Goal: Task Accomplishment & Management: Manage account settings

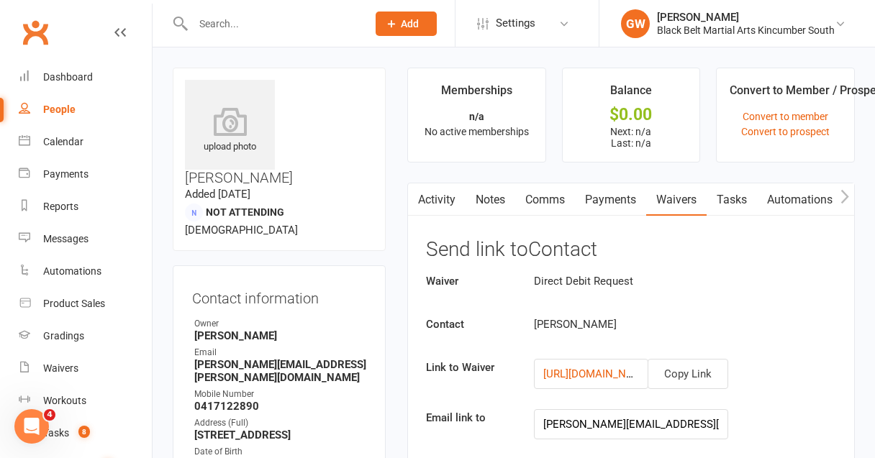
click at [72, 245] on link "Messages" at bounding box center [85, 239] width 133 height 32
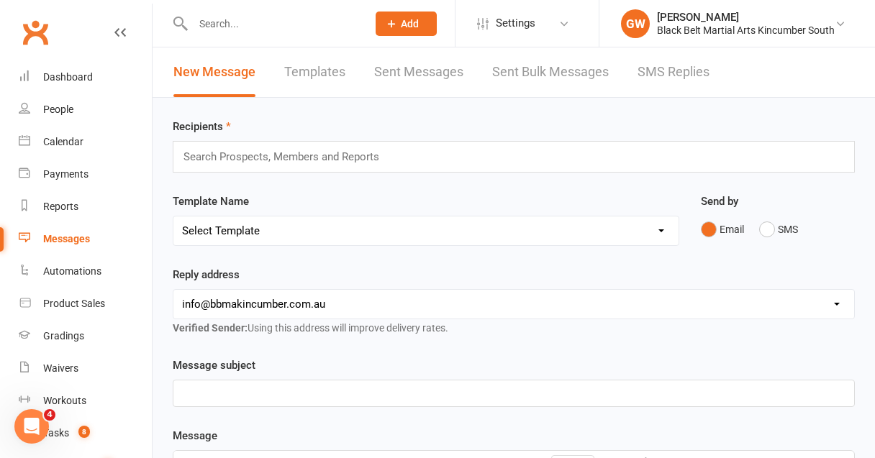
click at [248, 145] on div "Search Prospects, Members and Reports" at bounding box center [514, 157] width 682 height 32
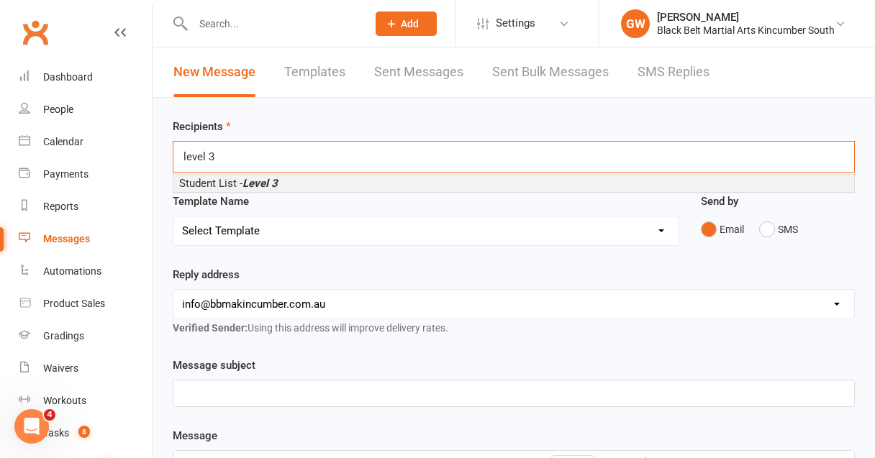
type input "level 3"
click at [244, 181] on span "Student List - Level 3" at bounding box center [228, 183] width 99 height 13
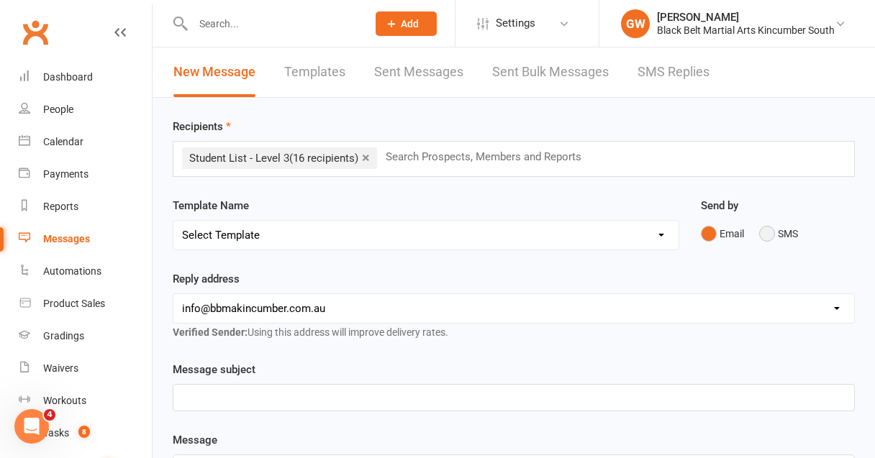
click at [763, 232] on button "SMS" at bounding box center [778, 233] width 39 height 27
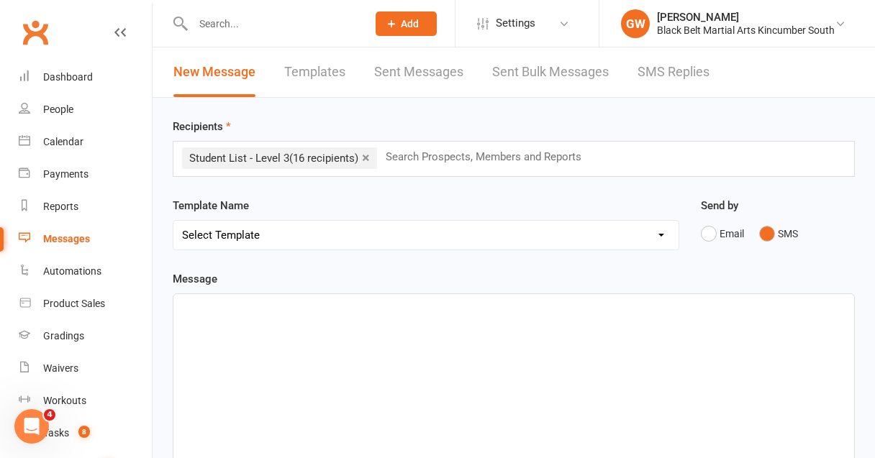
click at [371, 313] on p "﻿" at bounding box center [513, 307] width 663 height 17
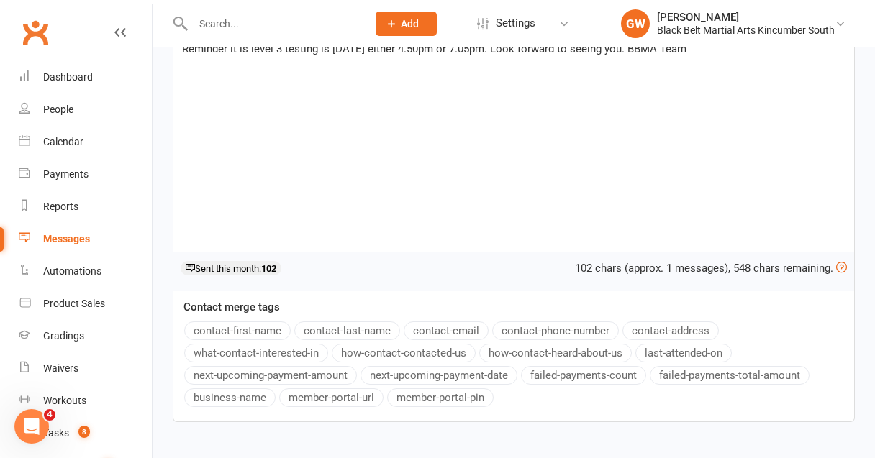
scroll to position [351, 0]
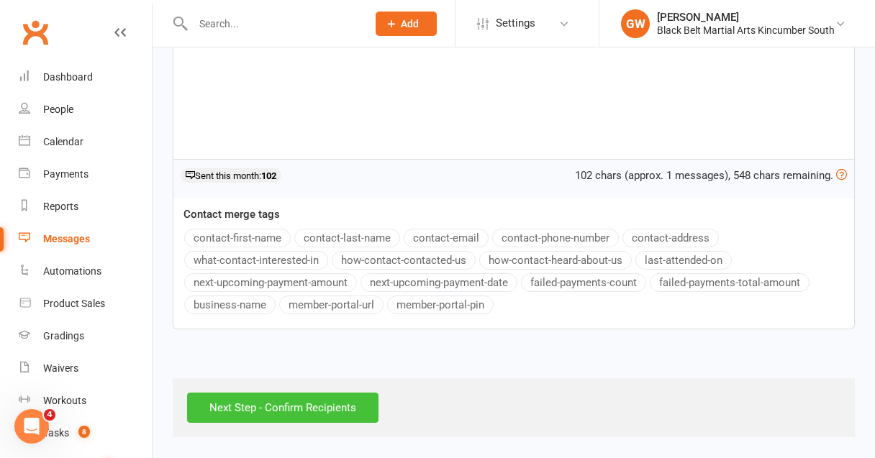
click at [306, 404] on input "Next Step - Confirm Recipients" at bounding box center [282, 408] width 191 height 30
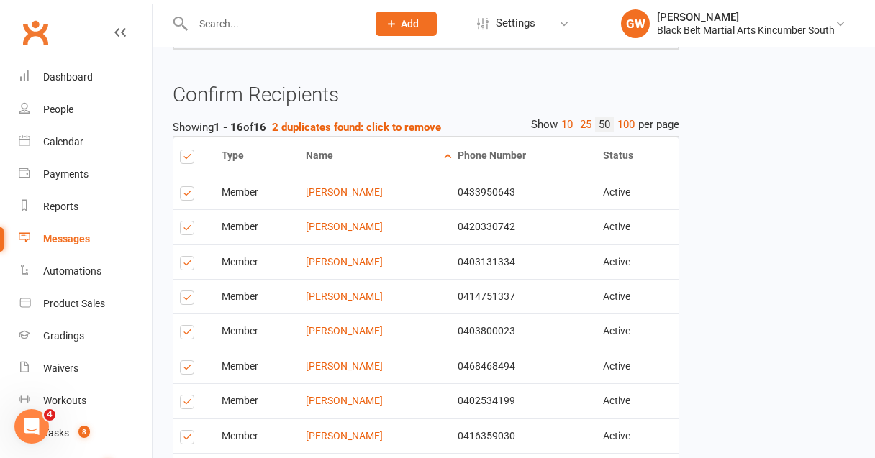
scroll to position [227, 0]
click at [185, 230] on label at bounding box center [189, 230] width 19 height 0
click at [185, 221] on input "checkbox" at bounding box center [184, 221] width 9 height 0
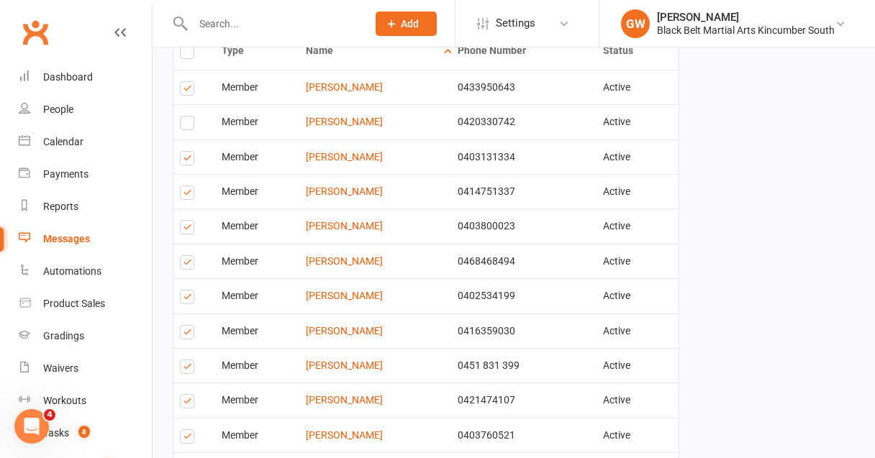
scroll to position [337, 0]
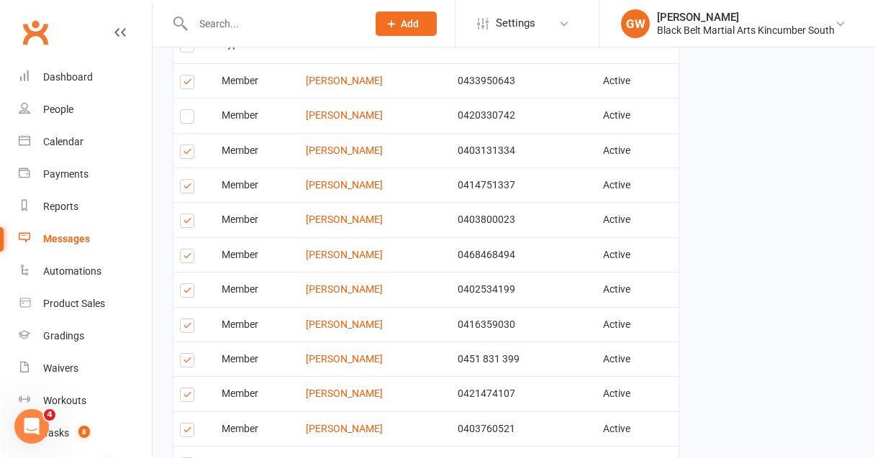
click at [186, 223] on label at bounding box center [189, 223] width 19 height 0
click at [186, 214] on input "checkbox" at bounding box center [184, 214] width 9 height 0
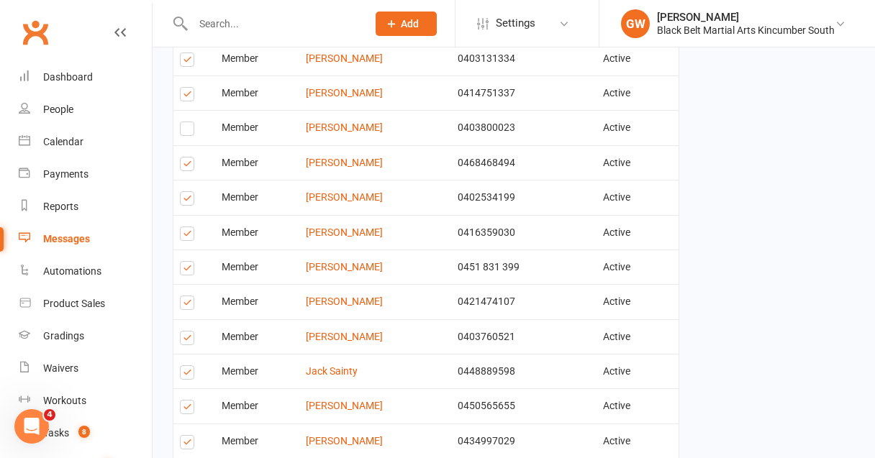
scroll to position [432, 0]
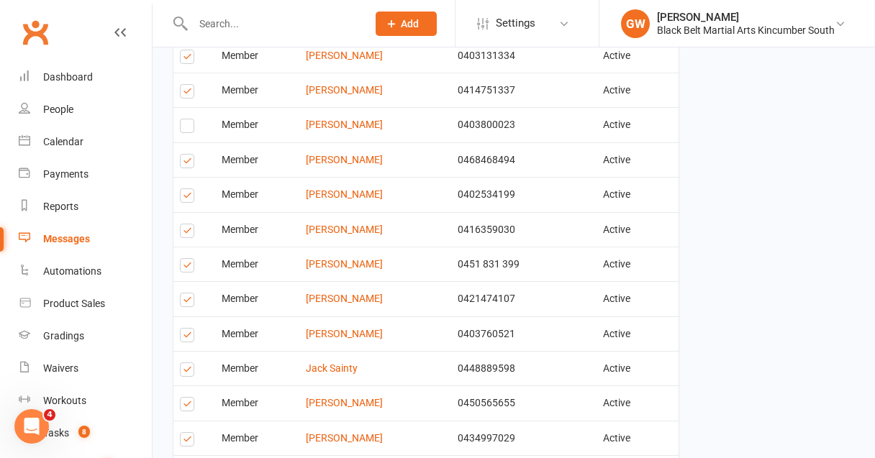
click at [183, 198] on label at bounding box center [189, 198] width 19 height 0
click at [183, 189] on input "checkbox" at bounding box center [184, 189] width 9 height 0
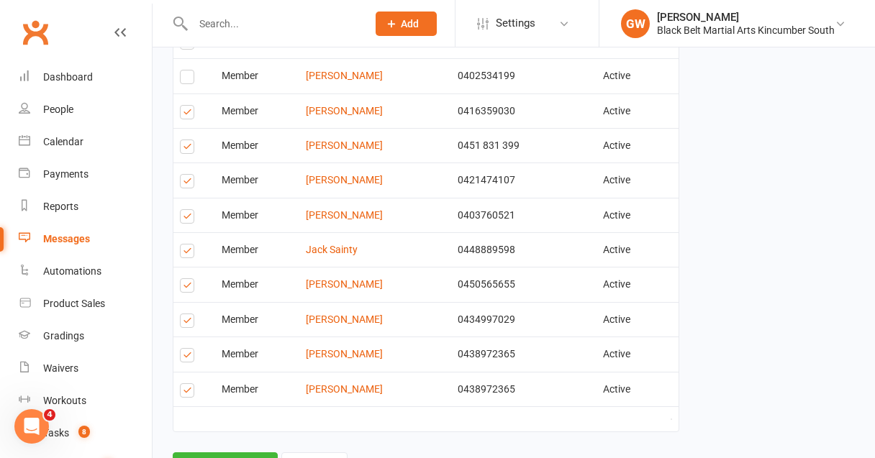
scroll to position [556, 0]
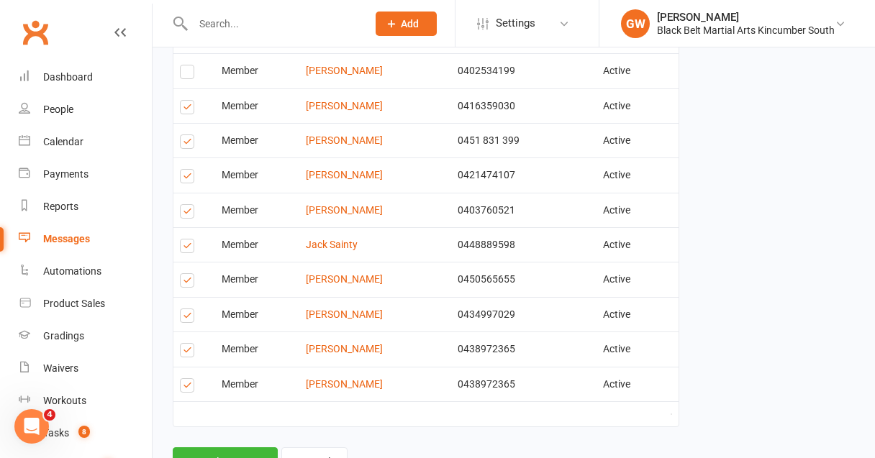
click at [187, 144] on label at bounding box center [189, 144] width 19 height 0
click at [187, 135] on input "checkbox" at bounding box center [184, 135] width 9 height 0
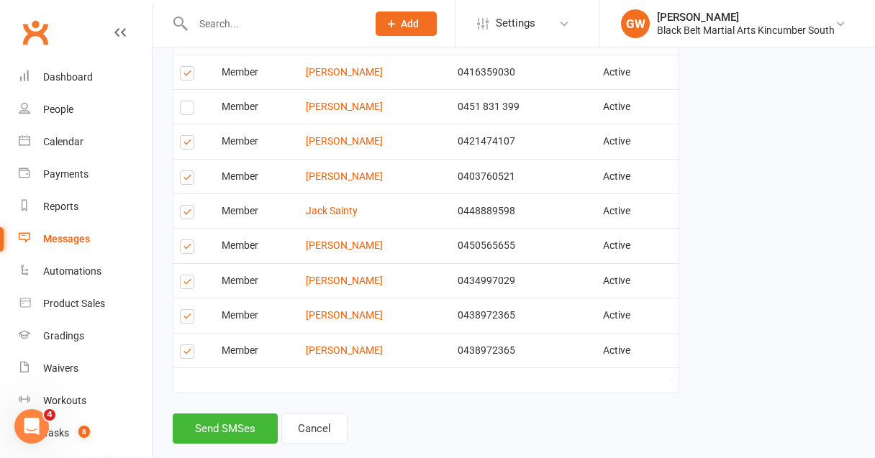
click at [186, 180] on label at bounding box center [189, 180] width 19 height 0
click at [186, 171] on input "checkbox" at bounding box center [184, 171] width 9 height 0
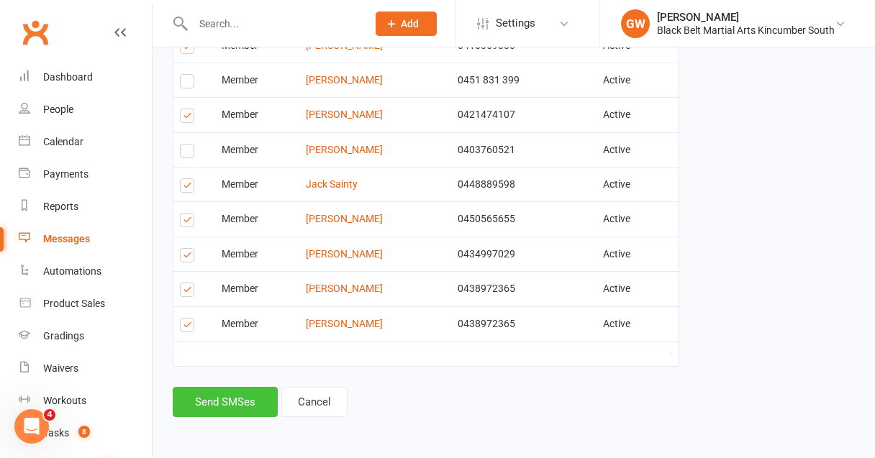
click at [204, 406] on button "Send SMSes" at bounding box center [225, 402] width 105 height 30
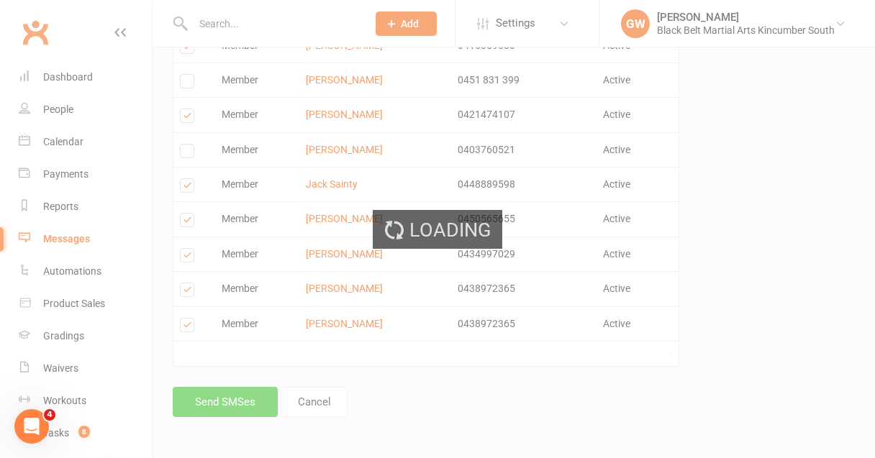
scroll to position [606, 0]
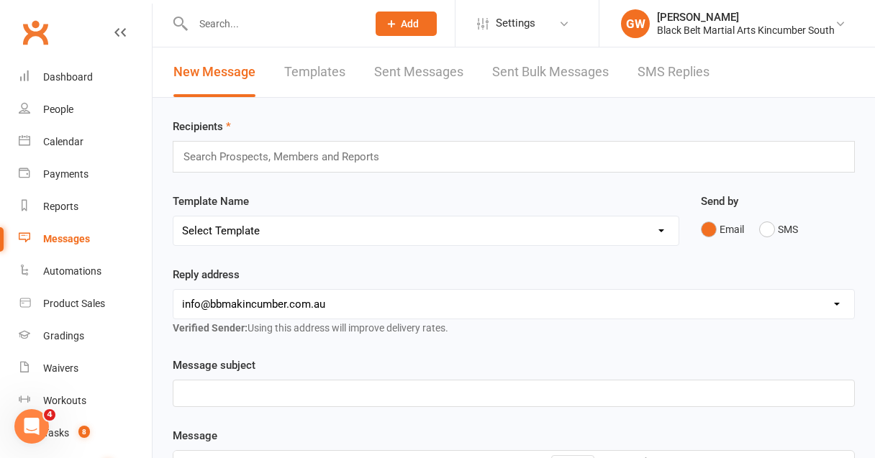
click at [652, 78] on link "SMS Replies" at bounding box center [673, 72] width 72 height 50
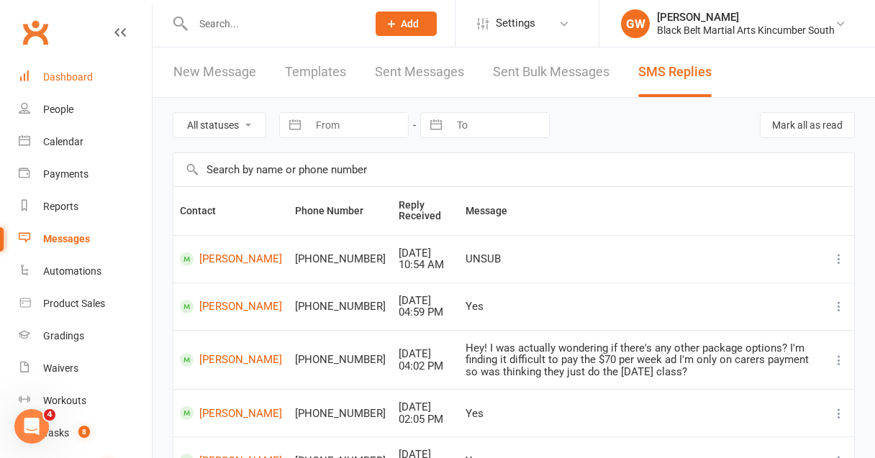
click at [78, 83] on link "Dashboard" at bounding box center [85, 77] width 133 height 32
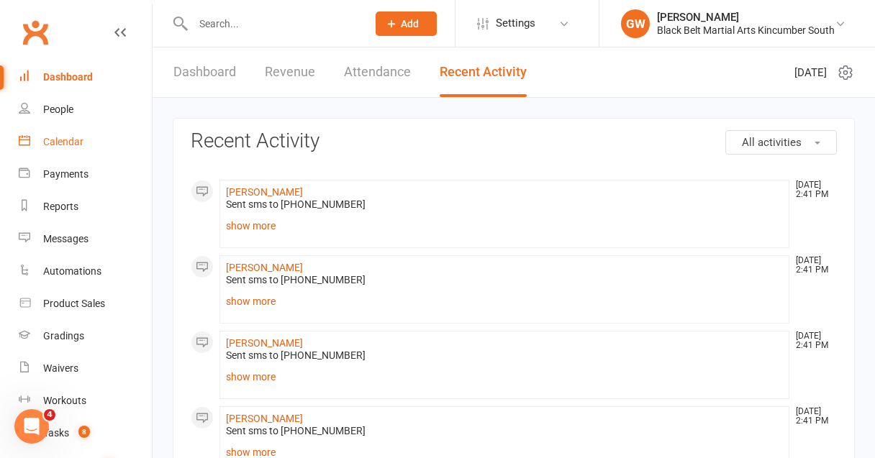
click at [71, 140] on div "Calendar" at bounding box center [63, 142] width 40 height 12
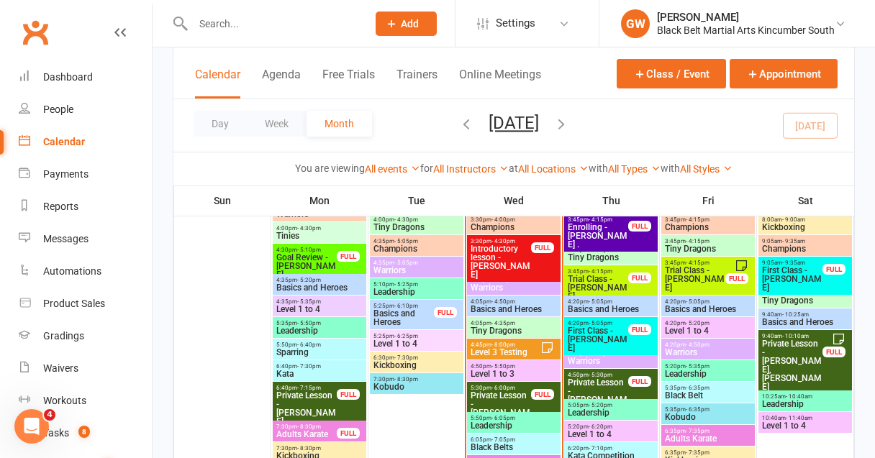
scroll to position [811, 0]
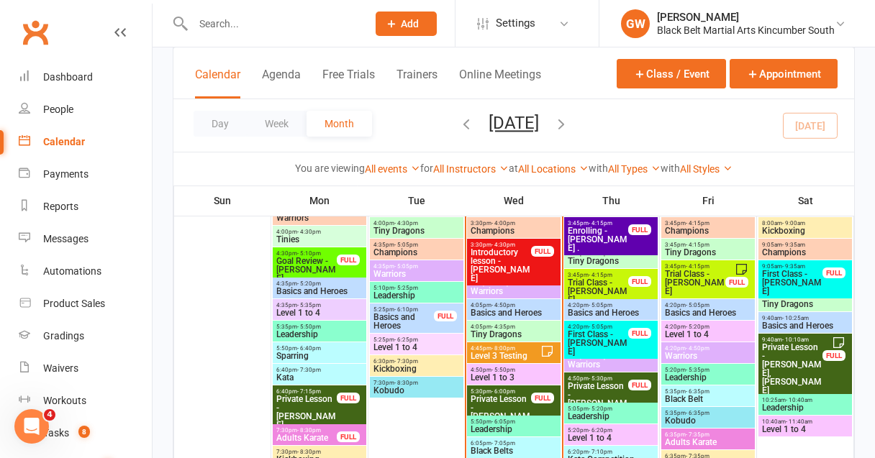
click at [504, 260] on span "Introductory lesson - [PERSON_NAME]" at bounding box center [501, 265] width 62 height 35
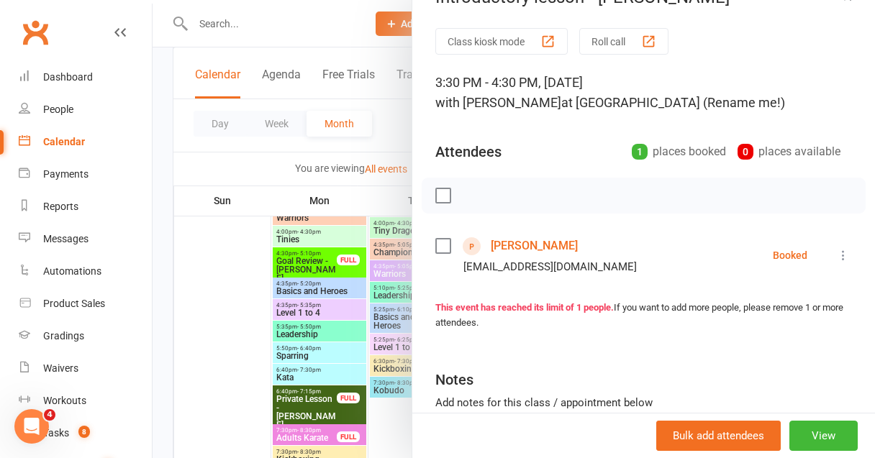
scroll to position [0, 0]
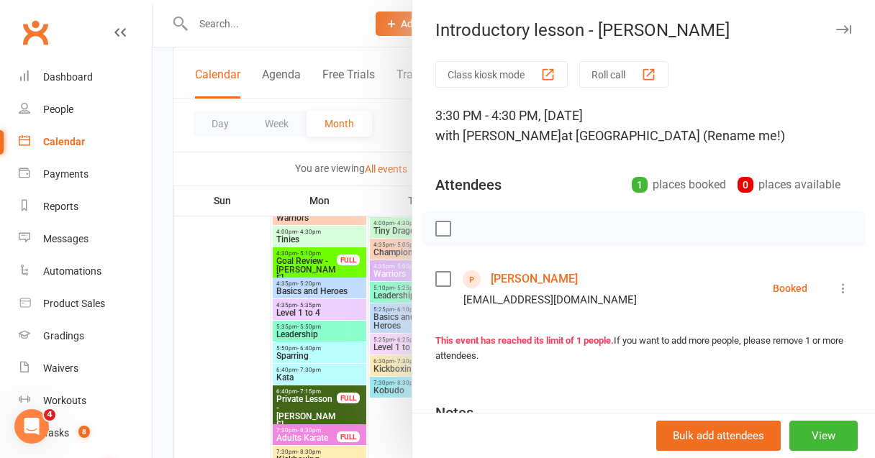
click at [843, 29] on icon "button" at bounding box center [843, 29] width 15 height 9
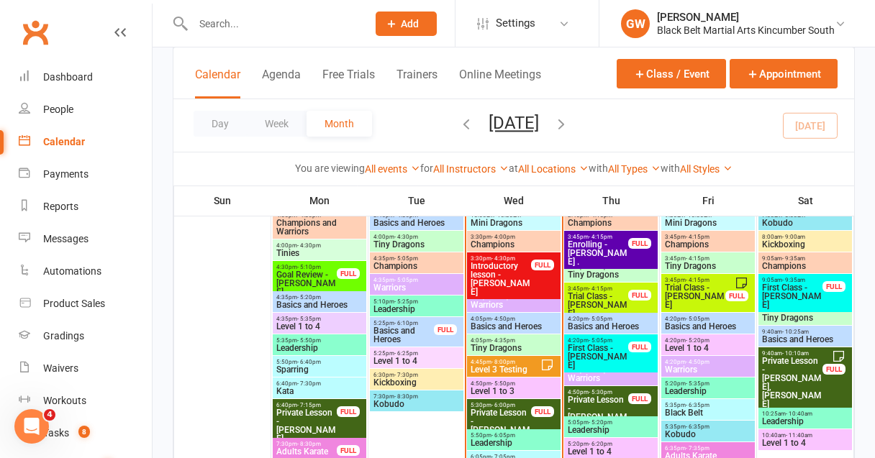
scroll to position [790, 0]
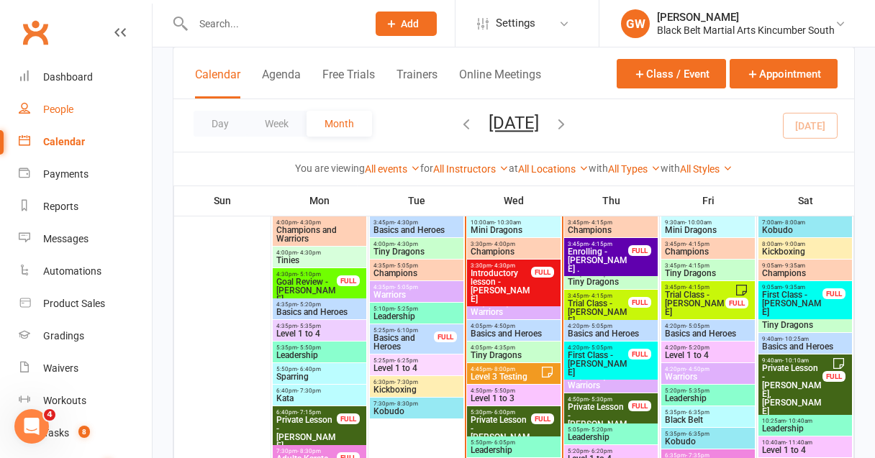
click at [60, 119] on link "People" at bounding box center [85, 110] width 133 height 32
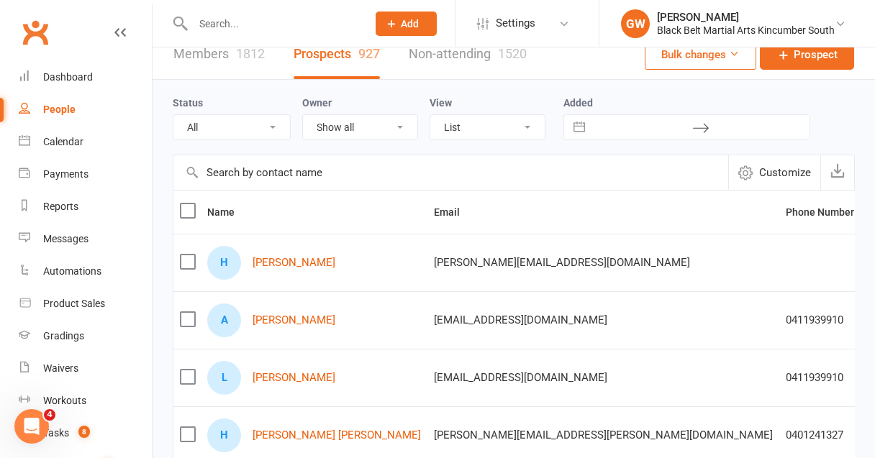
scroll to position [24, 0]
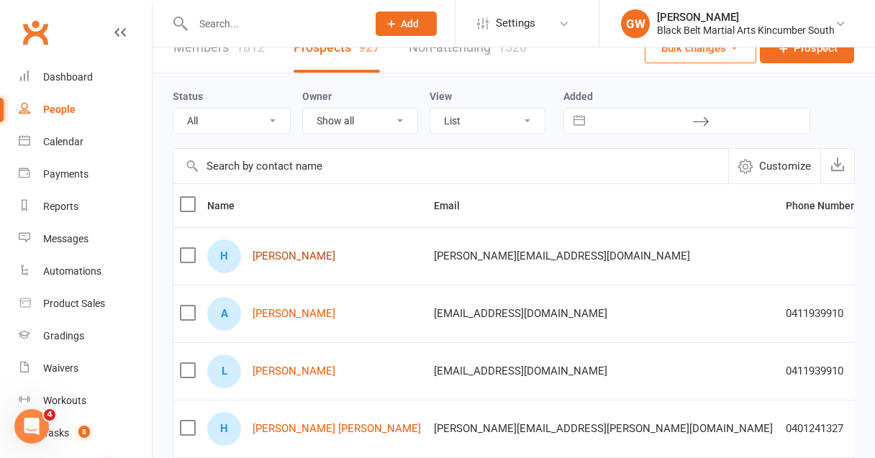
click at [303, 258] on link "[PERSON_NAME]" at bounding box center [294, 256] width 83 height 12
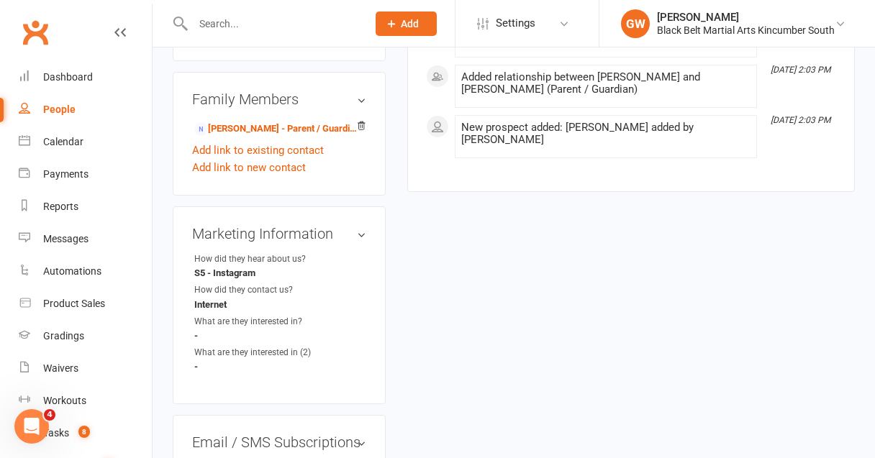
scroll to position [586, 0]
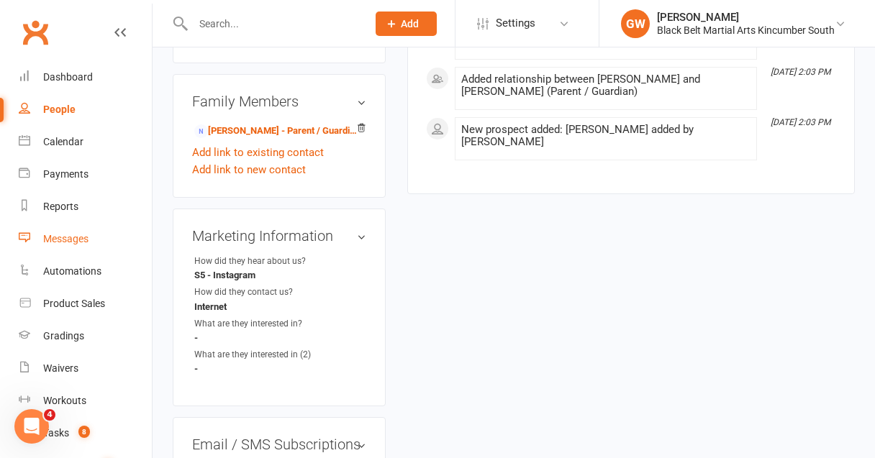
click at [78, 240] on div "Messages" at bounding box center [65, 239] width 45 height 12
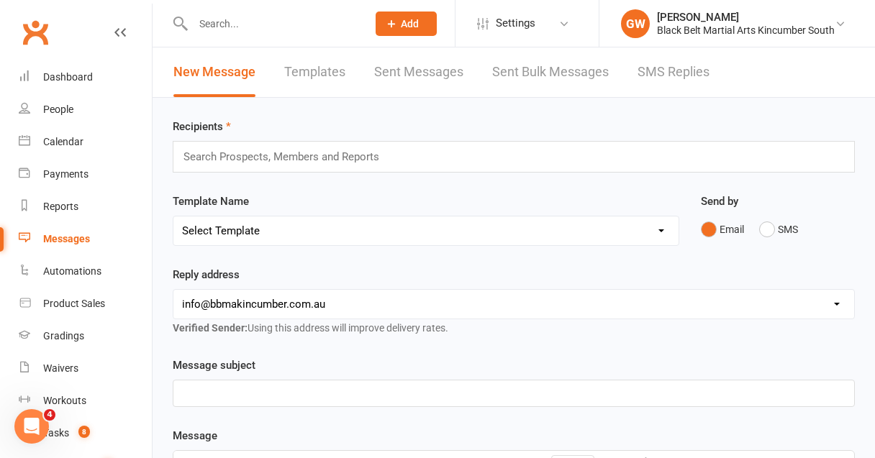
click at [662, 75] on link "SMS Replies" at bounding box center [673, 72] width 72 height 50
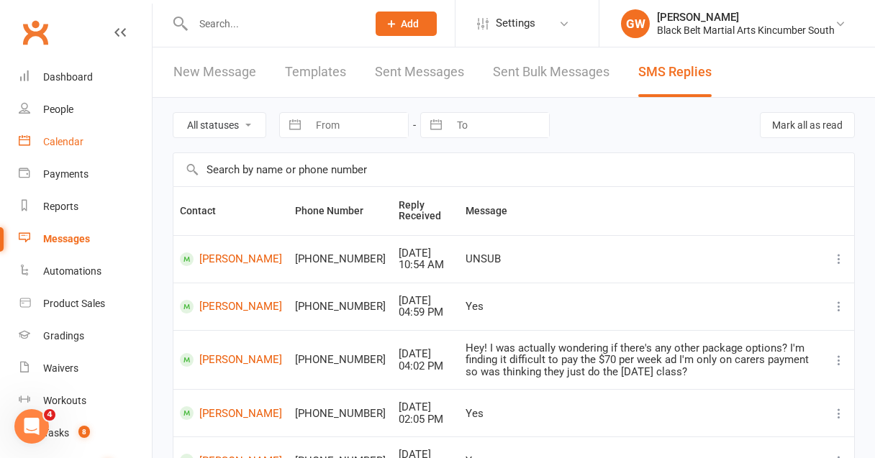
click at [76, 140] on div "Calendar" at bounding box center [63, 142] width 40 height 12
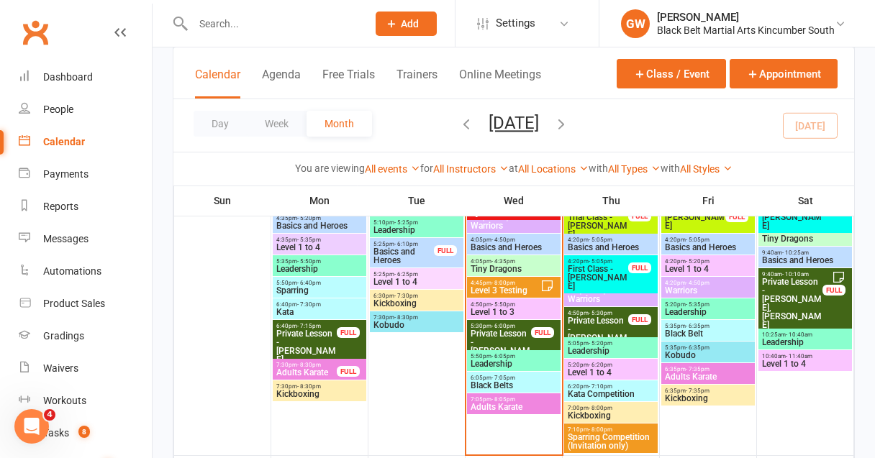
scroll to position [876, 0]
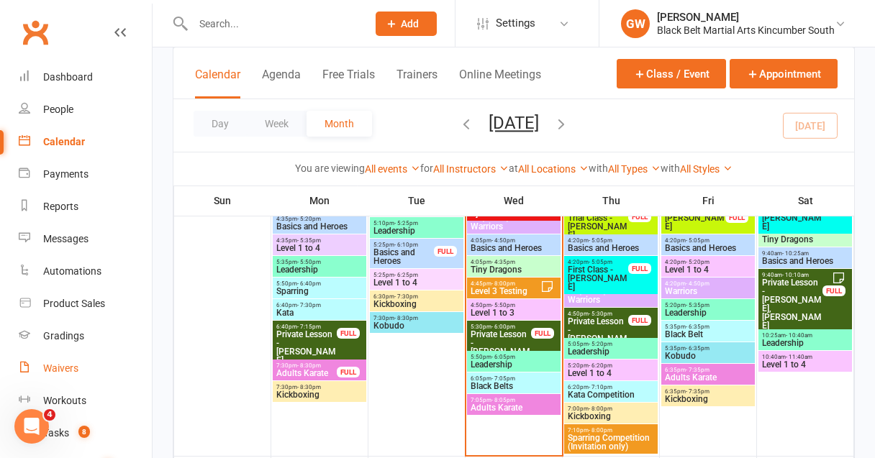
click at [59, 368] on div "Waivers" at bounding box center [60, 369] width 35 height 12
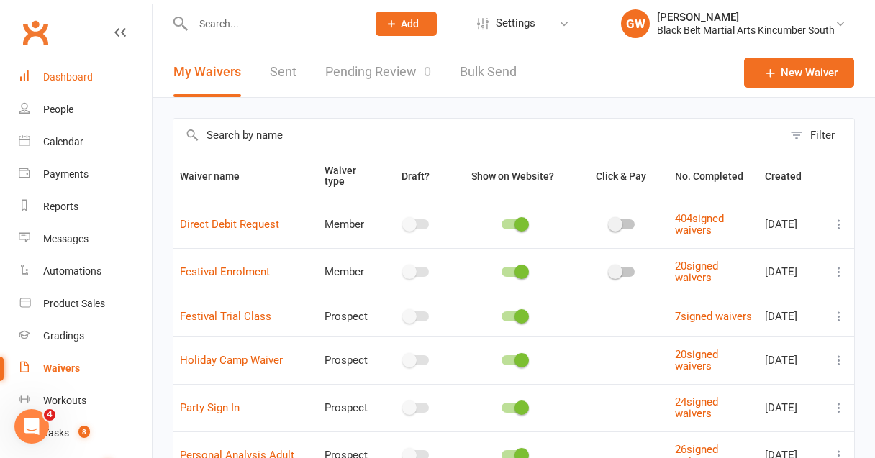
click at [78, 83] on div "Dashboard" at bounding box center [68, 77] width 50 height 12
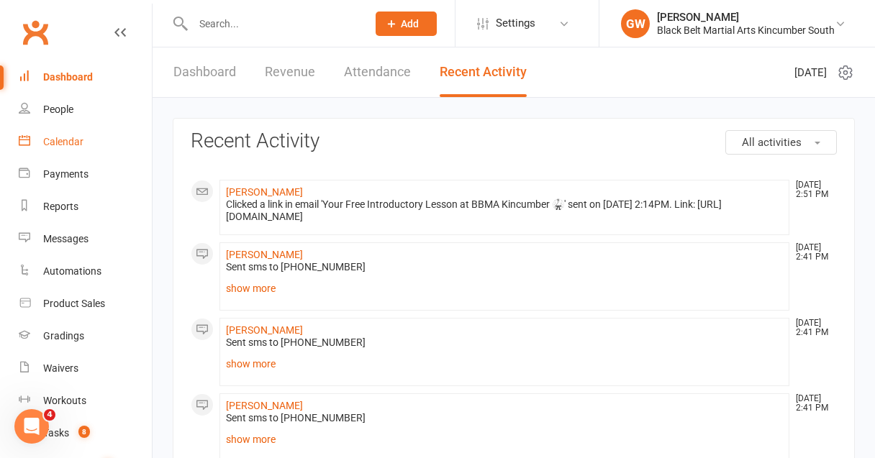
click at [73, 140] on div "Calendar" at bounding box center [63, 142] width 40 height 12
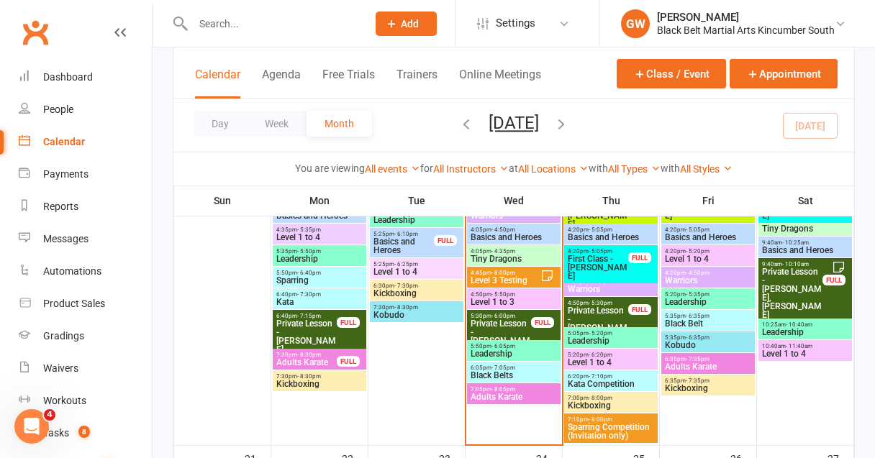
scroll to position [888, 0]
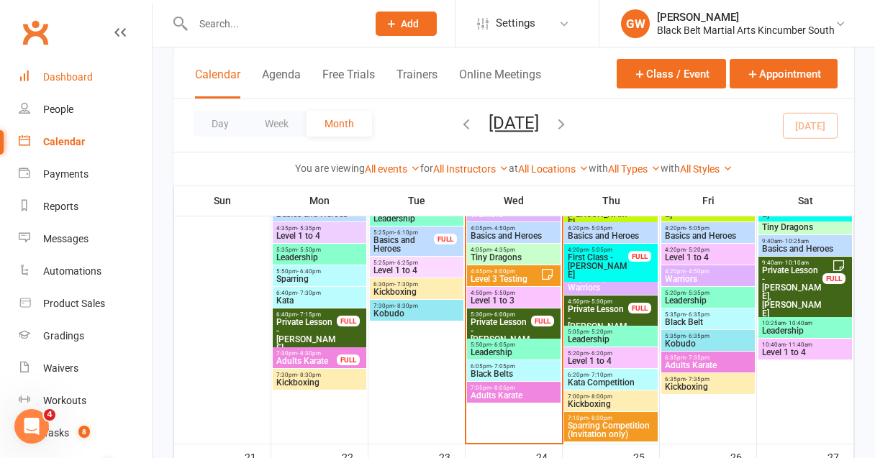
click at [58, 76] on div "Dashboard" at bounding box center [68, 77] width 50 height 12
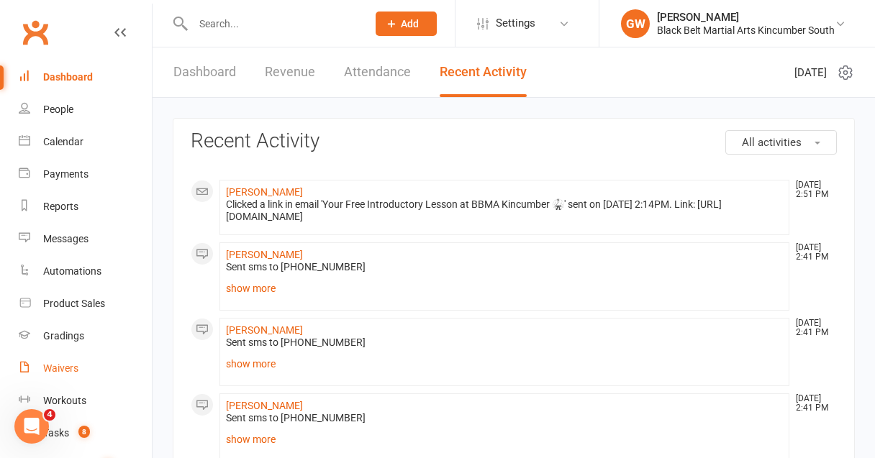
click at [70, 365] on div "Waivers" at bounding box center [60, 369] width 35 height 12
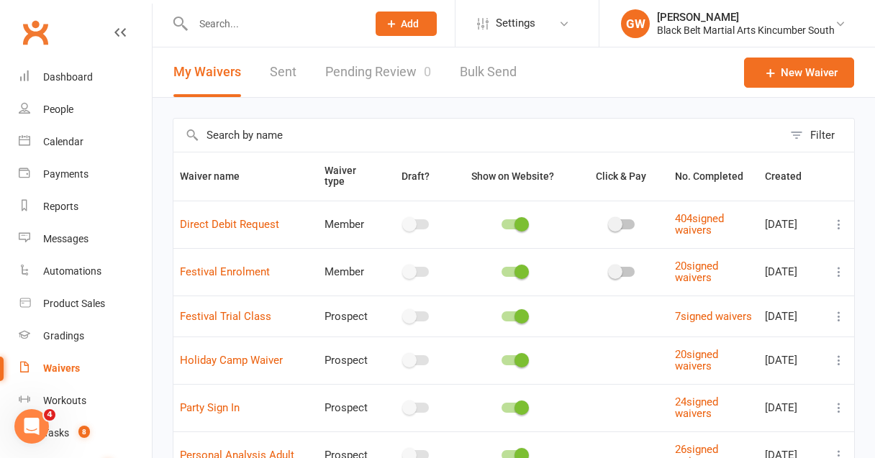
click at [359, 73] on link "Pending Review 0" at bounding box center [378, 72] width 106 height 50
select select "50"
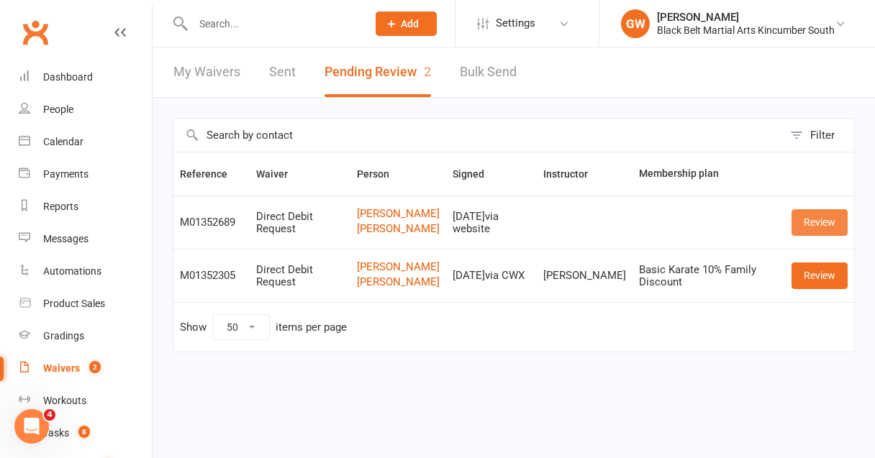
click at [812, 231] on link "Review" at bounding box center [819, 222] width 56 height 26
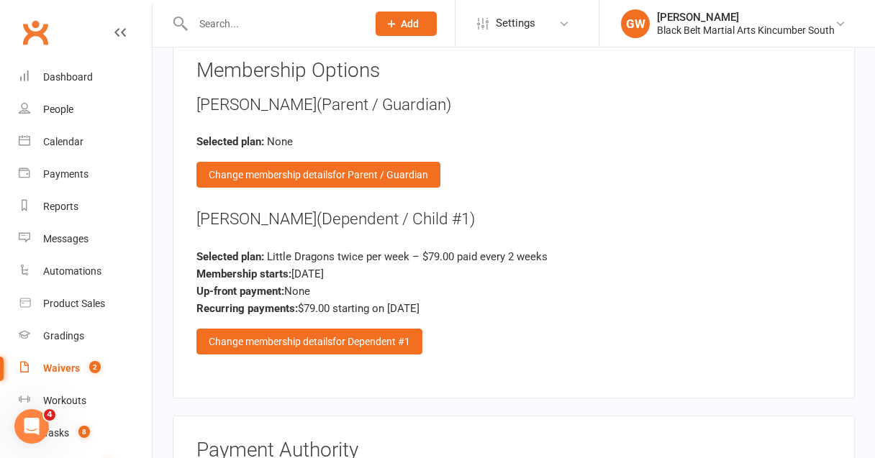
scroll to position [964, 0]
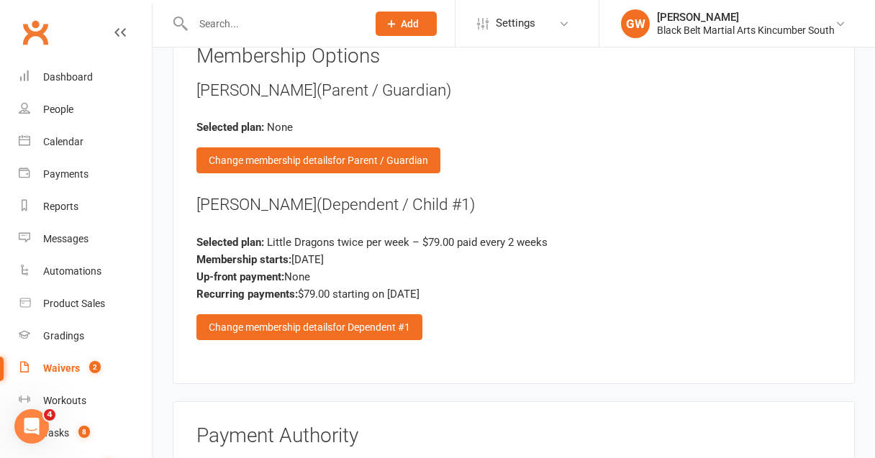
click at [284, 314] on div "Change membership details for Dependent #1" at bounding box center [309, 327] width 226 height 26
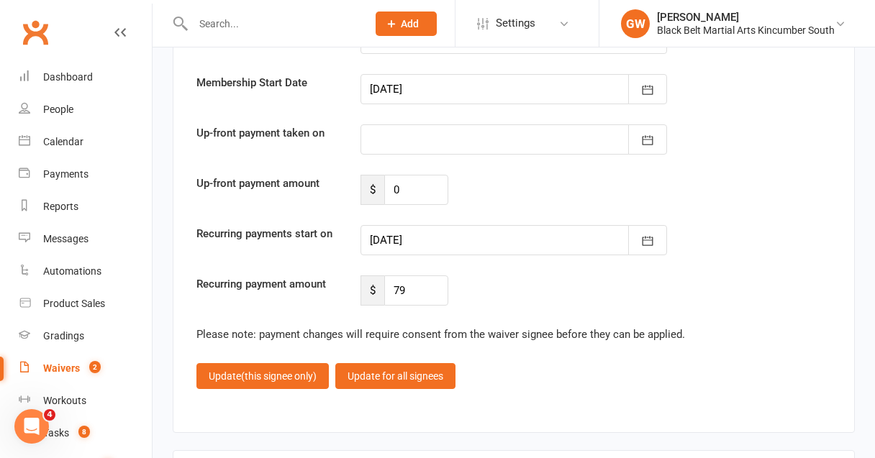
scroll to position [1789, 0]
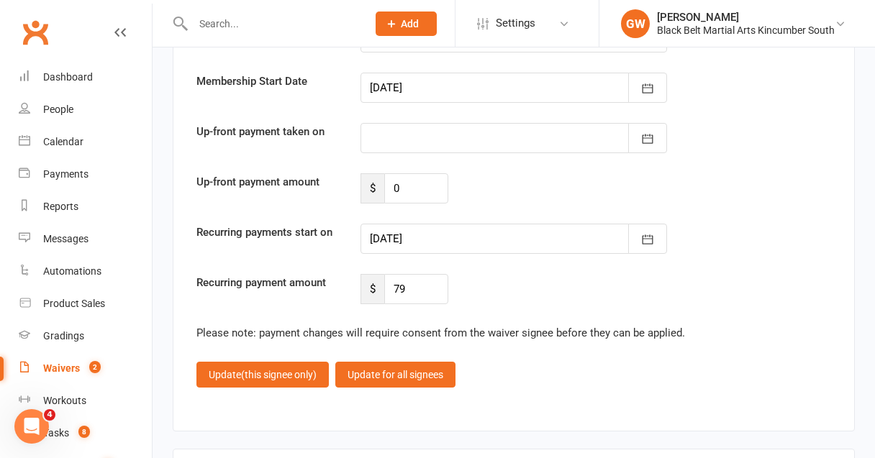
click at [448, 224] on div at bounding box center [513, 239] width 307 height 30
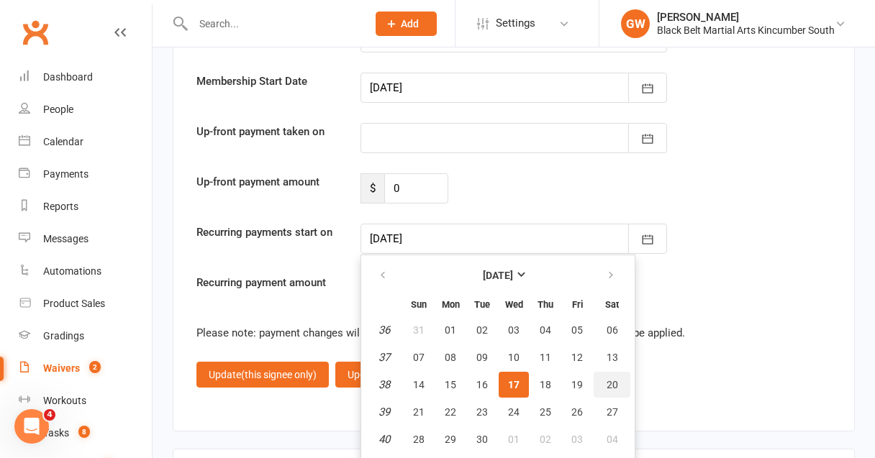
click at [609, 379] on span "20" at bounding box center [613, 385] width 12 height 12
type input "[DATE]"
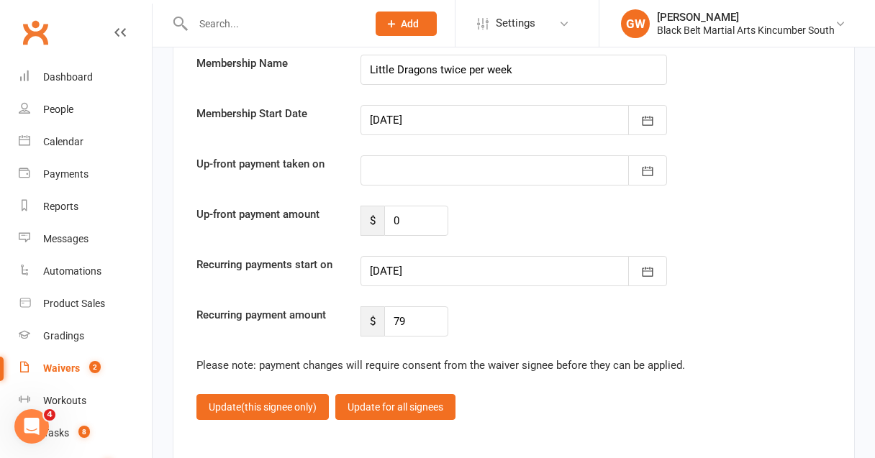
scroll to position [1751, 0]
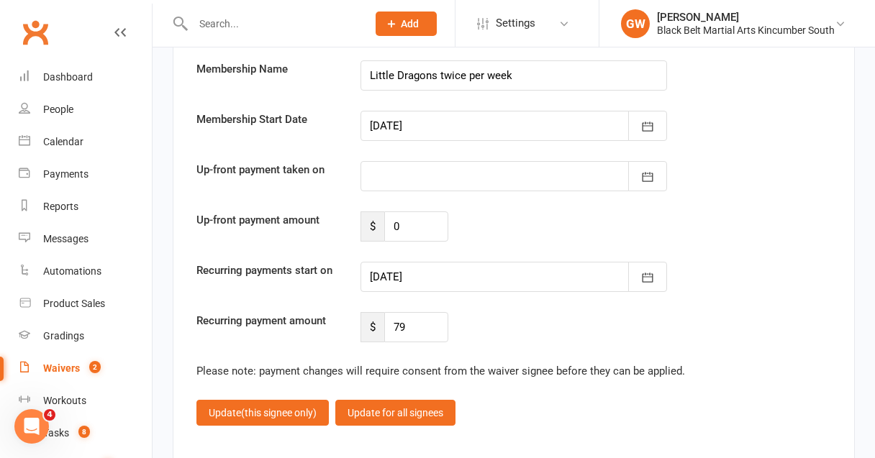
click at [440, 111] on div at bounding box center [513, 126] width 307 height 30
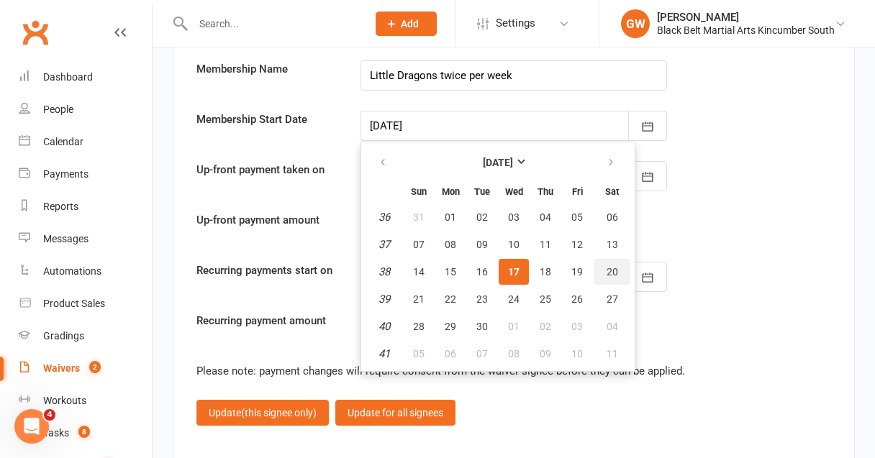
click at [611, 266] on span "20" at bounding box center [613, 272] width 12 height 12
type input "[DATE]"
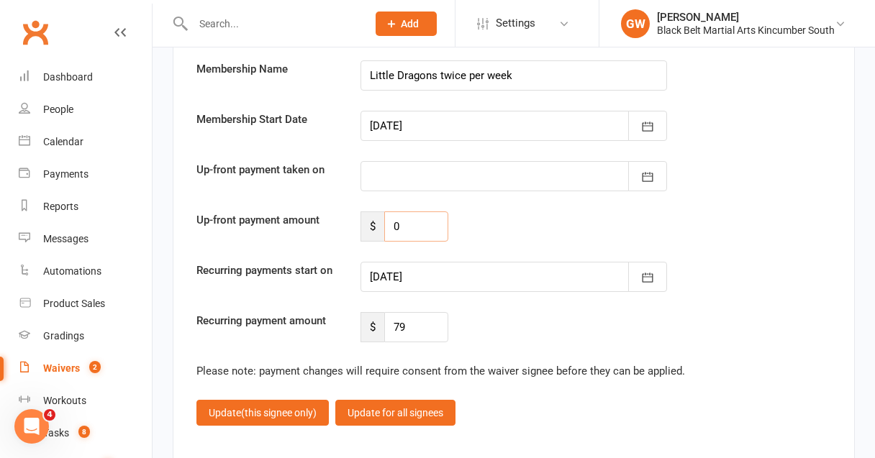
click at [418, 212] on input "0" at bounding box center [416, 227] width 64 height 30
type input "79"
click at [572, 262] on div at bounding box center [513, 277] width 307 height 30
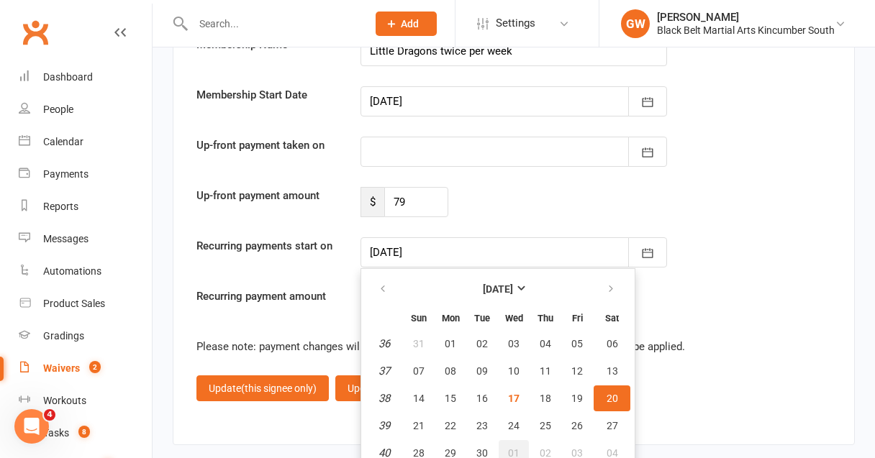
click at [514, 448] on span "01" at bounding box center [514, 454] width 12 height 12
type input "[DATE]"
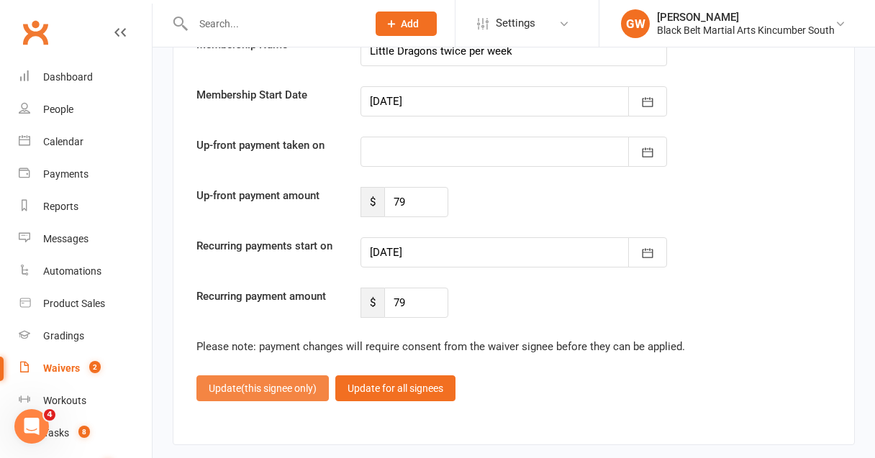
click at [290, 383] on span "(this signee only)" at bounding box center [279, 389] width 76 height 12
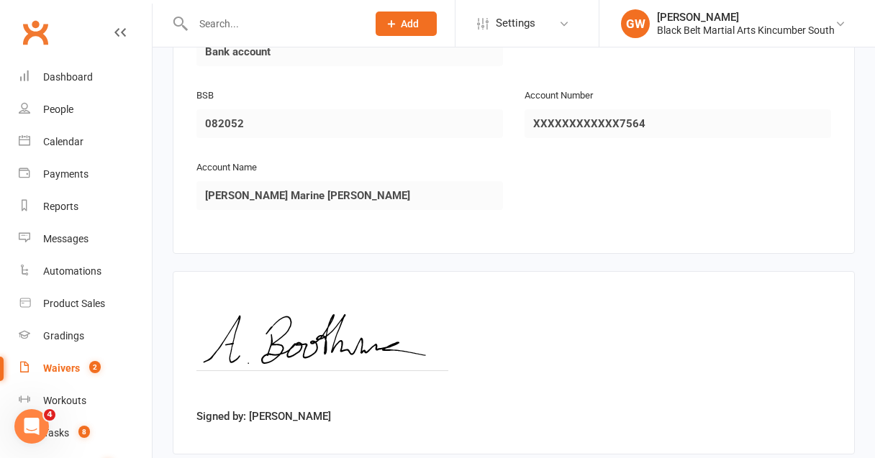
scroll to position [1456, 0]
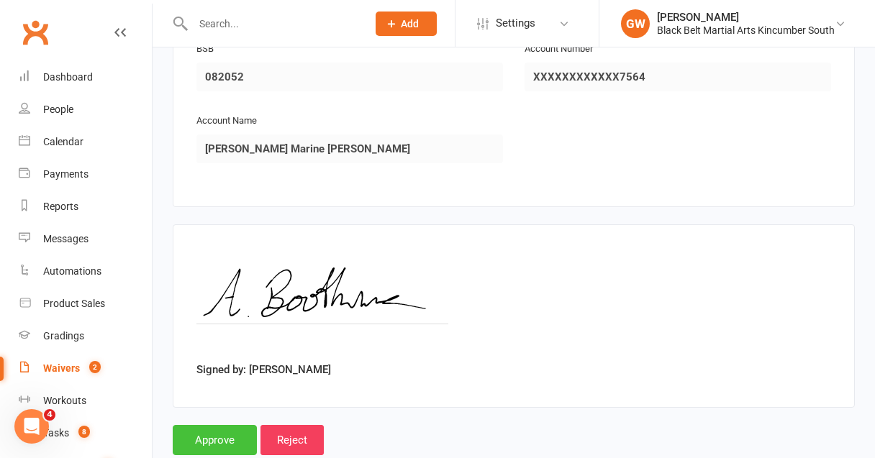
click at [223, 425] on input "Approve" at bounding box center [215, 440] width 84 height 30
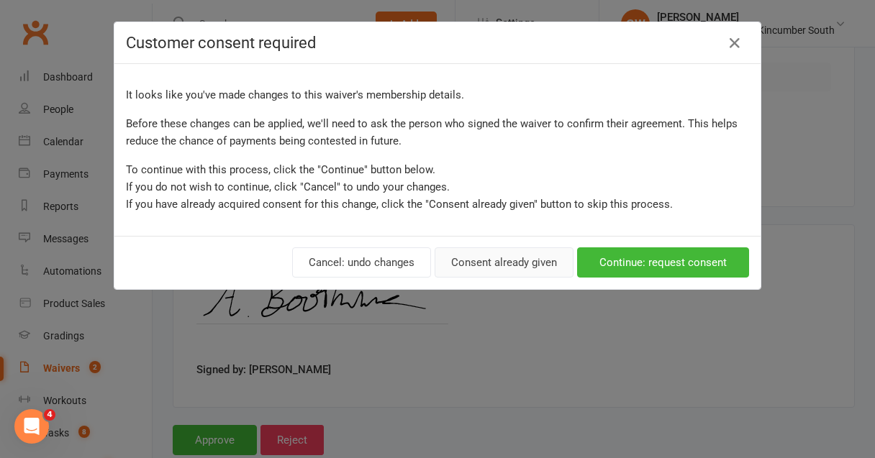
click at [465, 265] on button "Consent already given" at bounding box center [504, 263] width 139 height 30
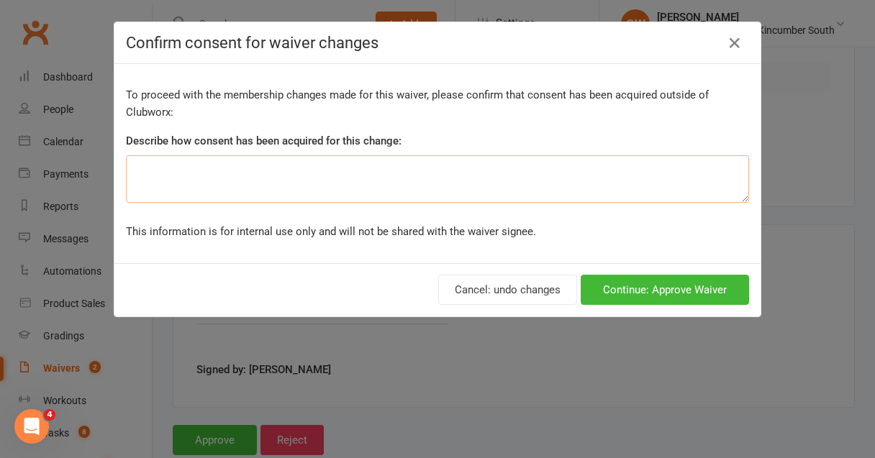
click at [387, 179] on textarea at bounding box center [437, 178] width 623 height 47
type textarea "Adjusted dates and first payment is a catch up"
click at [640, 289] on button "Continue: Approve Waiver" at bounding box center [665, 290] width 168 height 30
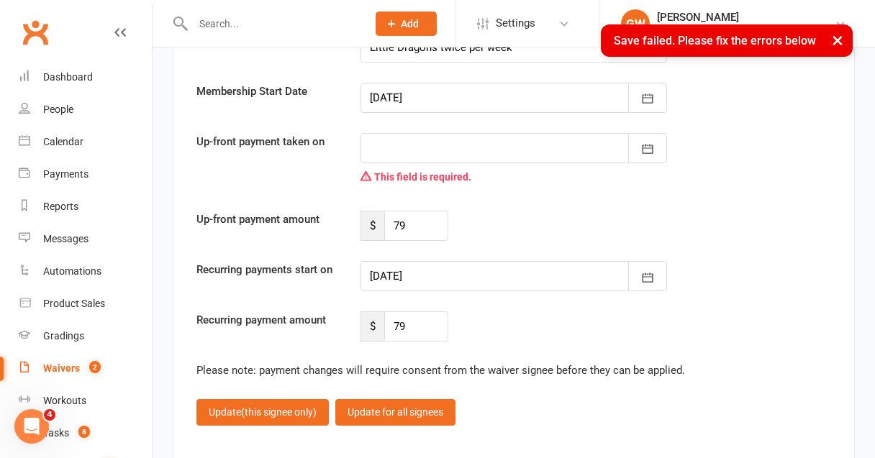
scroll to position [1734, 0]
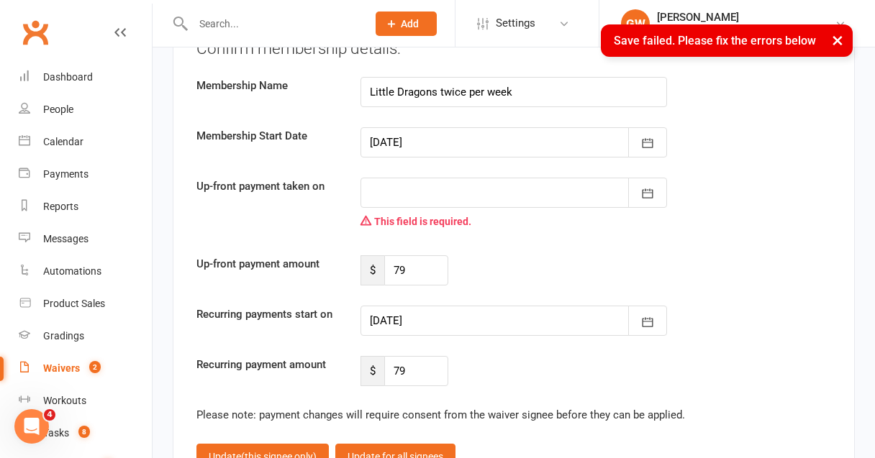
click at [413, 178] on div at bounding box center [513, 193] width 307 height 30
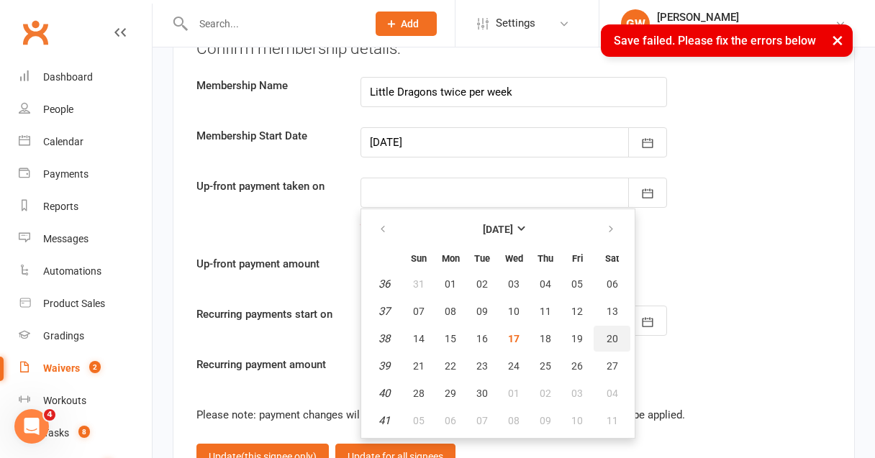
click at [608, 333] on span "20" at bounding box center [613, 339] width 12 height 12
type input "[DATE]"
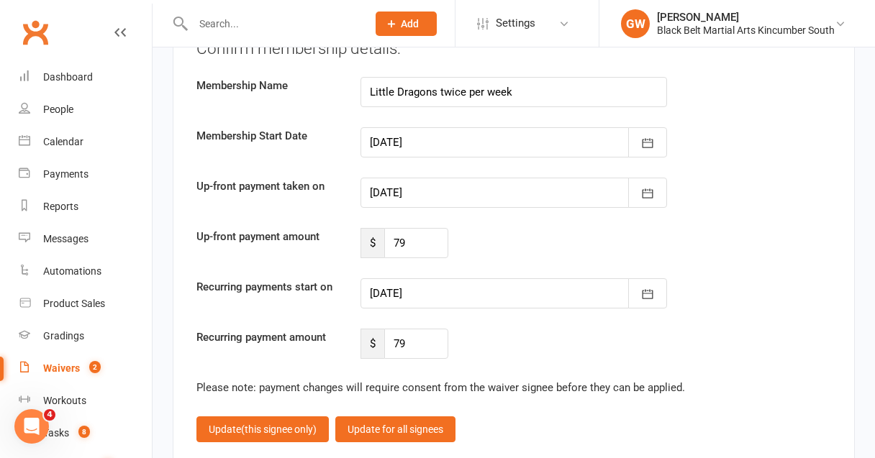
click at [452, 127] on div at bounding box center [513, 142] width 307 height 30
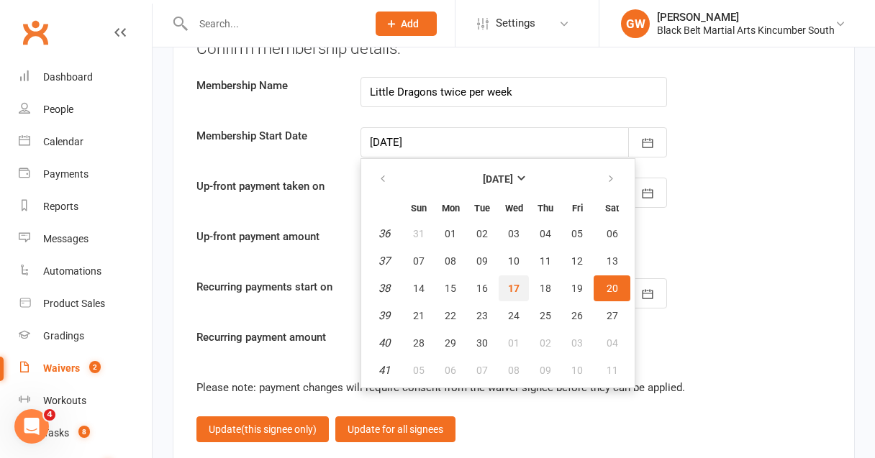
click at [508, 283] on span "17" at bounding box center [514, 289] width 12 height 12
type input "[DATE]"
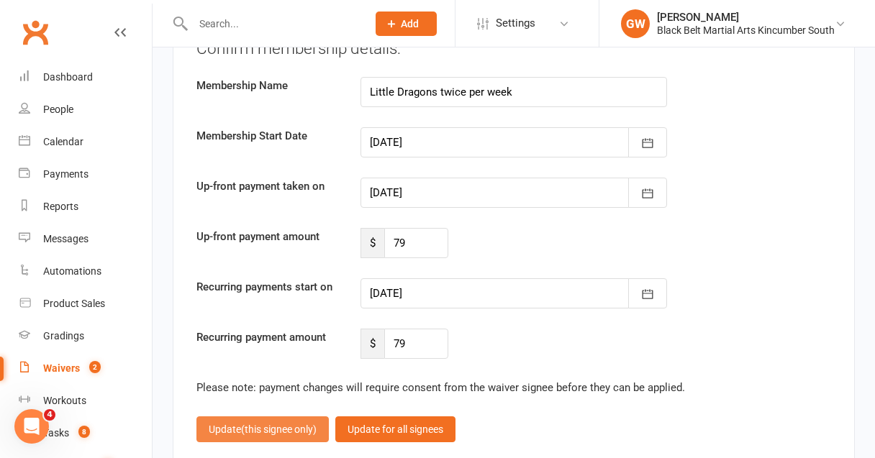
click at [293, 417] on button "Update (this signee only)" at bounding box center [262, 430] width 132 height 26
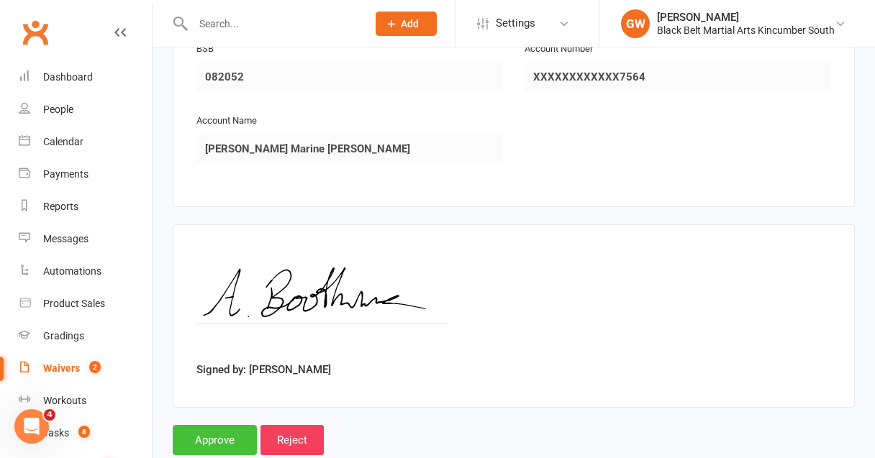
click at [228, 425] on input "Approve" at bounding box center [215, 440] width 84 height 30
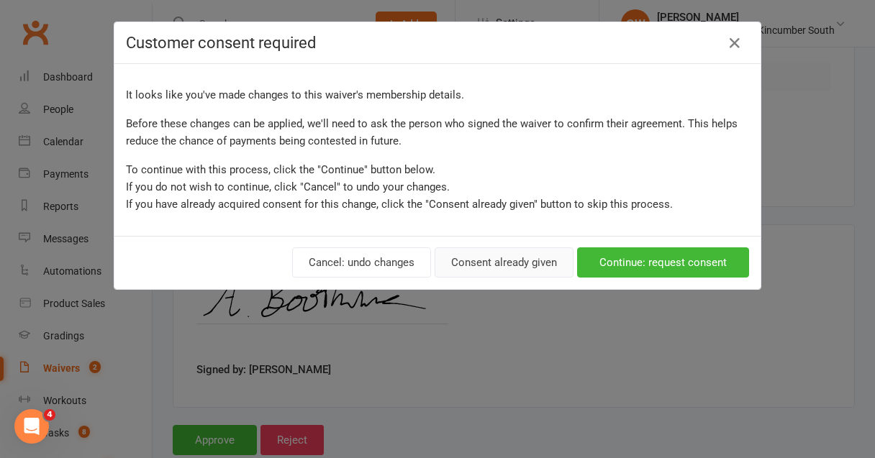
click at [483, 257] on button "Consent already given" at bounding box center [504, 263] width 139 height 30
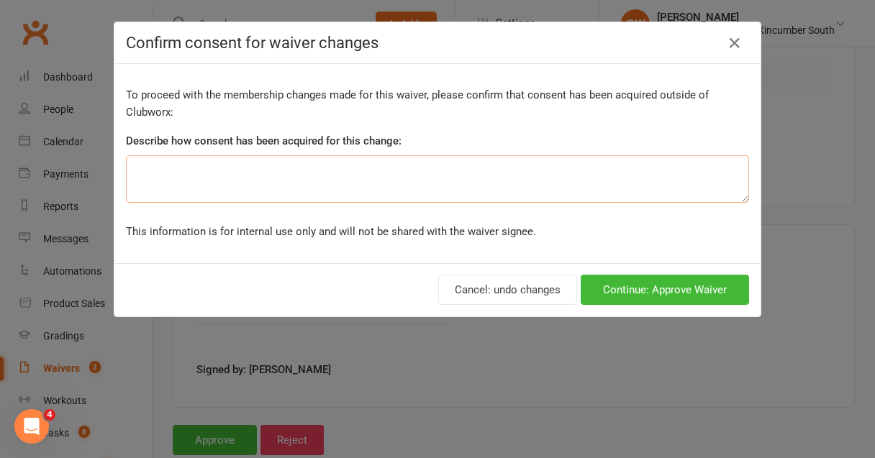
click at [339, 171] on textarea at bounding box center [437, 178] width 623 height 47
type textarea "Adjusted dates and first payment is a catch up"
click at [599, 289] on button "Continue: Approve Waiver" at bounding box center [665, 290] width 168 height 30
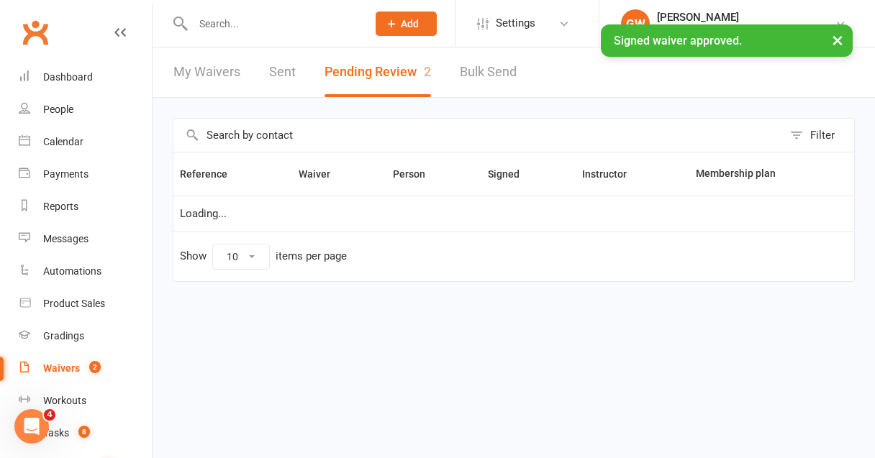
select select "50"
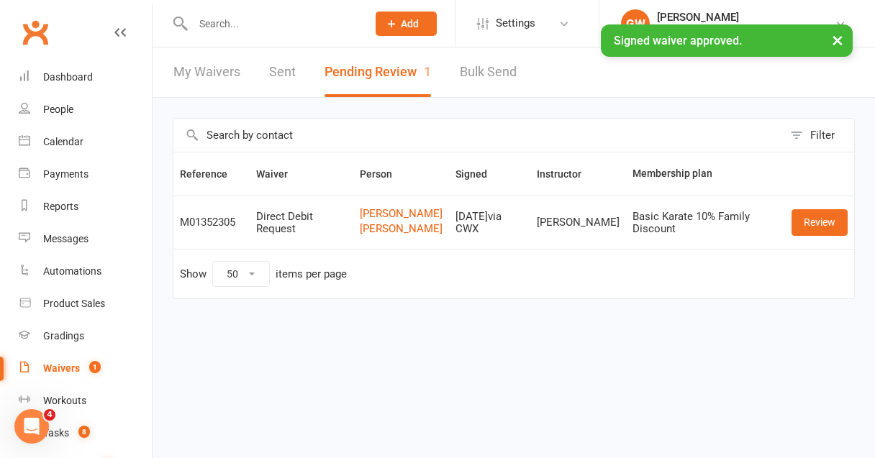
click at [241, 19] on input "text" at bounding box center [273, 24] width 168 height 20
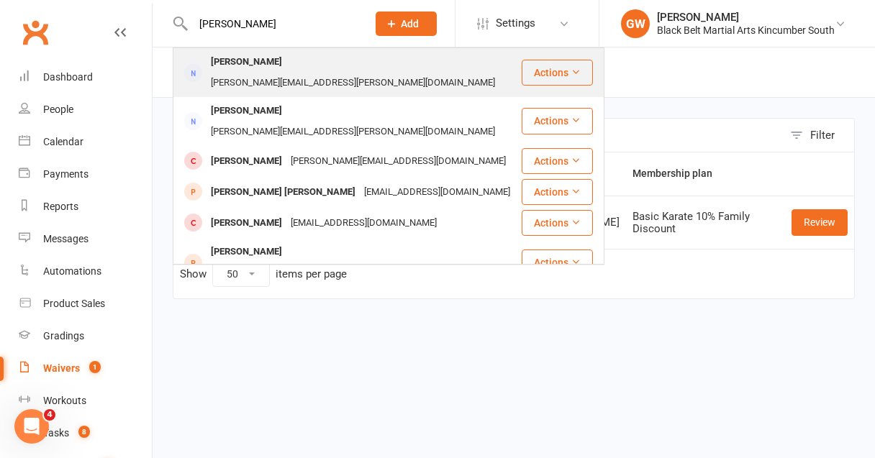
type input "[PERSON_NAME]"
click at [238, 63] on div "[PERSON_NAME]" at bounding box center [246, 62] width 80 height 21
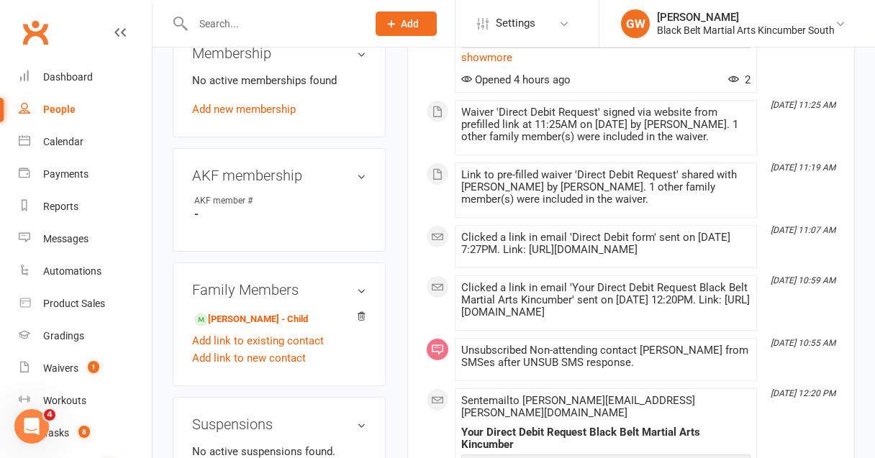
scroll to position [718, 0]
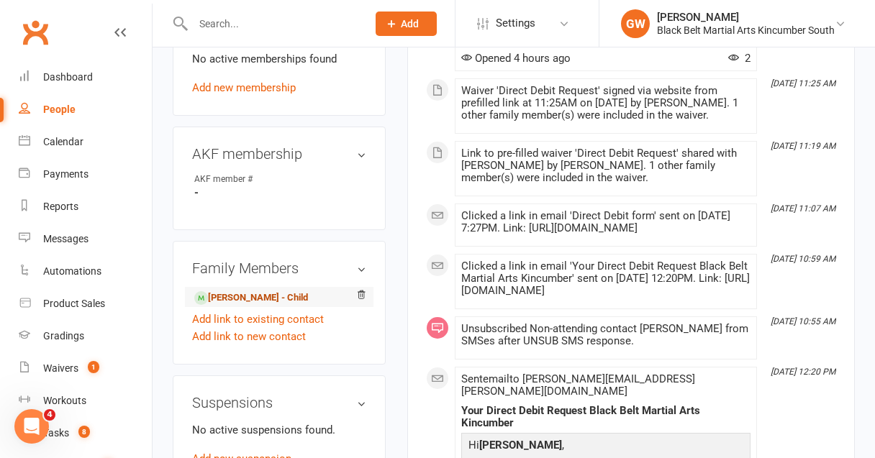
click at [289, 291] on link "[PERSON_NAME] - Child" at bounding box center [251, 298] width 114 height 15
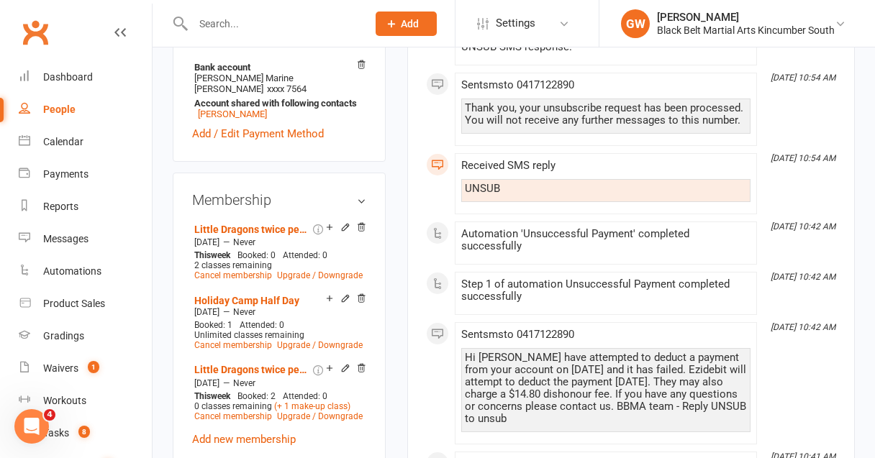
scroll to position [604, 0]
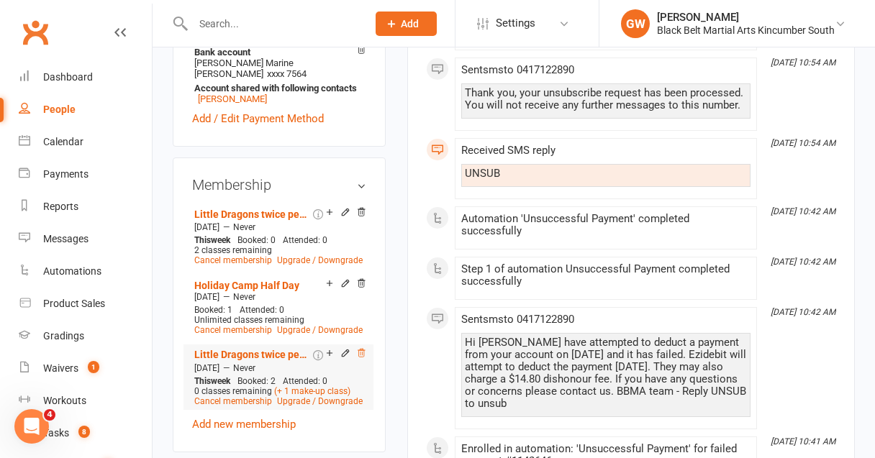
click at [359, 348] on icon at bounding box center [361, 353] width 10 height 10
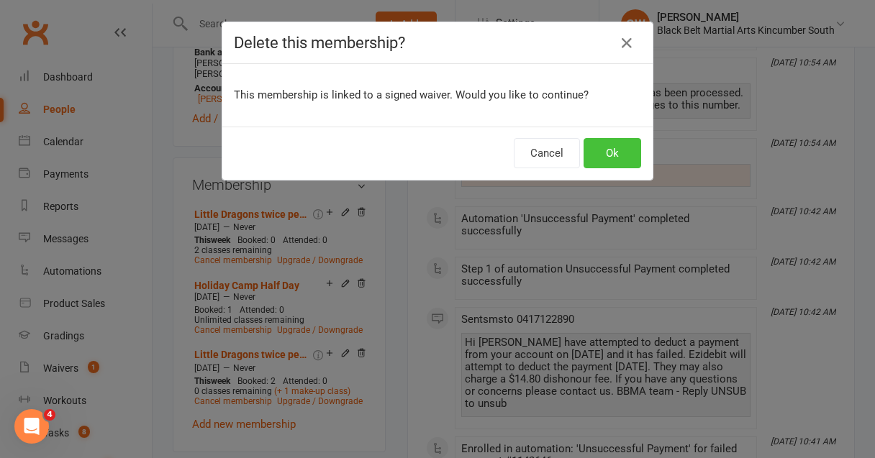
click at [595, 155] on button "Ok" at bounding box center [613, 153] width 58 height 30
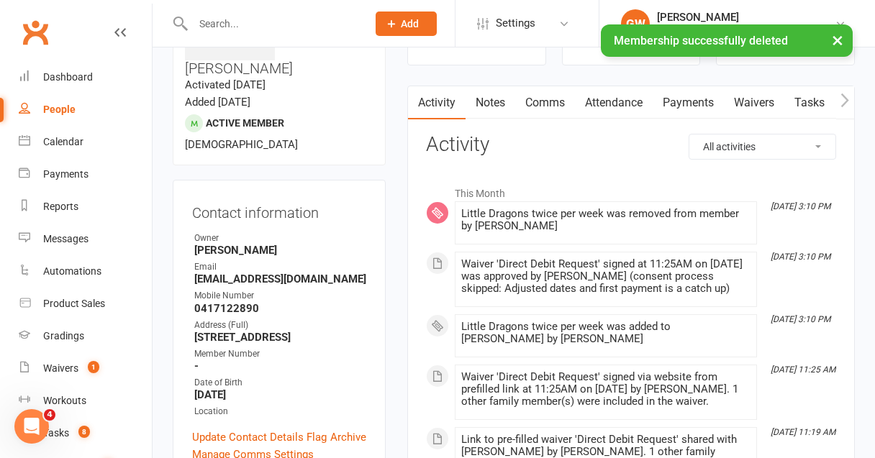
scroll to position [58, 0]
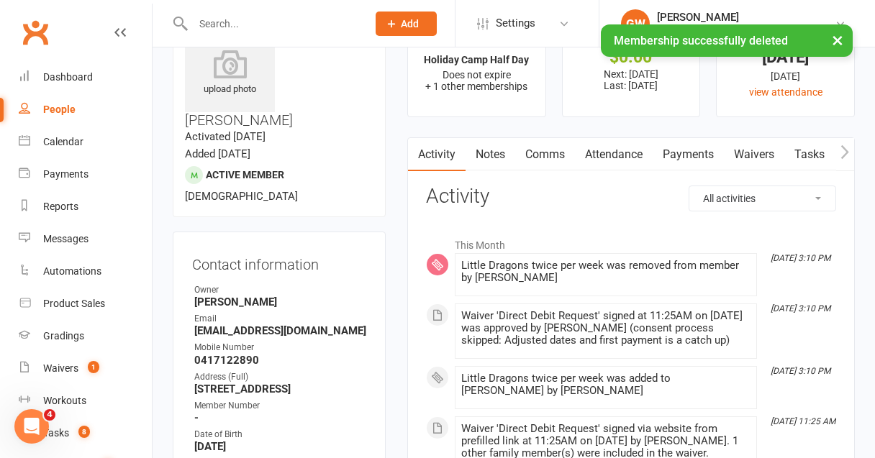
click at [690, 150] on link "Payments" at bounding box center [688, 154] width 71 height 33
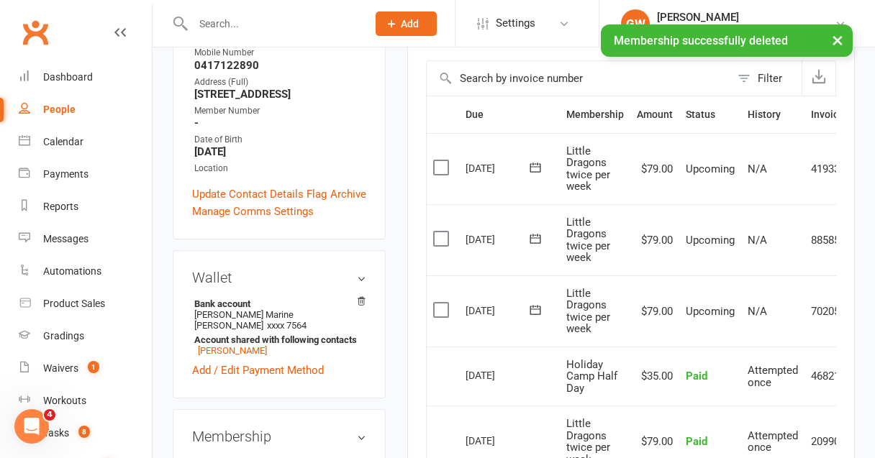
scroll to position [355, 0]
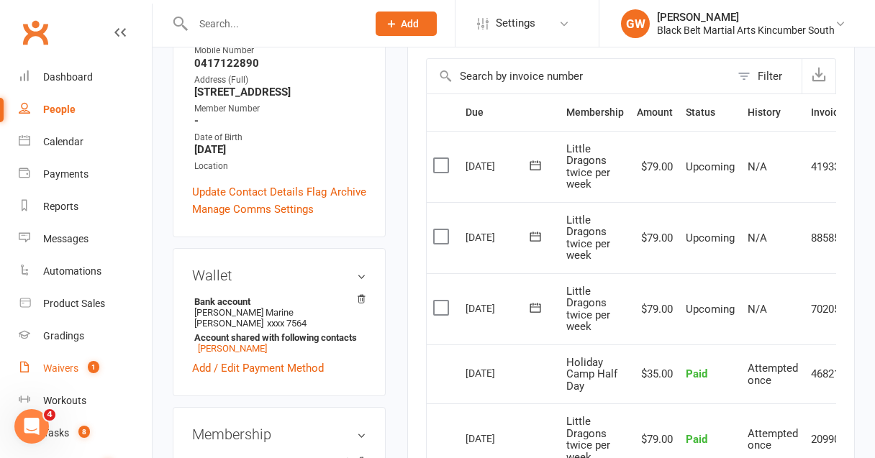
click at [61, 373] on div "Waivers" at bounding box center [60, 369] width 35 height 12
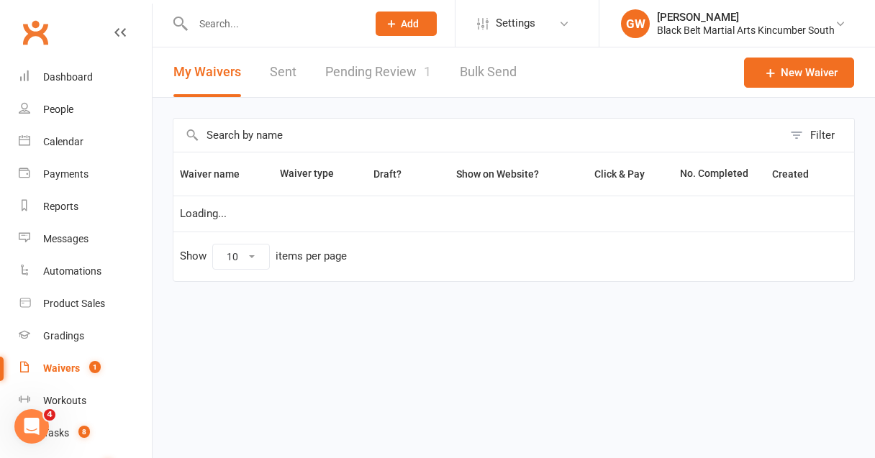
click at [401, 55] on link "Pending Review 1" at bounding box center [378, 72] width 106 height 50
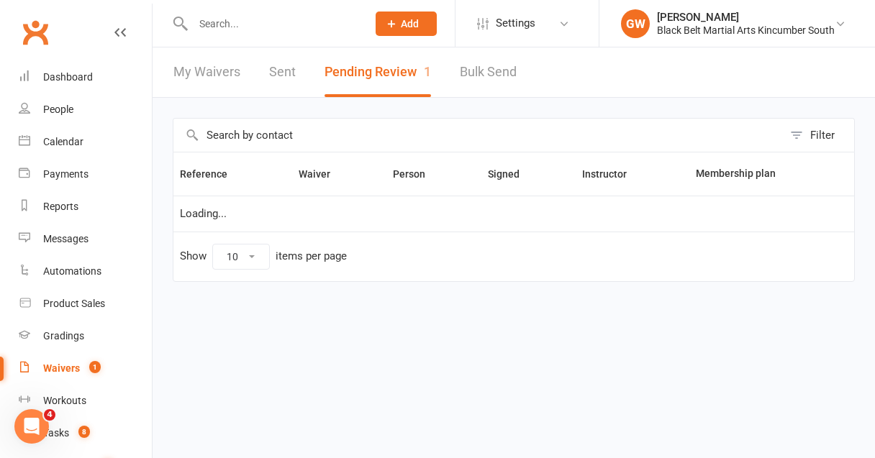
select select "50"
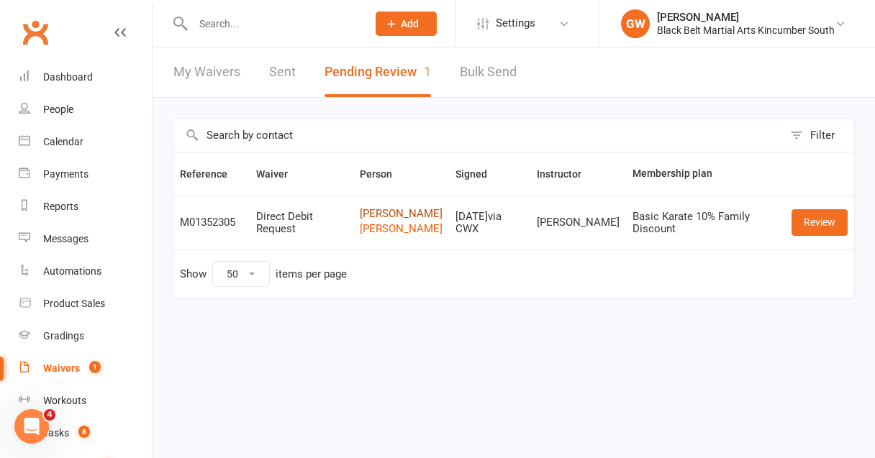
click at [377, 219] on link "[PERSON_NAME]" at bounding box center [401, 214] width 83 height 12
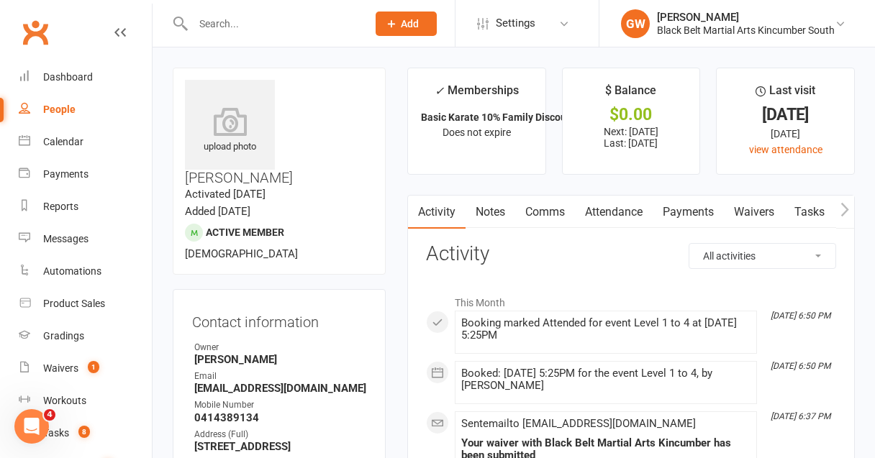
click at [684, 215] on link "Payments" at bounding box center [688, 212] width 71 height 33
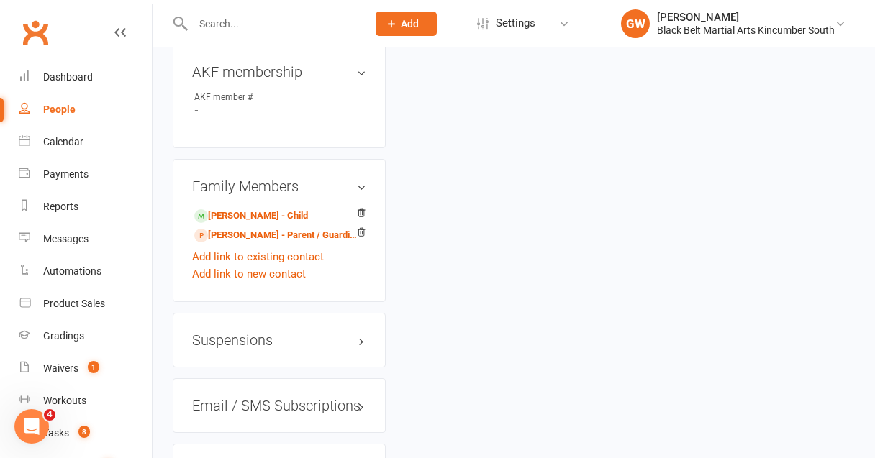
scroll to position [1058, 0]
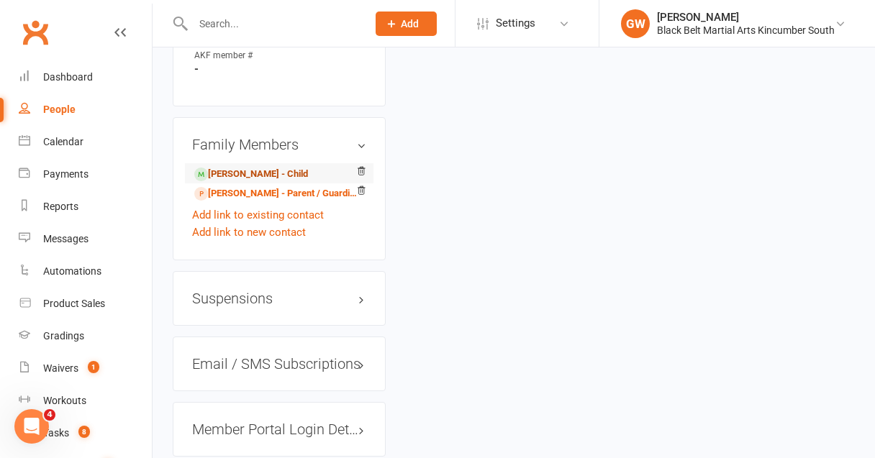
click at [240, 167] on link "[PERSON_NAME] - Child" at bounding box center [251, 174] width 114 height 15
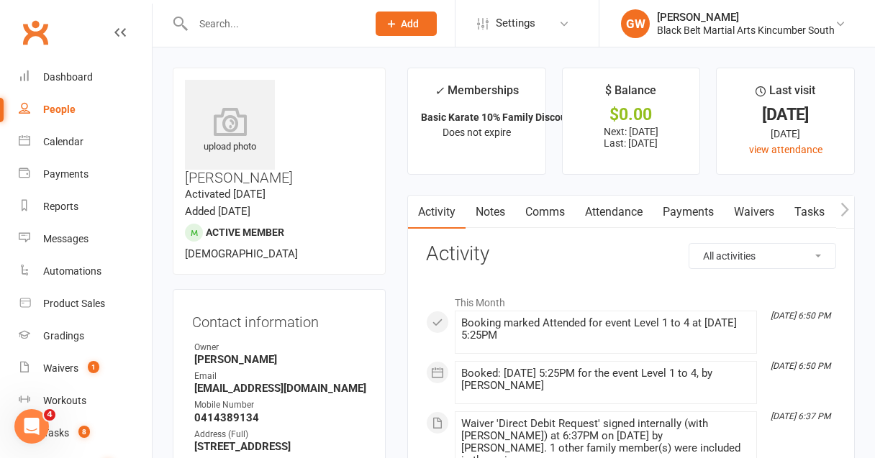
click at [692, 213] on link "Payments" at bounding box center [688, 212] width 71 height 33
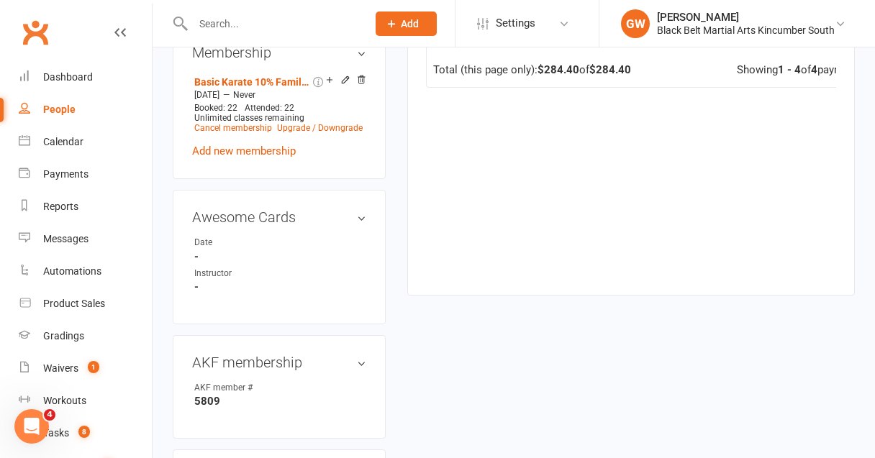
scroll to position [727, 0]
click at [70, 368] on div "Waivers" at bounding box center [60, 369] width 35 height 12
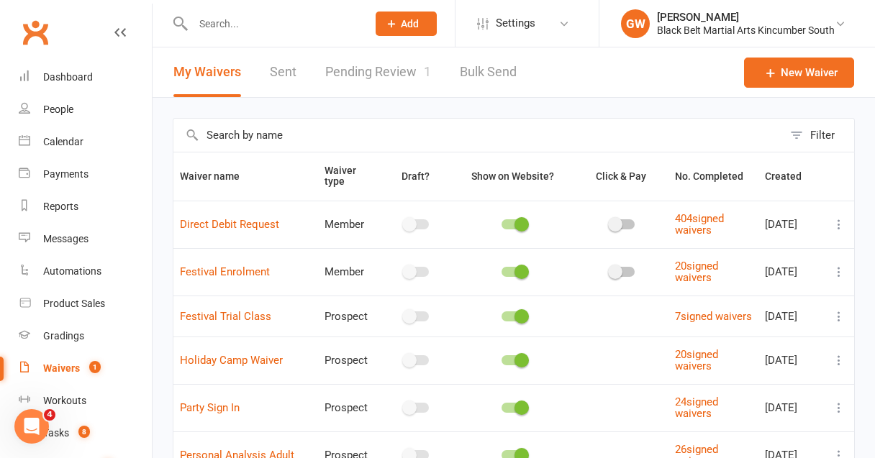
click at [380, 77] on link "Pending Review 1" at bounding box center [378, 72] width 106 height 50
select select "50"
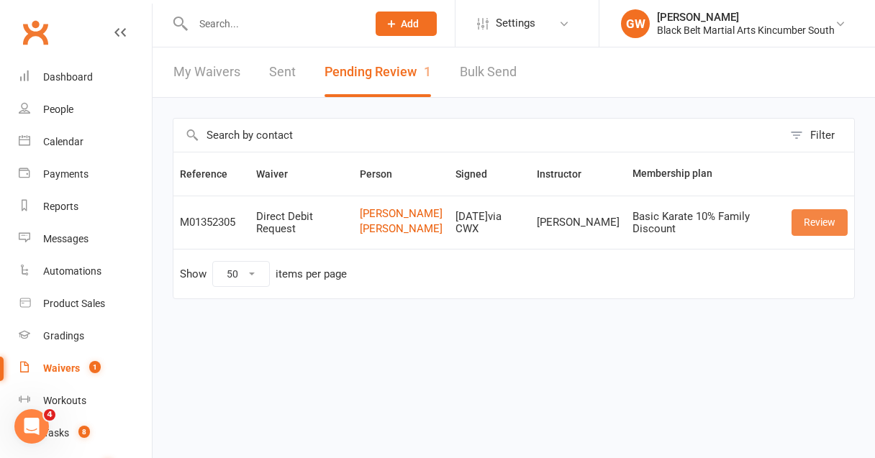
click at [809, 230] on link "Review" at bounding box center [819, 222] width 56 height 26
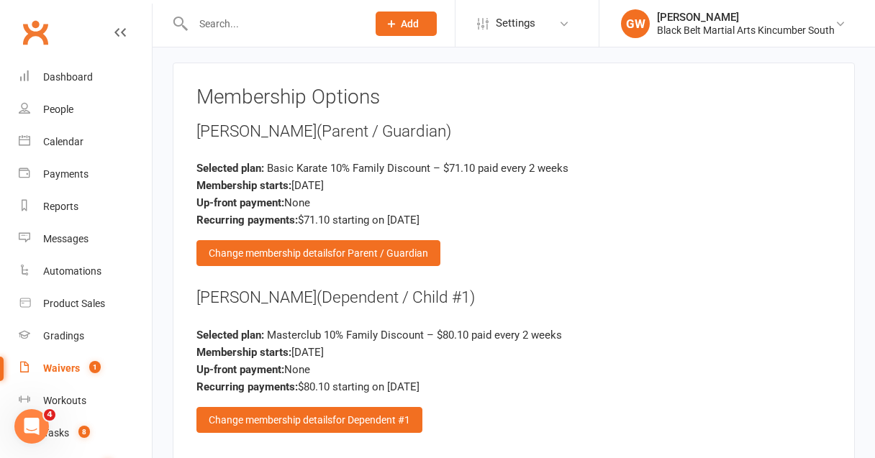
scroll to position [922, 0]
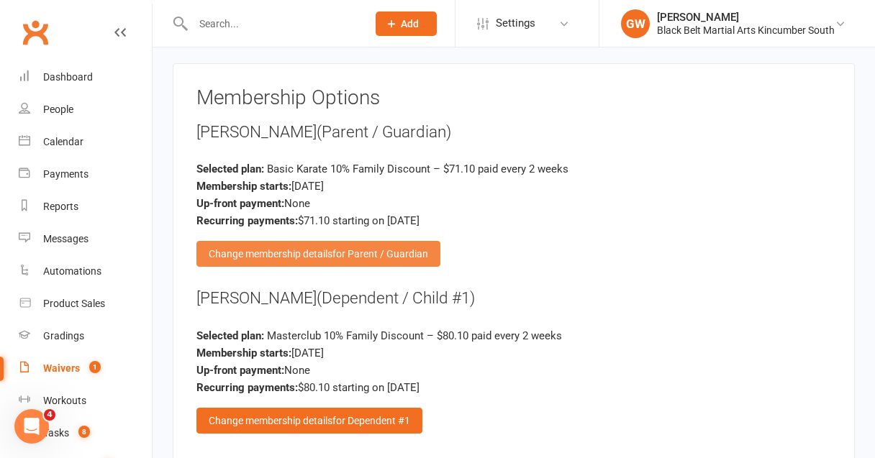
click at [371, 248] on span "for Parent / Guardian" at bounding box center [380, 254] width 96 height 12
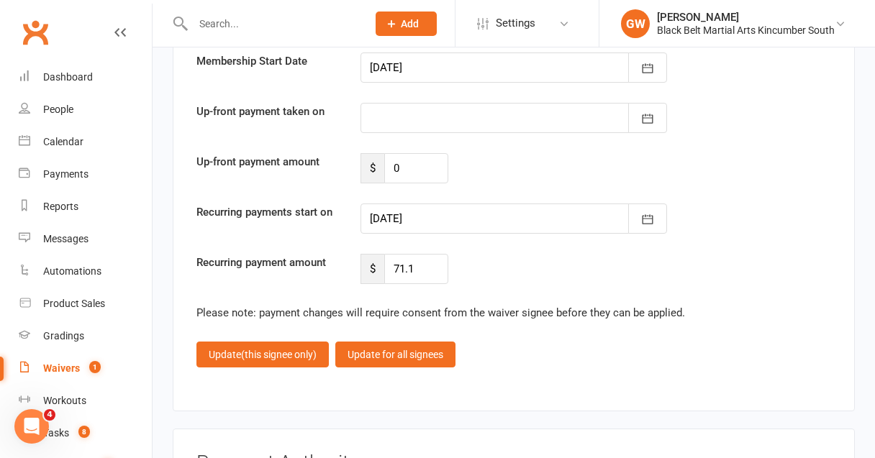
scroll to position [1820, 0]
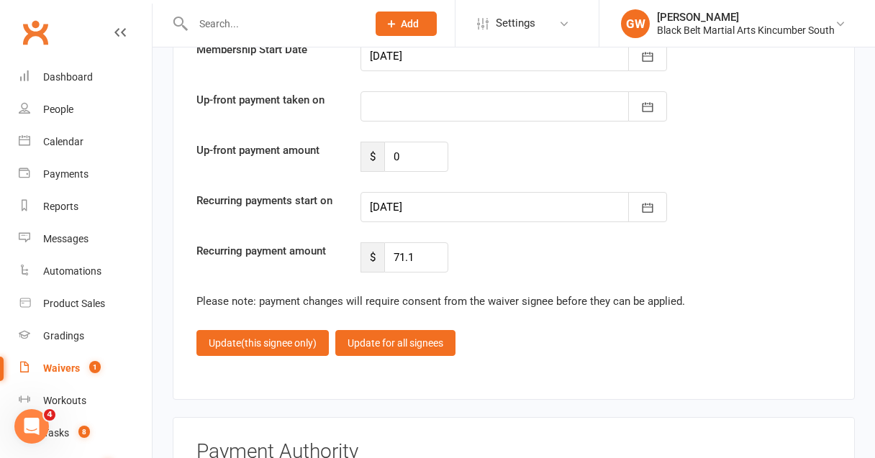
click at [489, 192] on div at bounding box center [513, 207] width 307 height 30
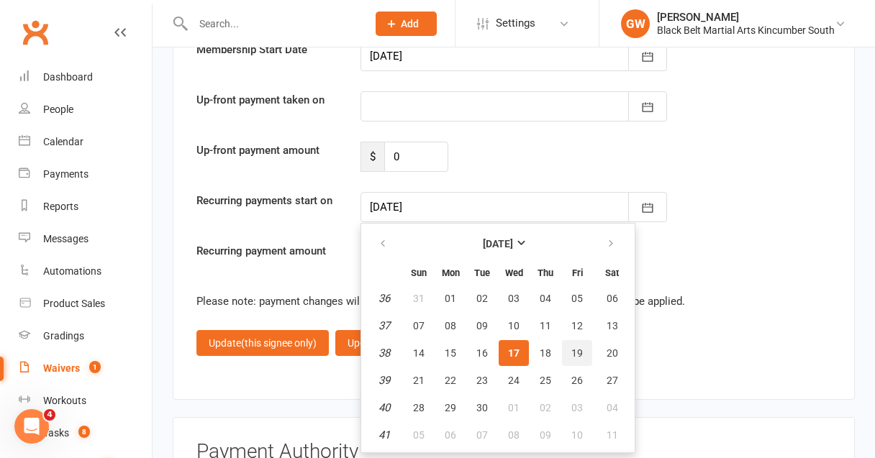
click at [577, 340] on button "19" at bounding box center [577, 353] width 30 height 26
type input "[DATE]"
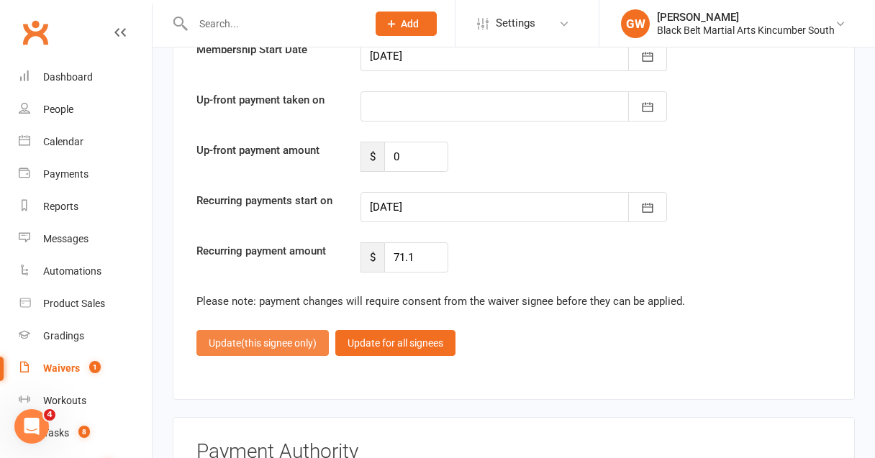
click at [281, 330] on button "Update (this signee only)" at bounding box center [262, 343] width 132 height 26
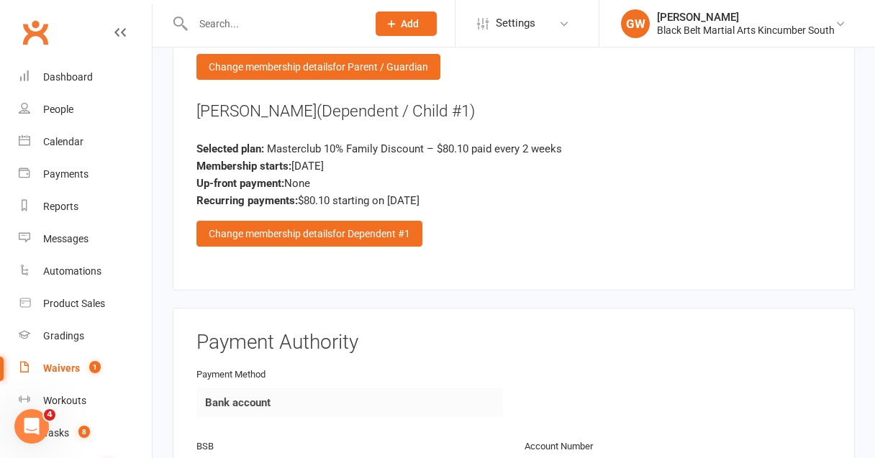
scroll to position [1099, 0]
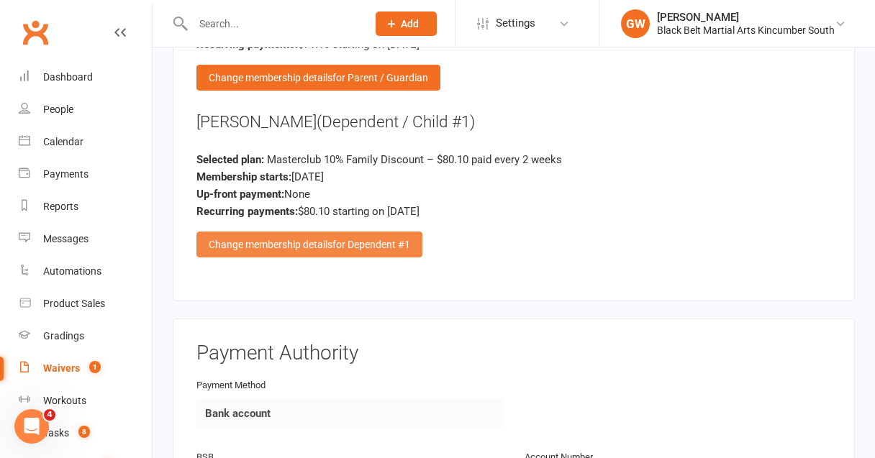
click at [340, 232] on div "Change membership details for Dependent #1" at bounding box center [309, 245] width 226 height 26
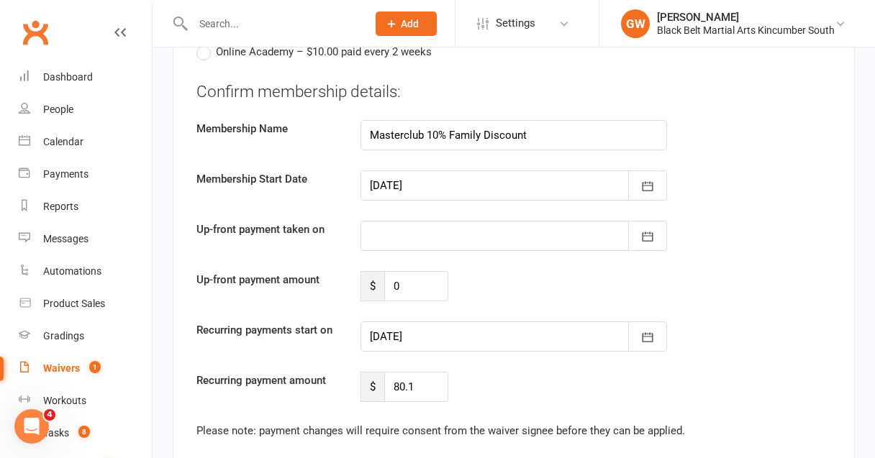
scroll to position [1704, 0]
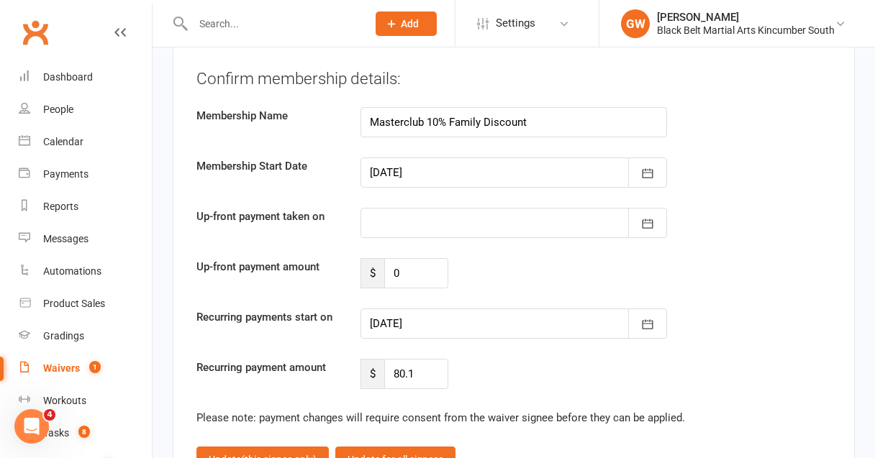
click at [524, 309] on div at bounding box center [513, 324] width 307 height 30
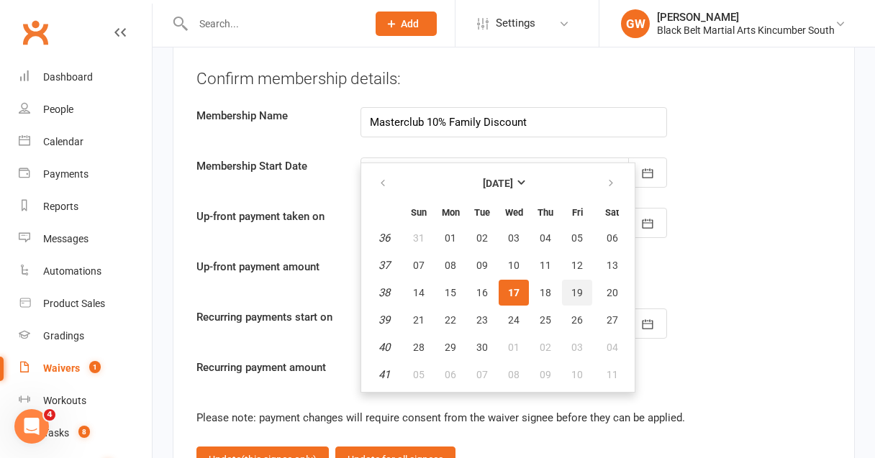
click at [574, 287] on span "19" at bounding box center [577, 293] width 12 height 12
type input "[DATE]"
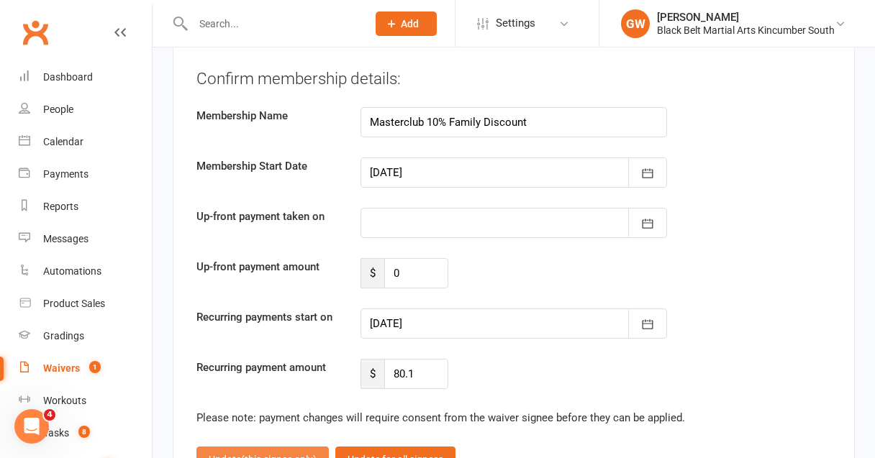
click at [302, 447] on button "Update (this signee only)" at bounding box center [262, 460] width 132 height 26
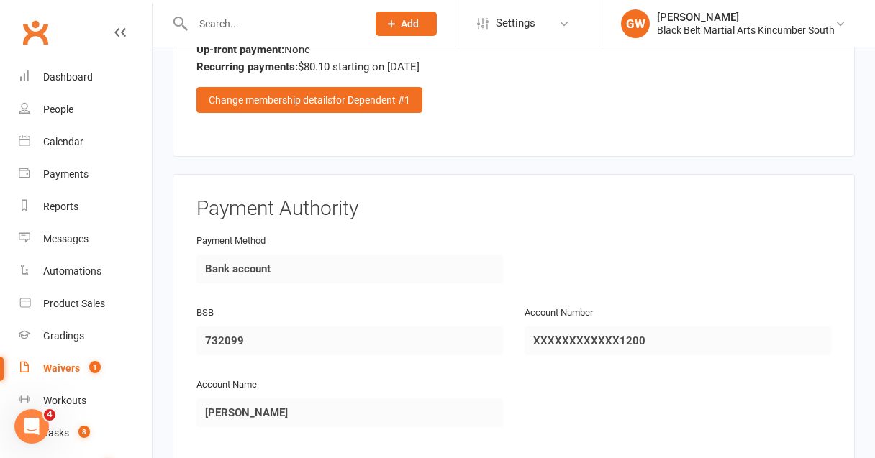
scroll to position [1507, 0]
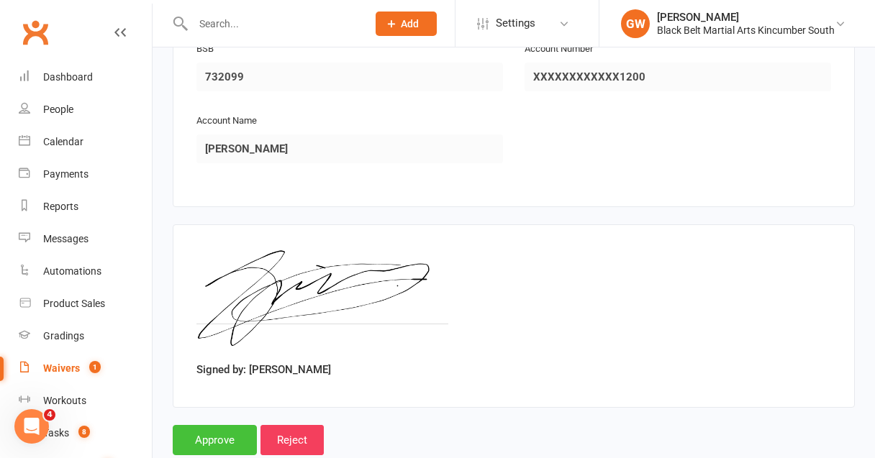
click at [225, 425] on input "Approve" at bounding box center [215, 440] width 84 height 30
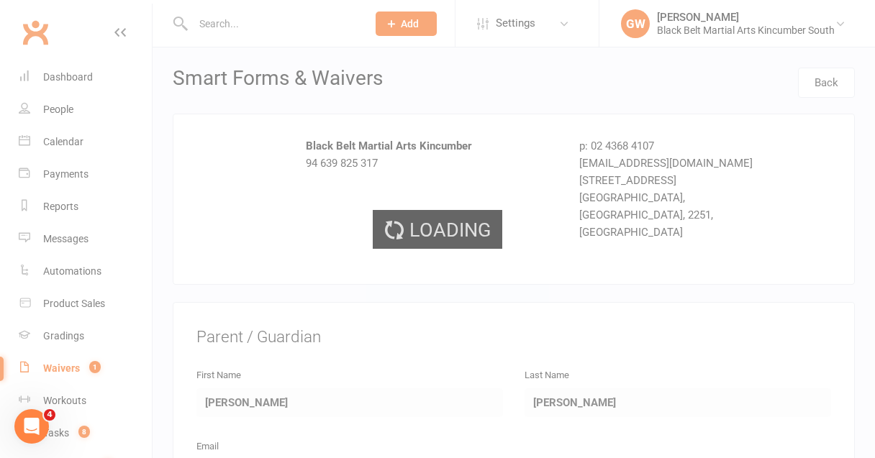
select select "50"
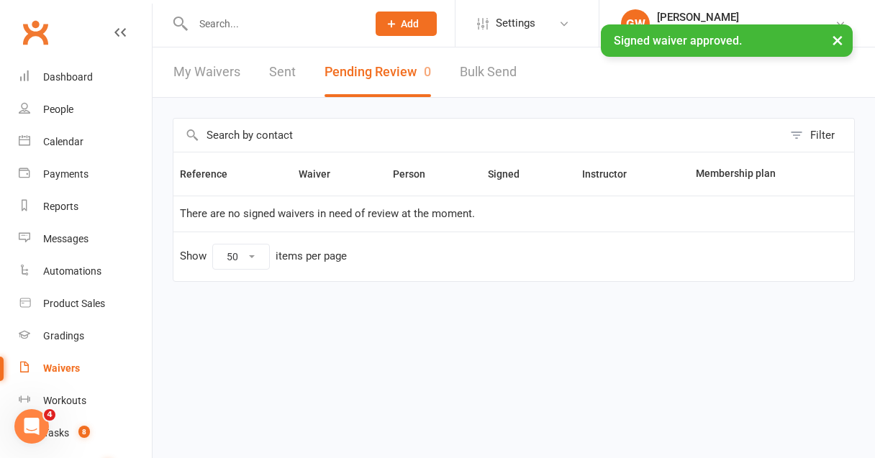
click at [227, 24] on div "× Signed waiver approved." at bounding box center [428, 24] width 856 height 0
click at [218, 23] on input "text" at bounding box center [273, 24] width 168 height 20
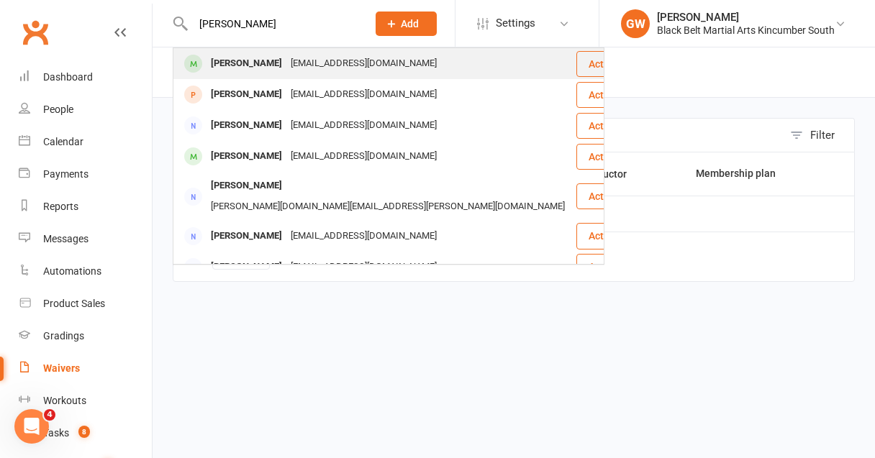
type input "[PERSON_NAME]"
click at [219, 64] on div "[PERSON_NAME]" at bounding box center [246, 63] width 80 height 21
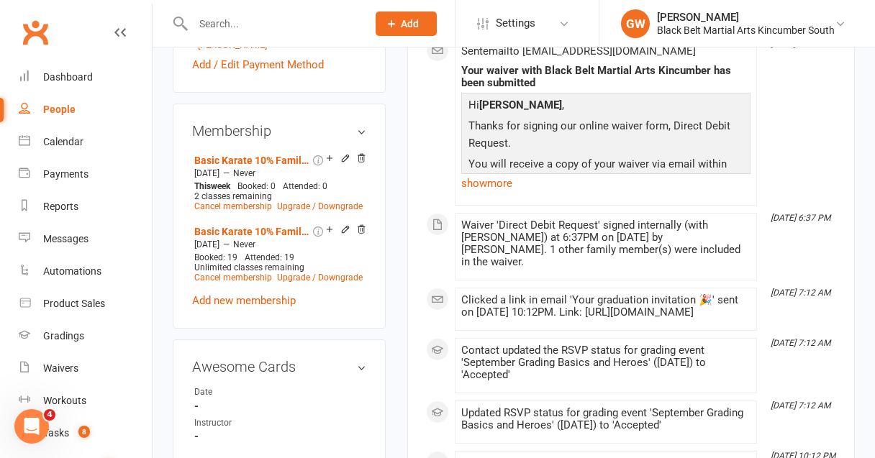
scroll to position [651, 0]
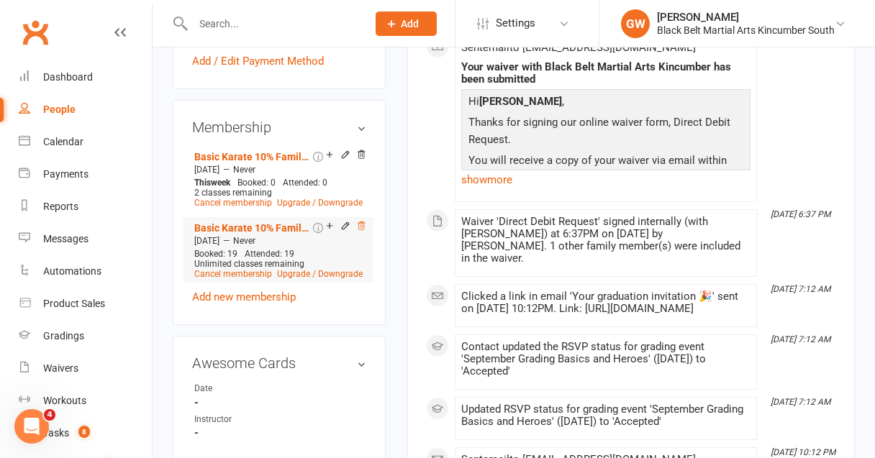
click at [361, 221] on icon at bounding box center [361, 226] width 10 height 10
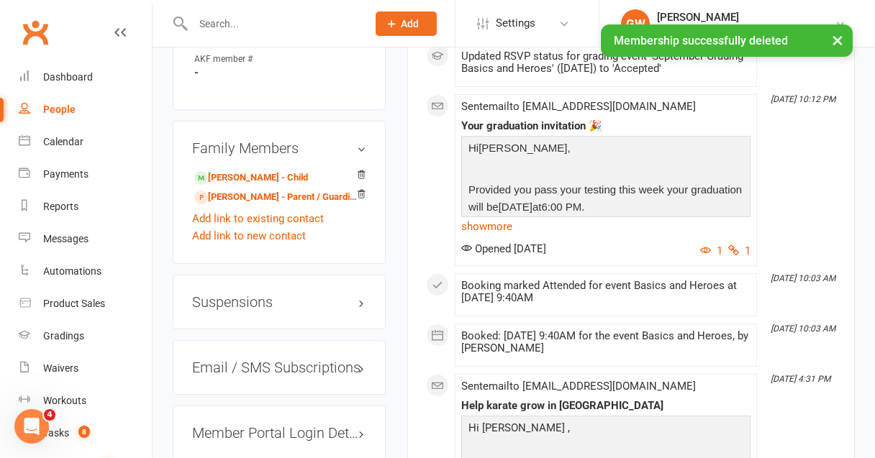
scroll to position [1075, 0]
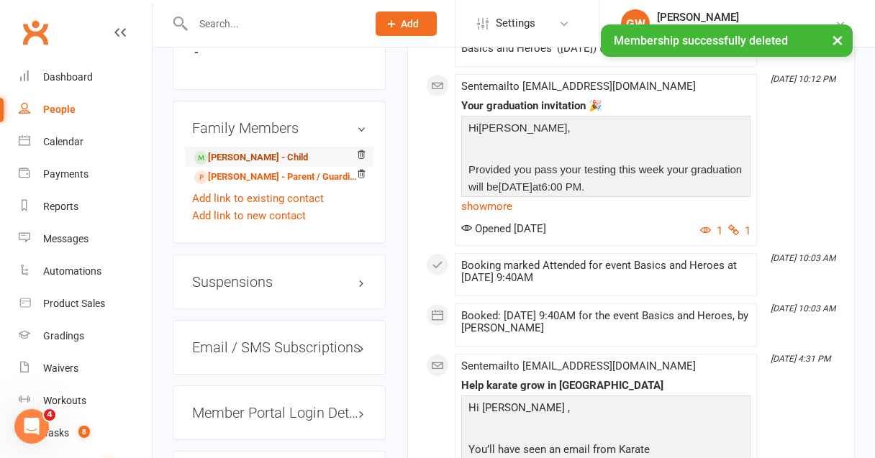
click at [251, 150] on link "[PERSON_NAME] - Child" at bounding box center [251, 157] width 114 height 15
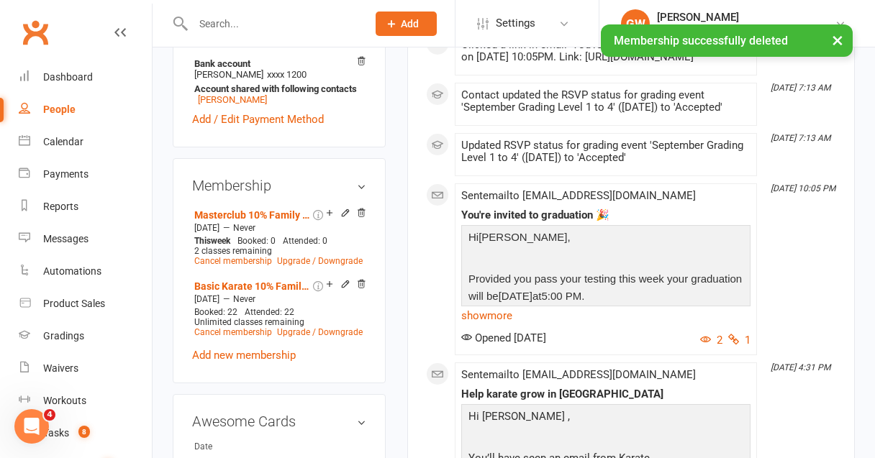
scroll to position [673, 0]
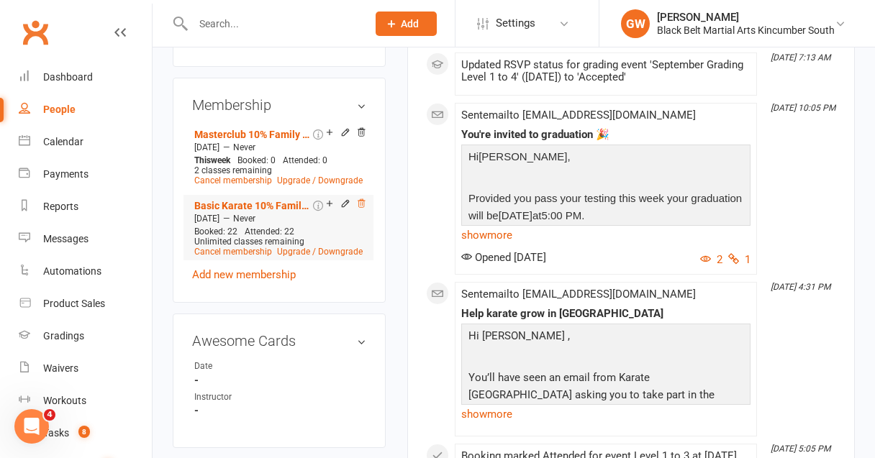
click at [362, 199] on icon at bounding box center [361, 204] width 10 height 10
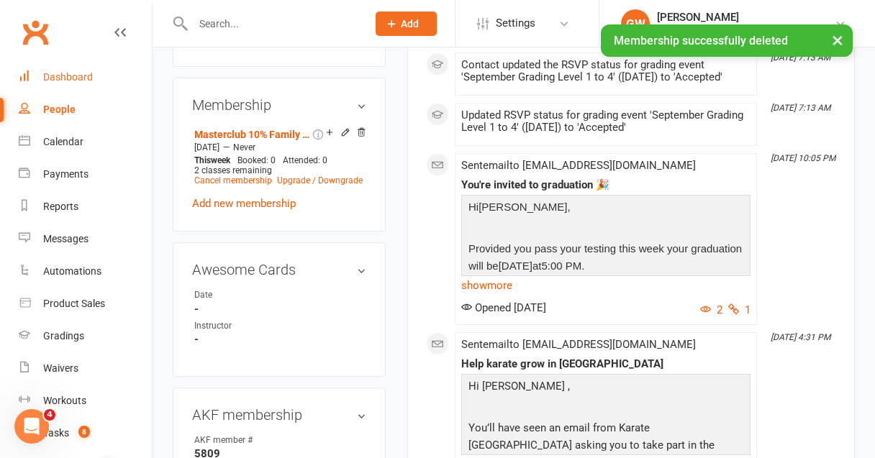
click at [83, 86] on link "Dashboard" at bounding box center [85, 77] width 133 height 32
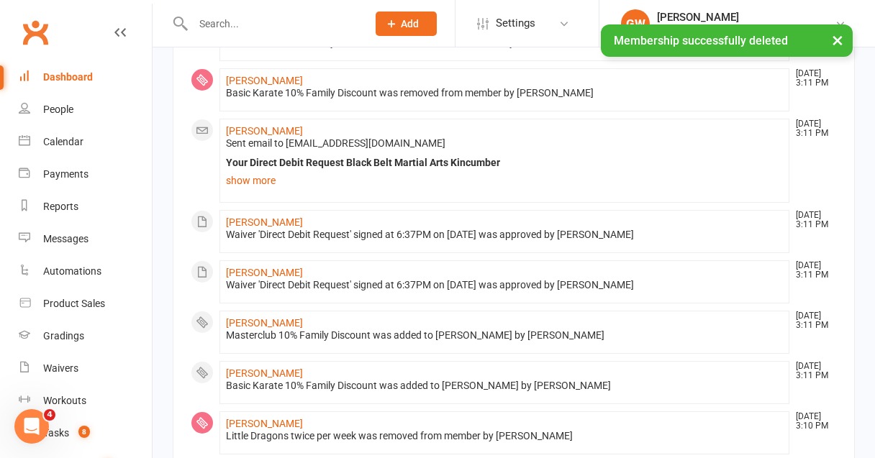
scroll to position [167, 0]
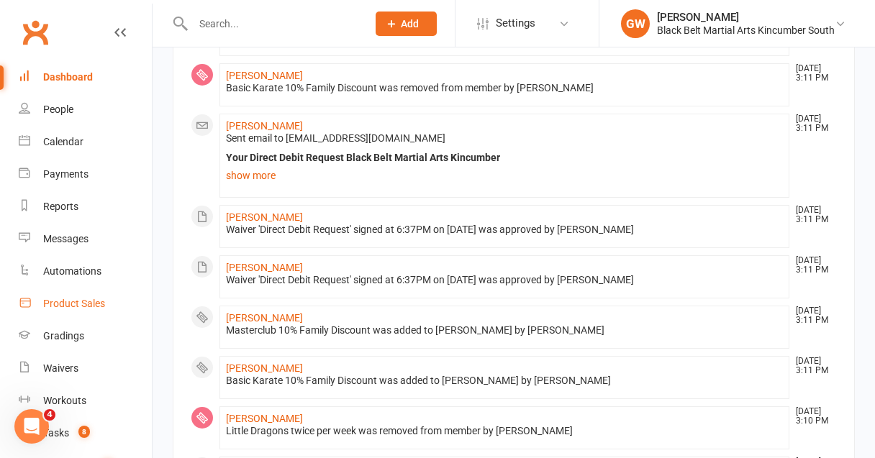
click at [84, 306] on div "Product Sales" at bounding box center [74, 304] width 62 height 12
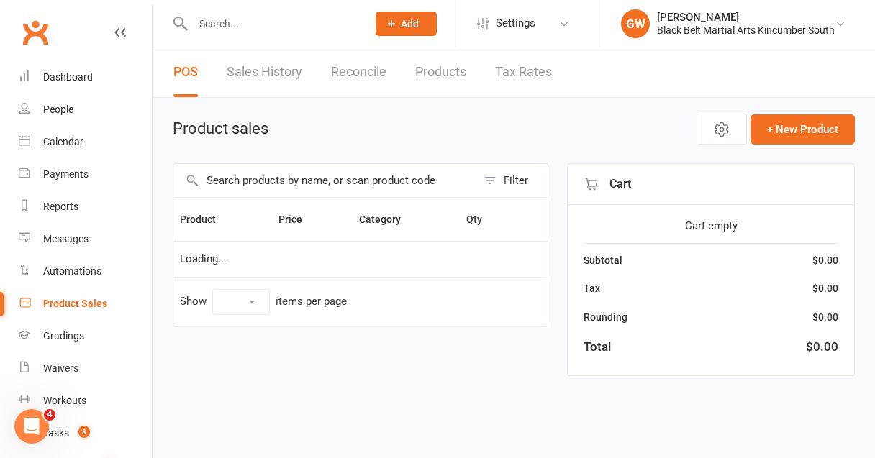
select select "10"
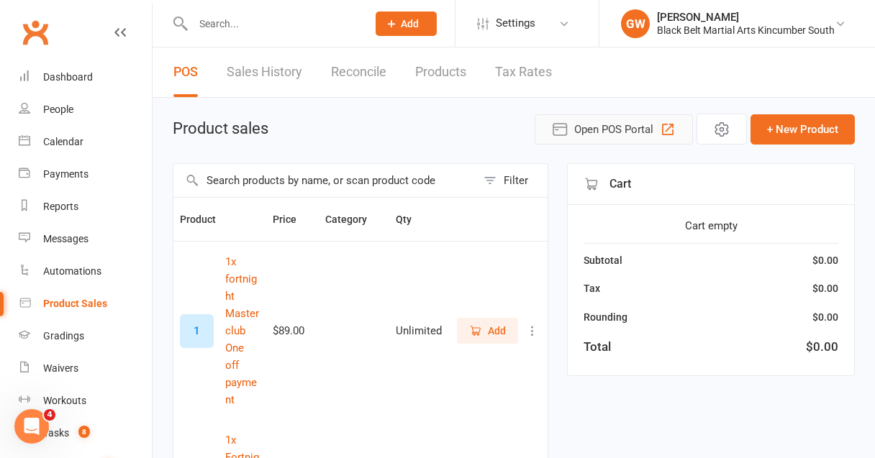
click at [581, 127] on span "Open POS Portal" at bounding box center [613, 129] width 79 height 17
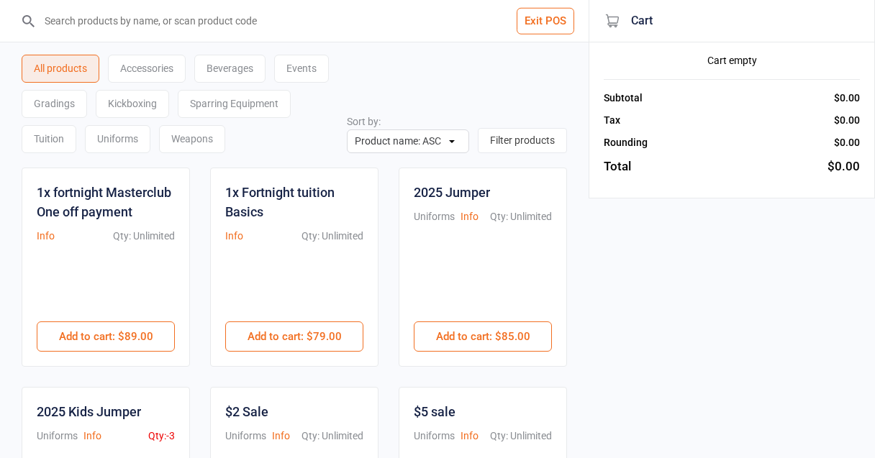
click at [266, 19] on input "search" at bounding box center [302, 21] width 531 height 42
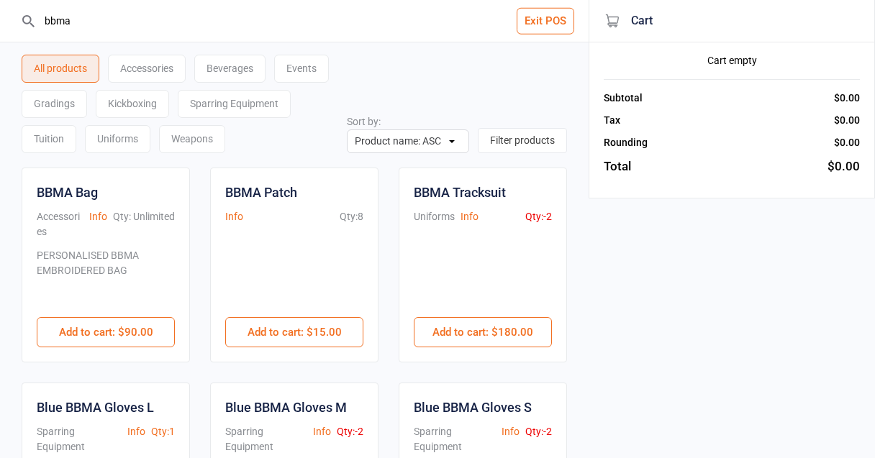
drag, startPoint x: 104, startPoint y: 16, endPoint x: -1, endPoint y: 16, distance: 105.8
click at [0, 16] on html "bbma Exit POS All products Accessories Beverages Events Gradings Kickboxing Spa…" at bounding box center [437, 229] width 875 height 458
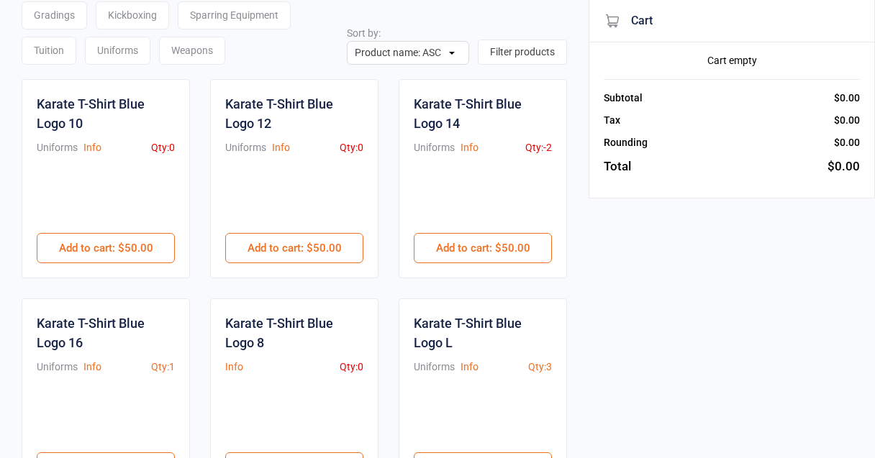
scroll to position [85, 0]
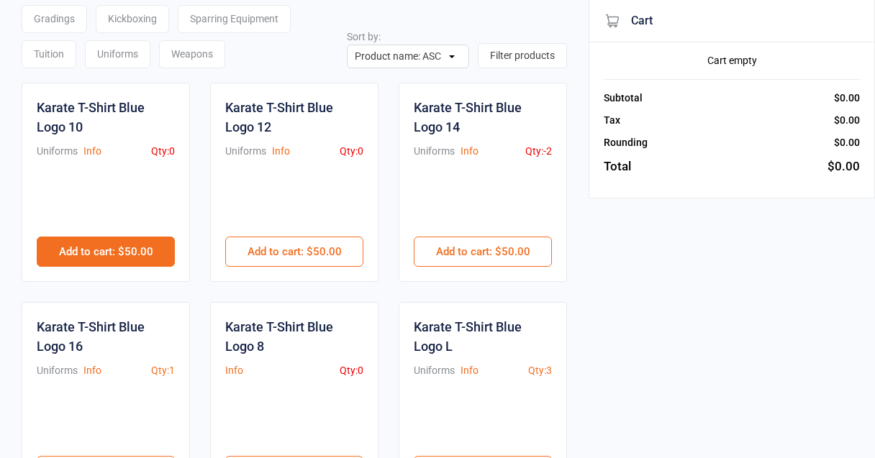
type input "shirt"
click at [114, 257] on button "Add to cart : $50.00" at bounding box center [106, 252] width 138 height 30
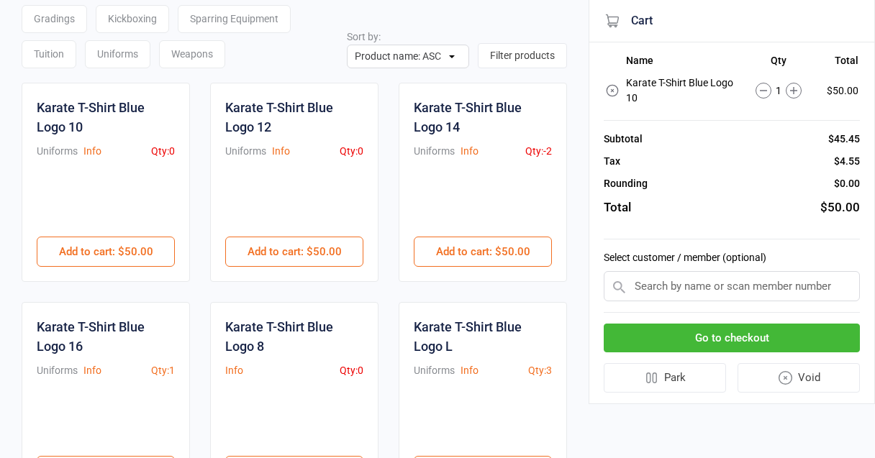
click at [699, 285] on input "text" at bounding box center [732, 286] width 256 height 30
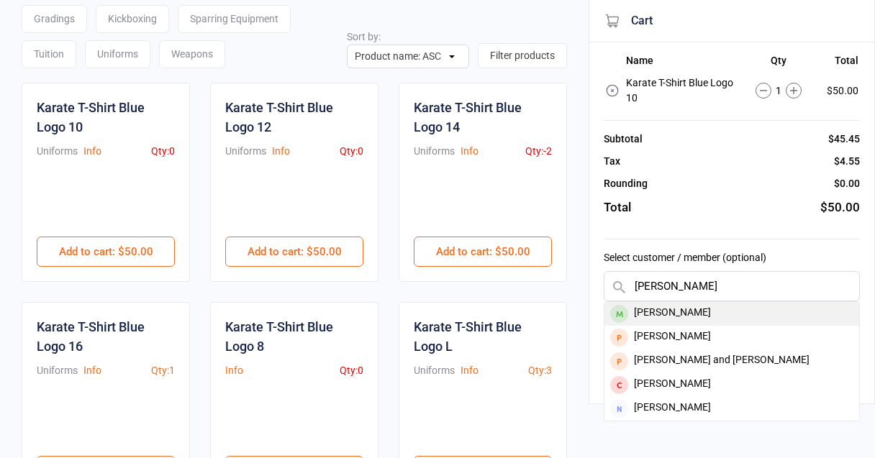
type input "rhys s"
click at [704, 309] on div "[PERSON_NAME]" at bounding box center [731, 314] width 255 height 24
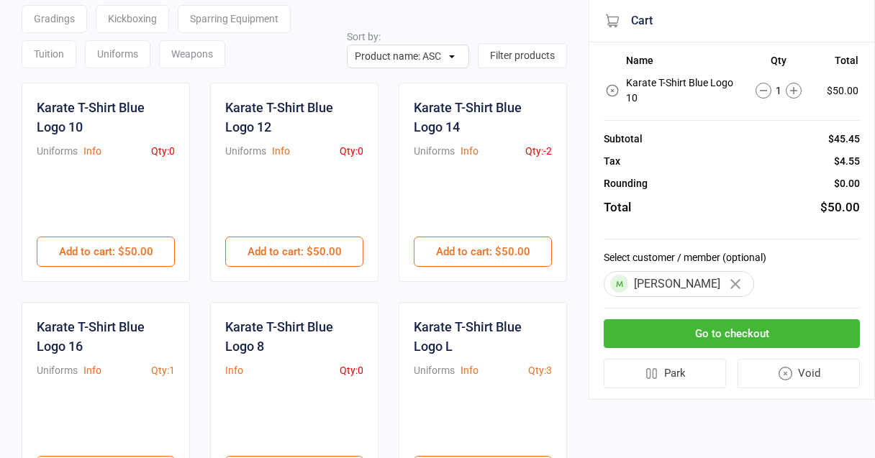
click at [699, 332] on button "Go to checkout" at bounding box center [732, 333] width 256 height 29
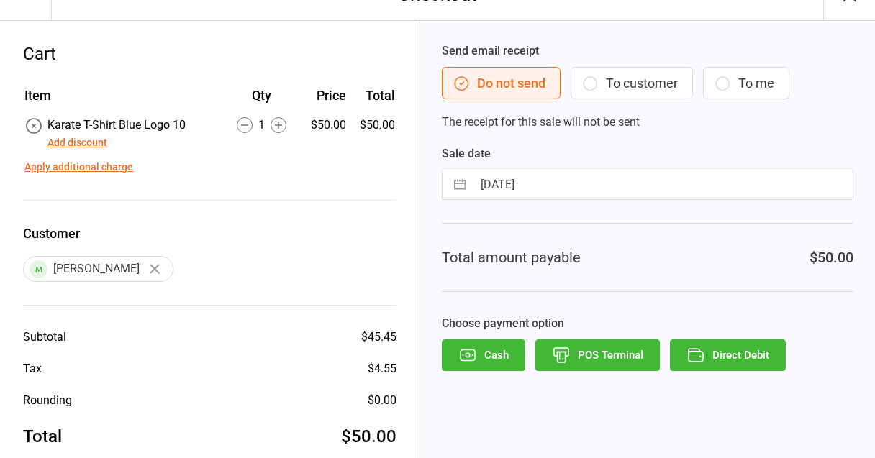
scroll to position [56, 0]
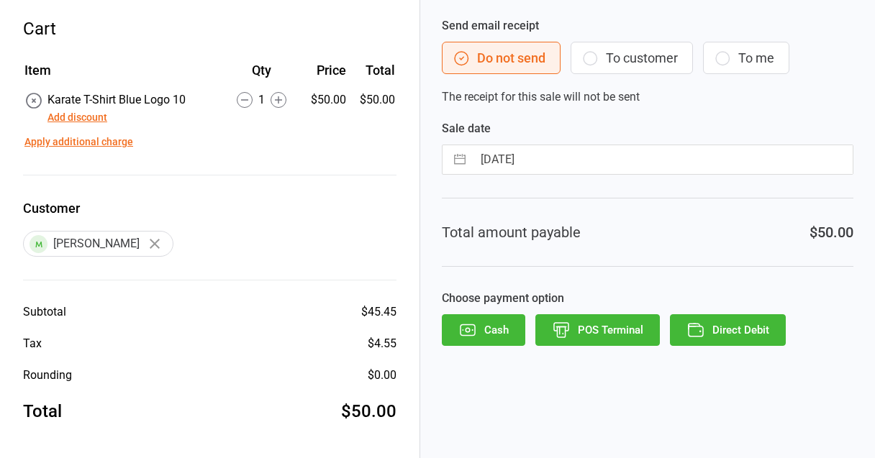
click at [699, 337] on icon "button" at bounding box center [695, 330] width 19 height 19
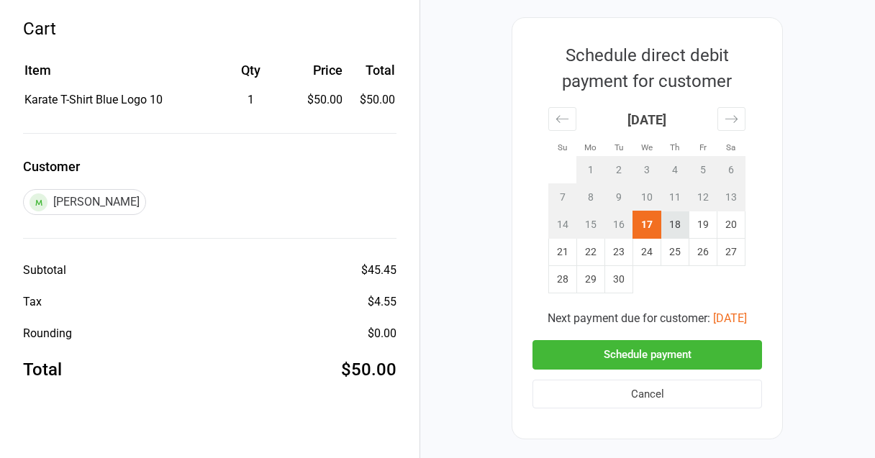
click at [676, 223] on td "18" at bounding box center [675, 225] width 28 height 27
click at [648, 356] on button "Schedule payment" at bounding box center [647, 354] width 230 height 29
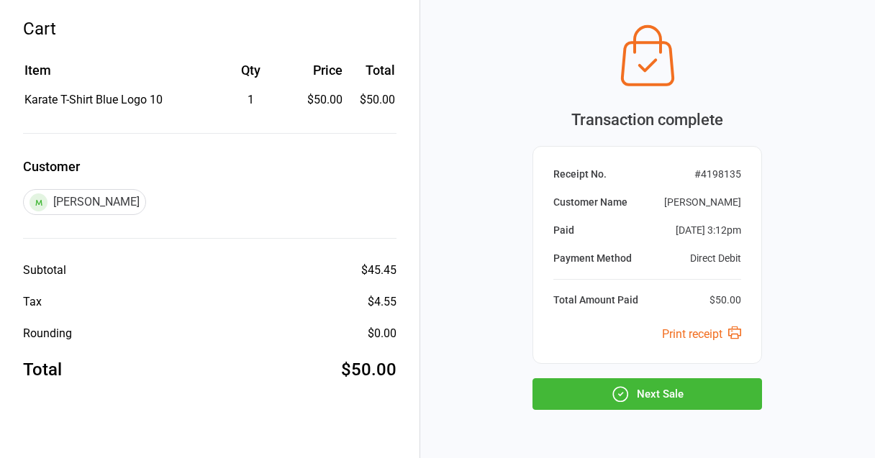
click at [614, 391] on icon "button" at bounding box center [621, 394] width 14 height 14
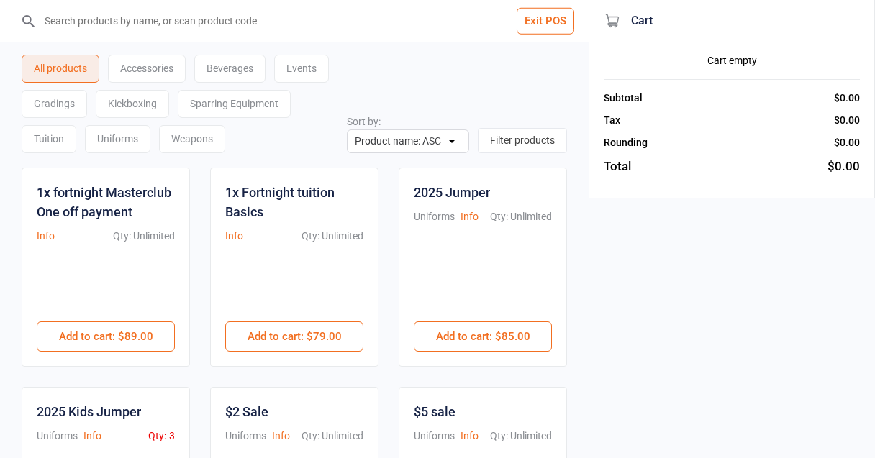
click at [553, 19] on button "Exit POS" at bounding box center [546, 21] width 58 height 27
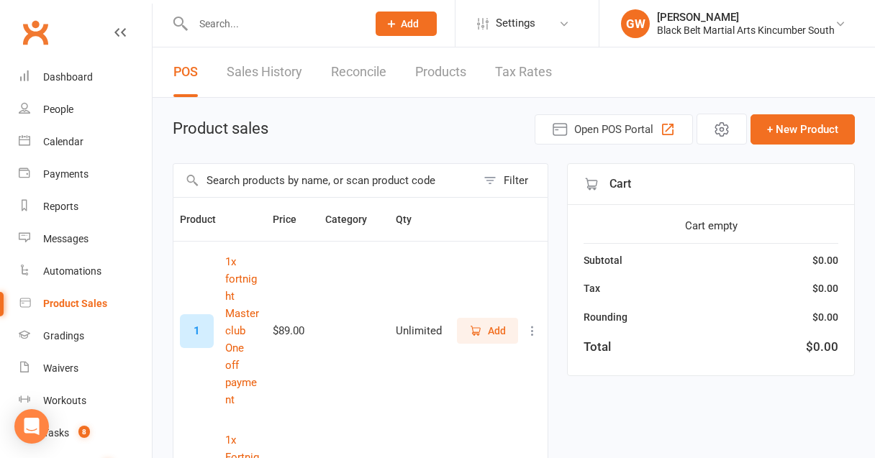
click at [252, 24] on input "text" at bounding box center [273, 24] width 168 height 20
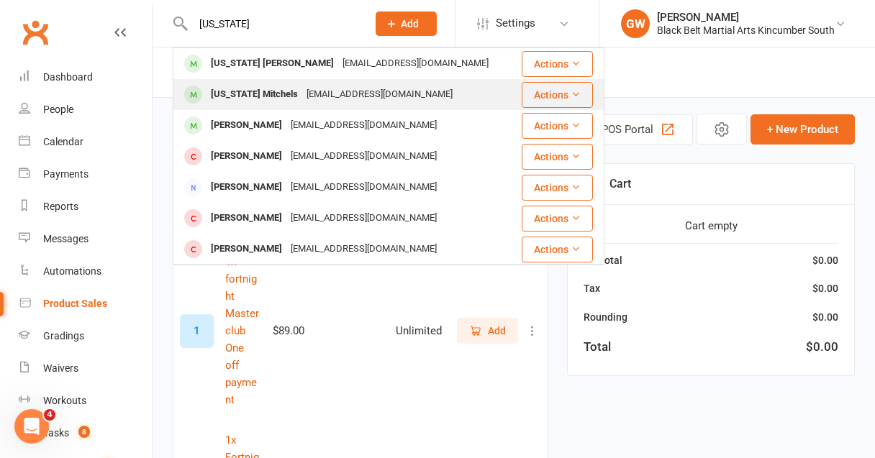
type input "alaska"
click at [251, 92] on div "Alaska Mitchels" at bounding box center [254, 94] width 96 height 21
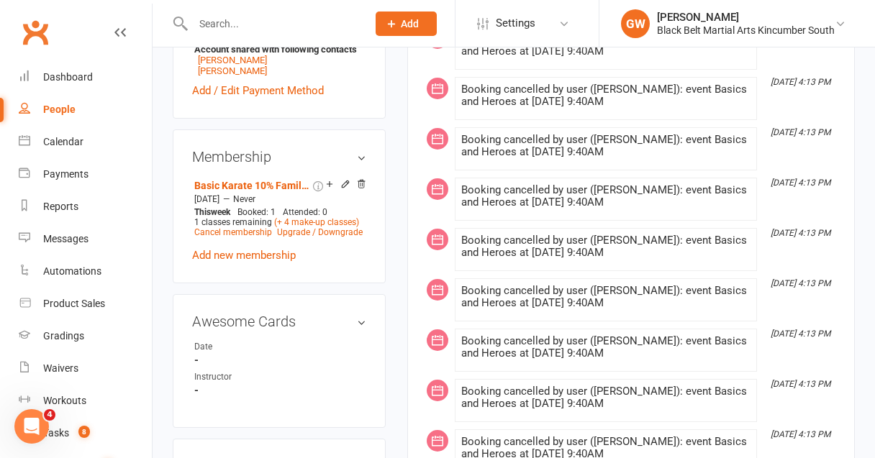
scroll to position [579, 0]
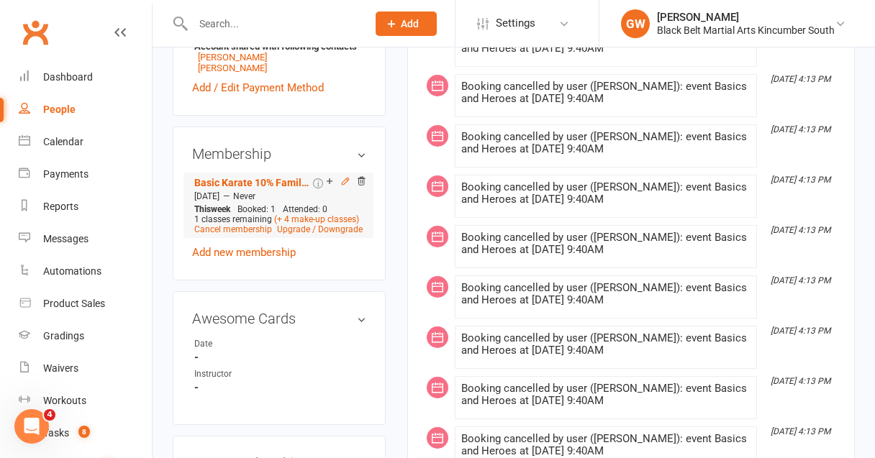
click at [345, 184] on icon at bounding box center [345, 181] width 6 height 6
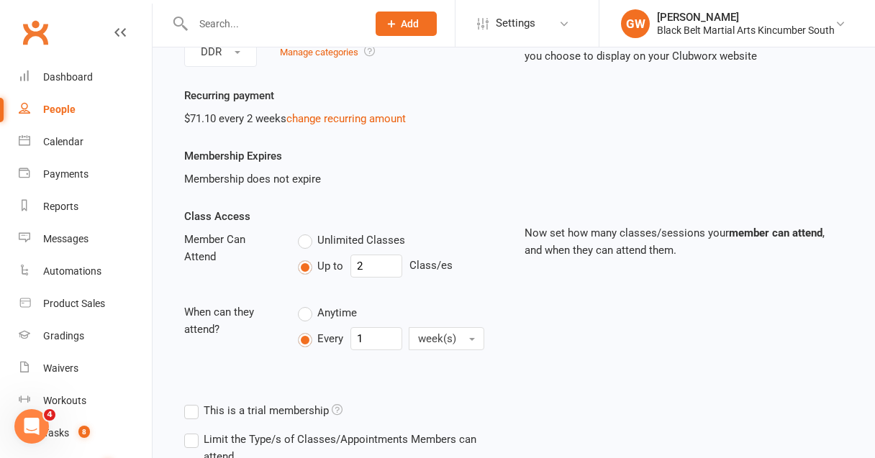
scroll to position [172, 0]
click at [378, 124] on link "change recurring amount" at bounding box center [345, 119] width 119 height 13
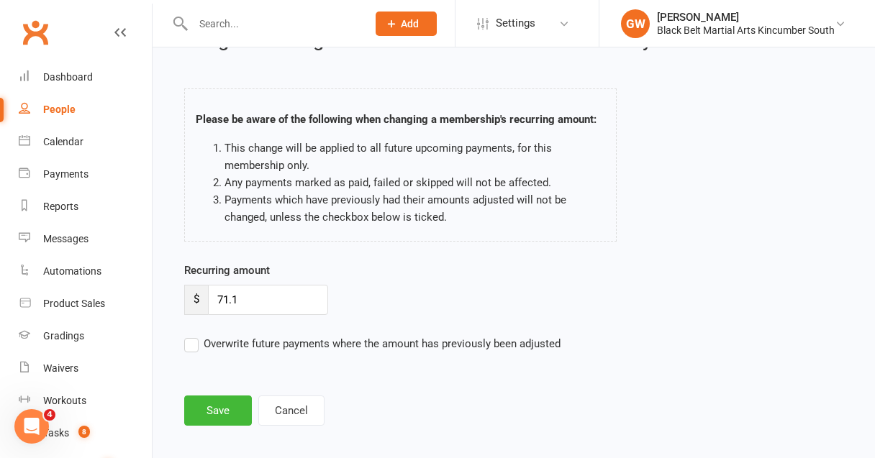
scroll to position [43, 0]
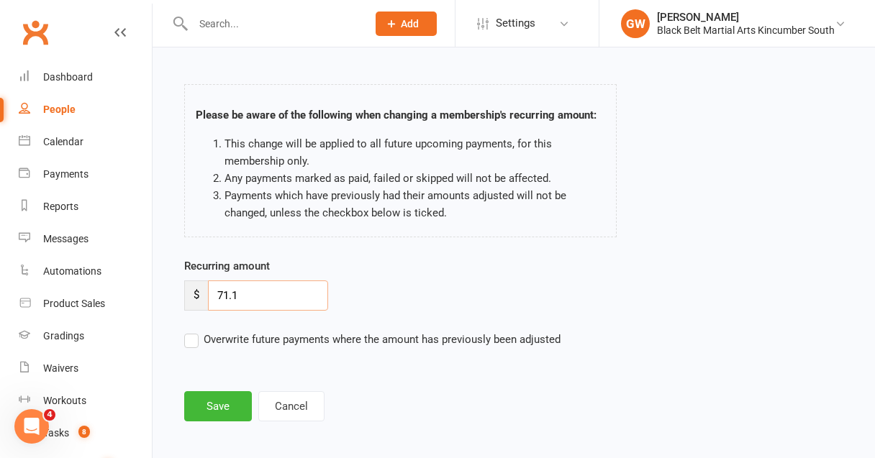
drag, startPoint x: 227, startPoint y: 295, endPoint x: 202, endPoint y: 295, distance: 25.2
click at [202, 295] on div "$ 71.1" at bounding box center [256, 296] width 144 height 30
type input "60.1"
click at [228, 409] on button "Save" at bounding box center [218, 406] width 68 height 30
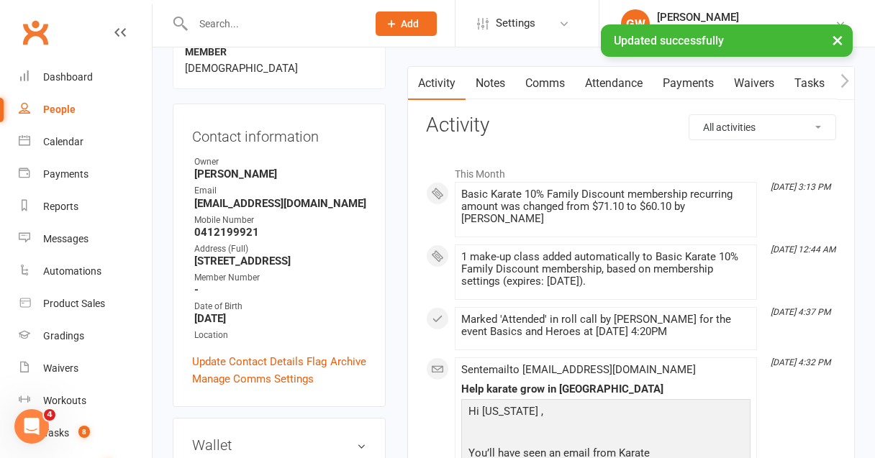
scroll to position [131, 0]
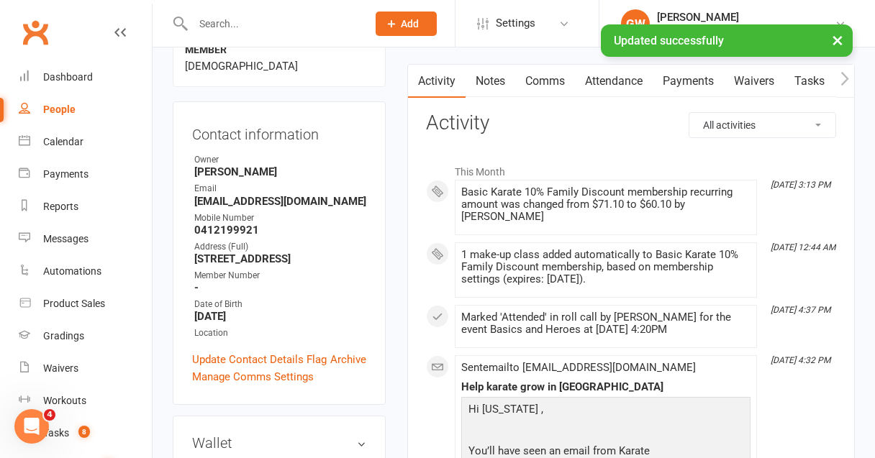
click at [704, 81] on link "Payments" at bounding box center [688, 81] width 71 height 33
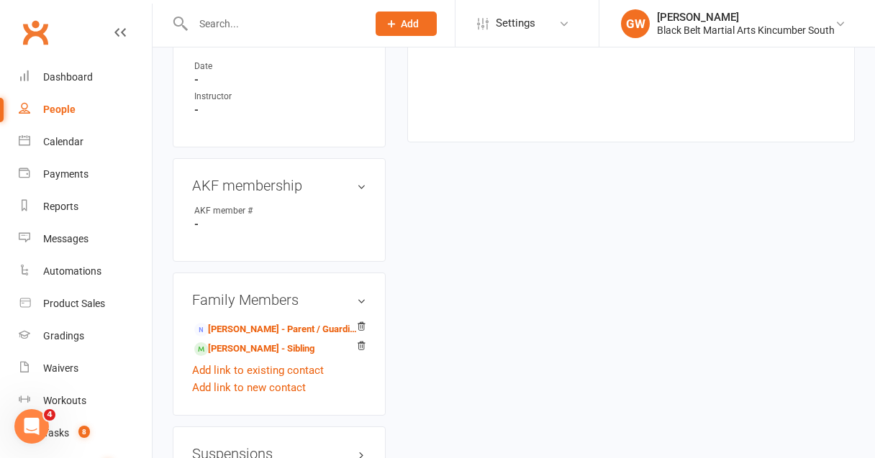
scroll to position [861, 0]
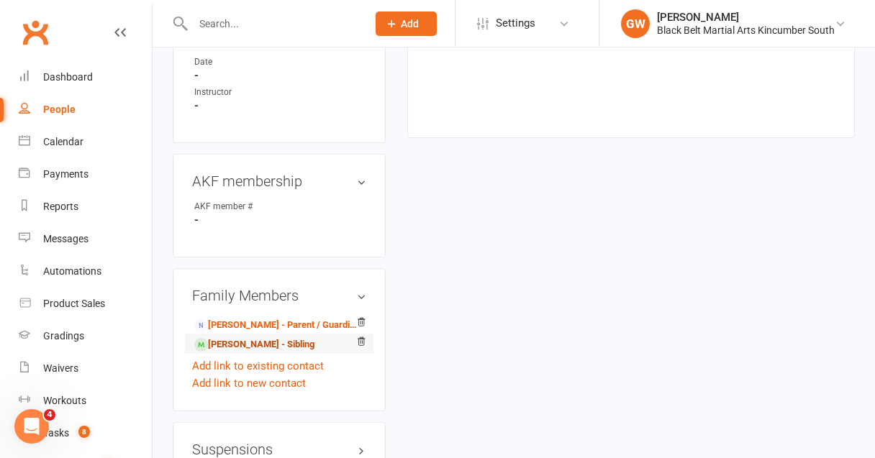
click at [240, 353] on link "Leo Mitchels - Sibling" at bounding box center [254, 344] width 120 height 15
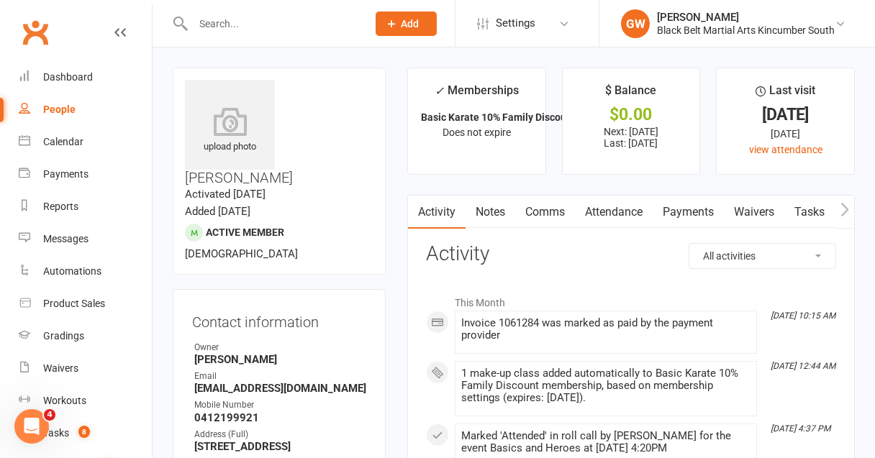
click at [679, 213] on link "Payments" at bounding box center [688, 212] width 71 height 33
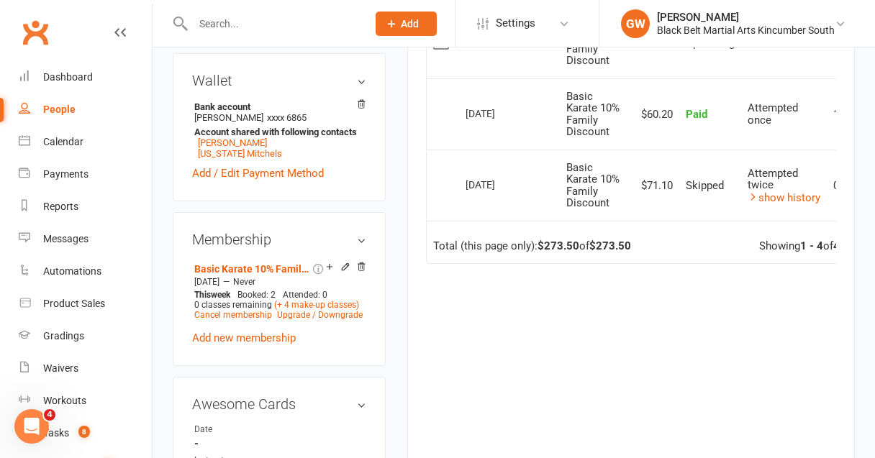
scroll to position [553, 0]
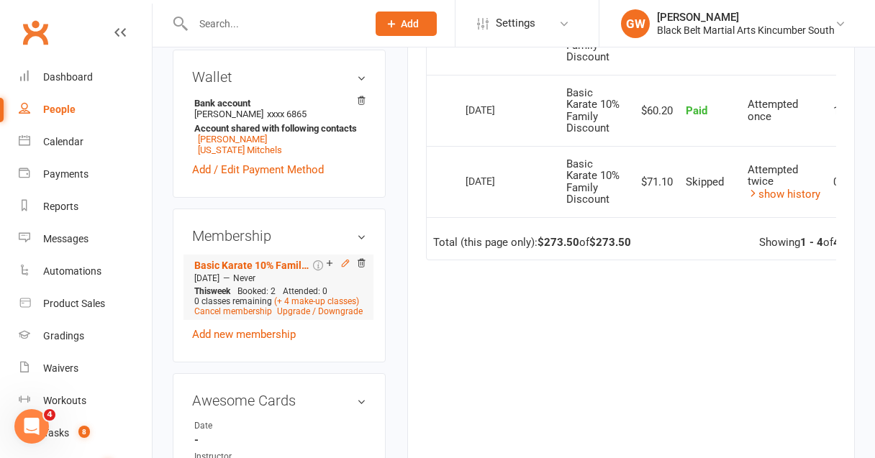
click at [345, 258] on icon at bounding box center [345, 263] width 10 height 10
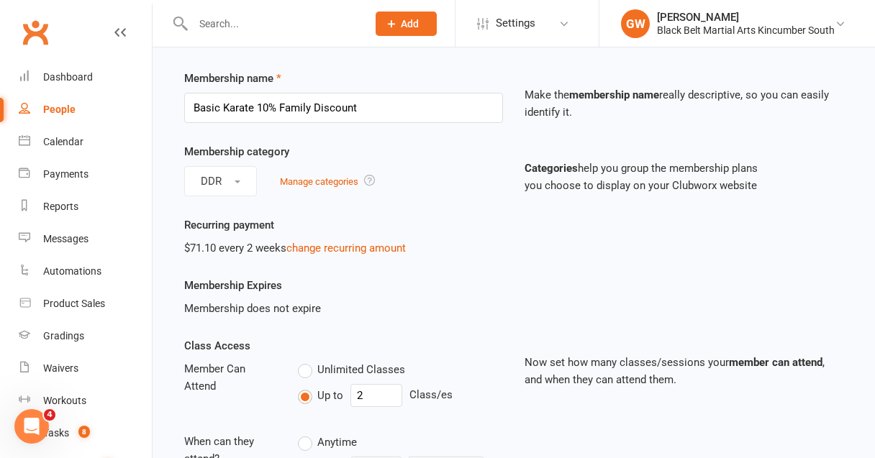
scroll to position [44, 0]
click at [339, 249] on link "change recurring amount" at bounding box center [345, 247] width 119 height 13
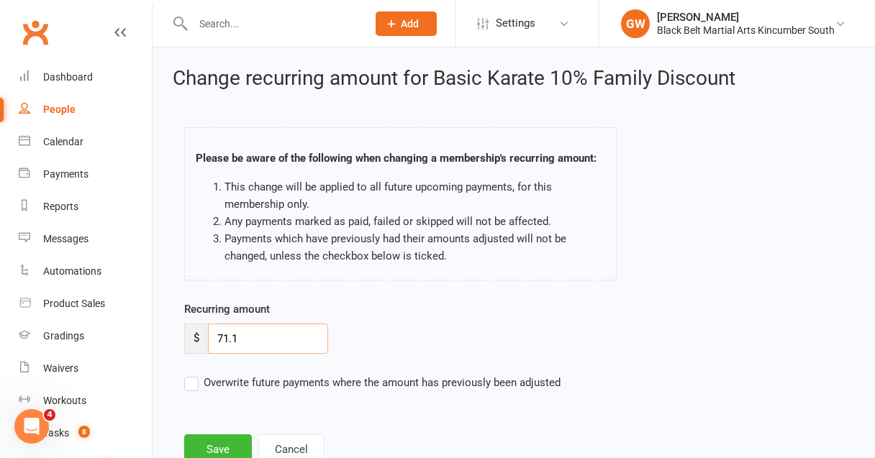
click at [224, 337] on input "71.1" at bounding box center [268, 339] width 120 height 30
type input "60.1"
click at [223, 446] on button "Save" at bounding box center [218, 450] width 68 height 30
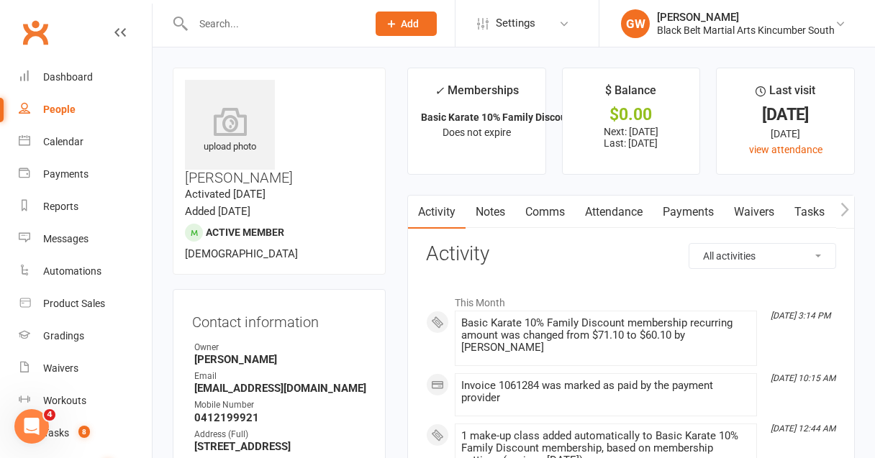
click at [481, 214] on link "Notes" at bounding box center [491, 212] width 50 height 33
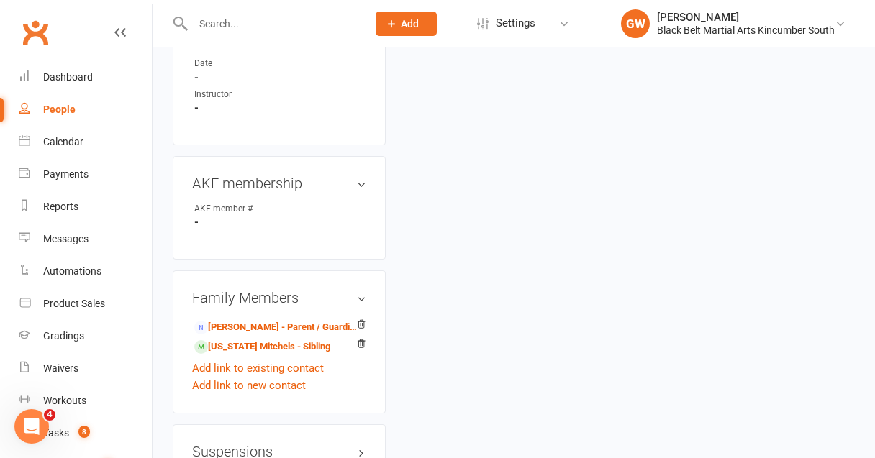
scroll to position [922, 0]
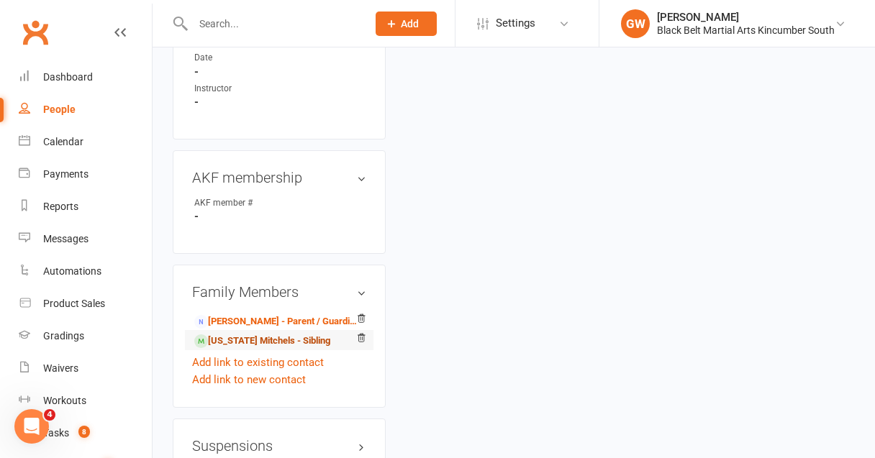
click at [262, 334] on link "Alaska Mitchels - Sibling" at bounding box center [262, 341] width 136 height 15
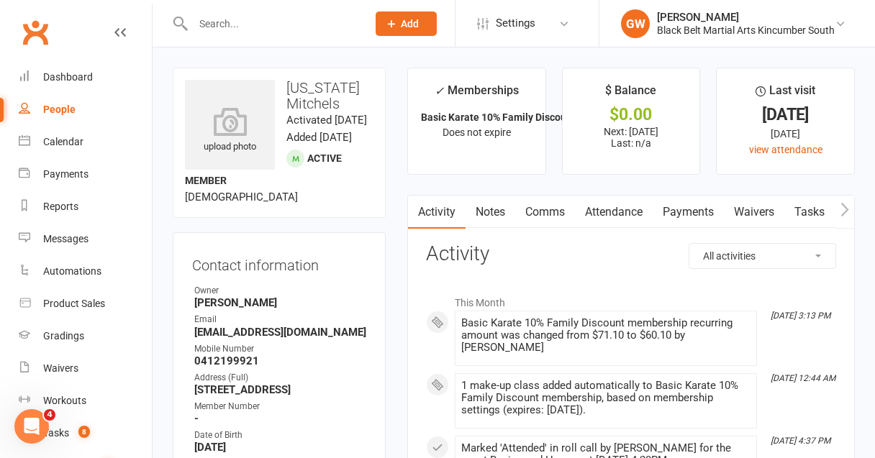
click at [496, 217] on link "Notes" at bounding box center [491, 212] width 50 height 33
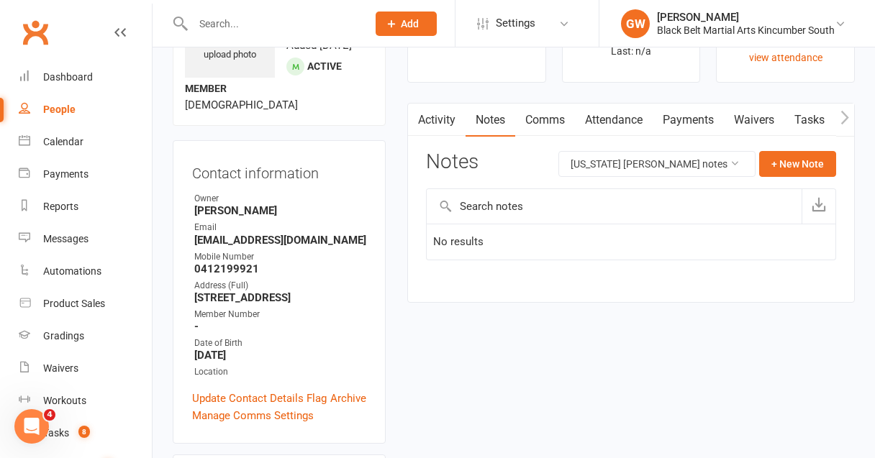
scroll to position [91, 0]
click at [789, 160] on button "+ New Note" at bounding box center [797, 165] width 77 height 26
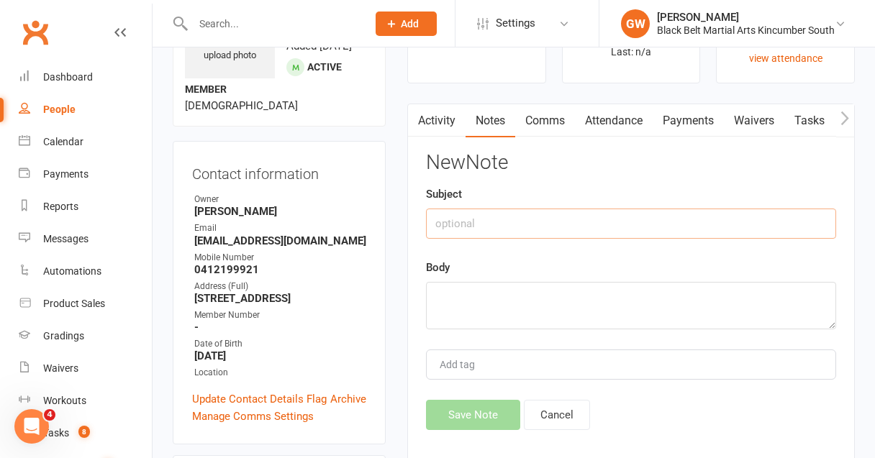
click at [504, 226] on input "text" at bounding box center [631, 224] width 410 height 30
type input "1x a week"
click at [437, 304] on textarea at bounding box center [631, 305] width 410 height 47
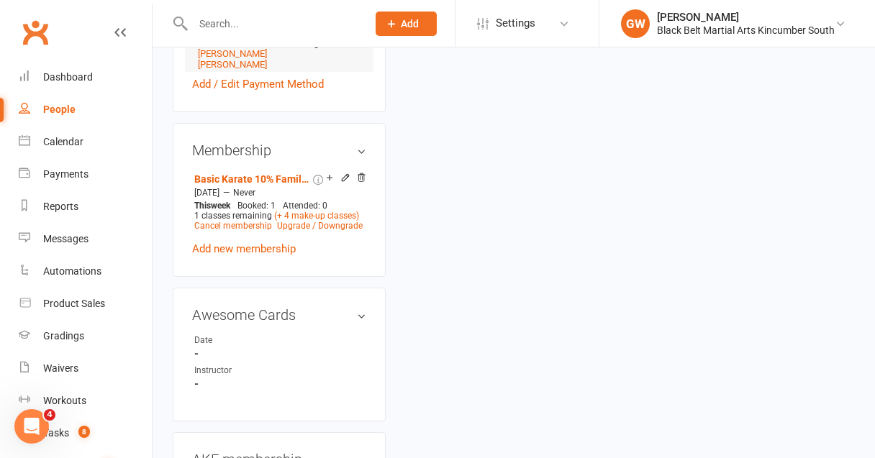
scroll to position [0, 0]
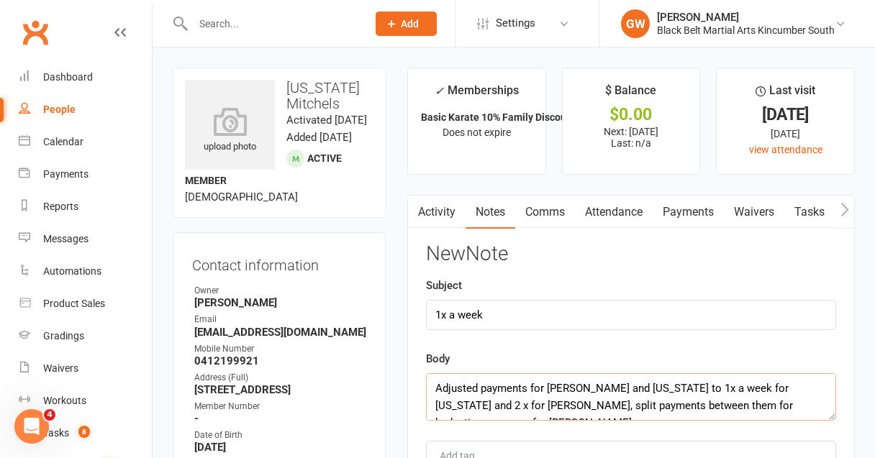
type textarea "Adjusted payments for Leo and Alaska to 1x a week for Alaska and 2 x for Leo, s…"
drag, startPoint x: 512, startPoint y: 313, endPoint x: 370, endPoint y: 312, distance: 142.5
type input "Debit adjustment"
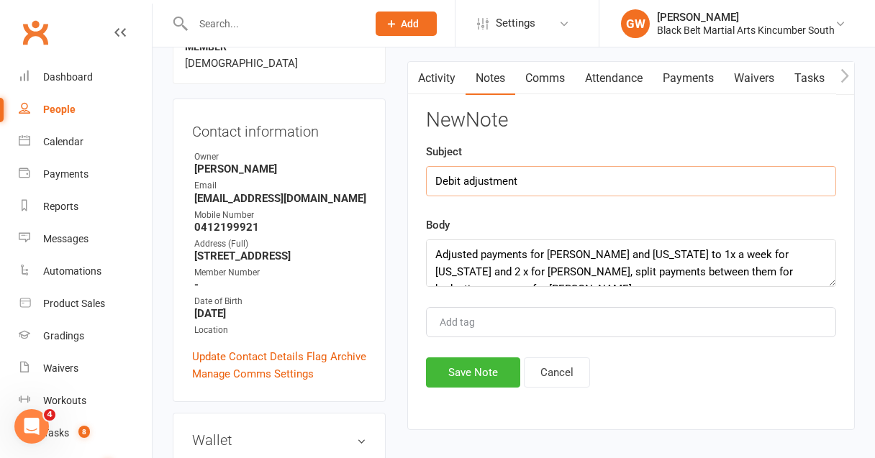
scroll to position [173, 0]
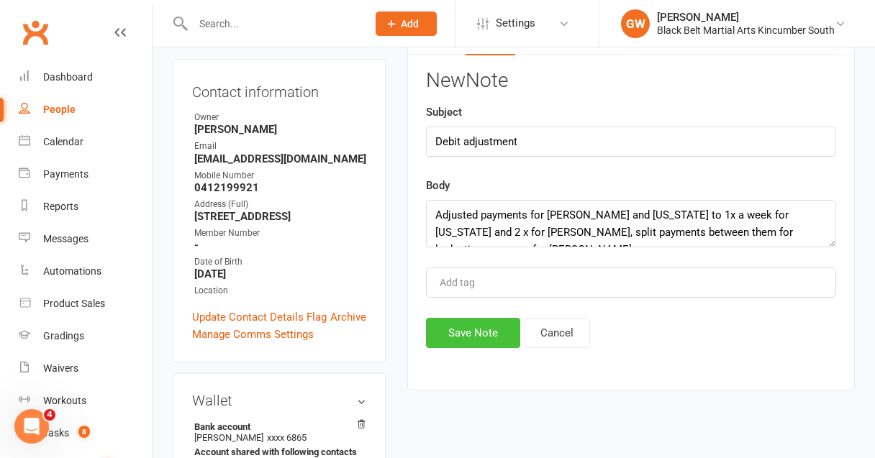
click at [486, 330] on button "Save Note" at bounding box center [473, 333] width 94 height 30
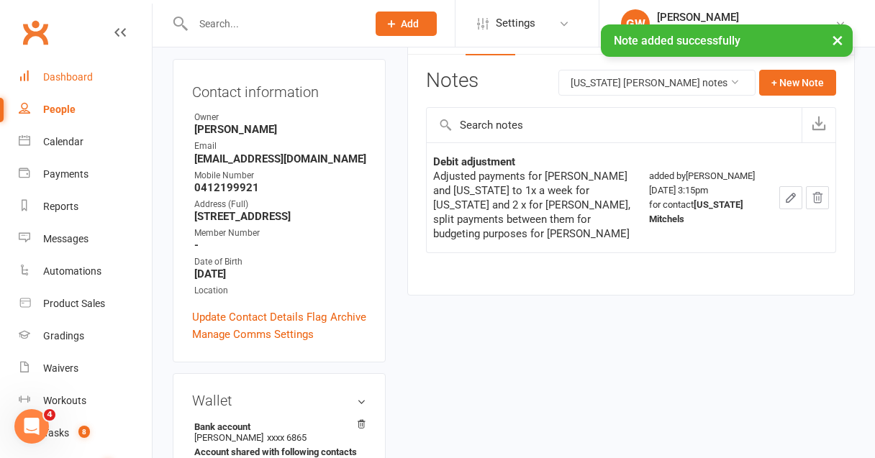
click at [70, 67] on link "Dashboard" at bounding box center [85, 77] width 133 height 32
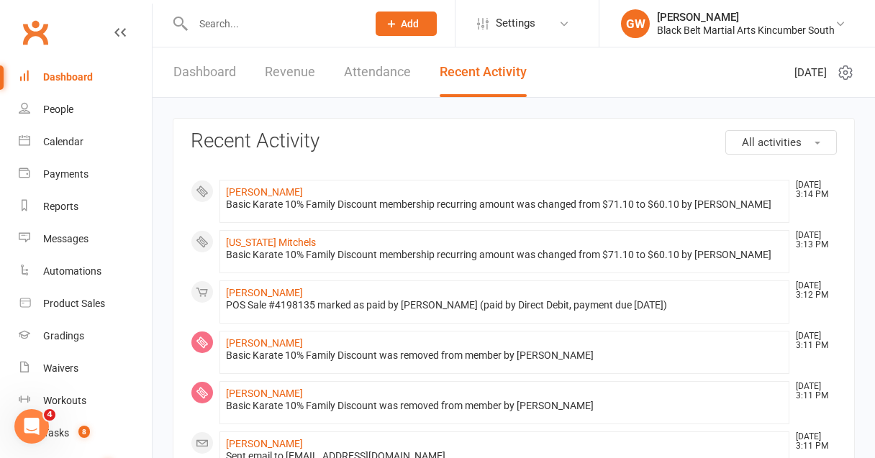
click at [181, 65] on link "Dashboard" at bounding box center [204, 72] width 63 height 50
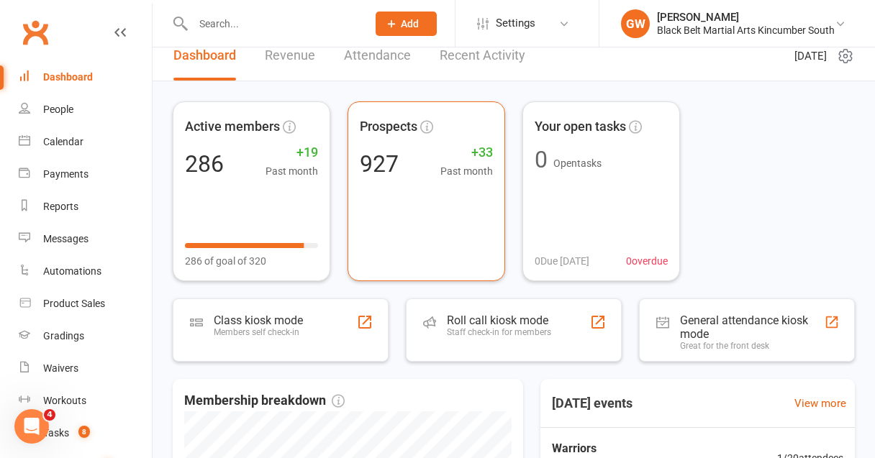
scroll to position [18, 0]
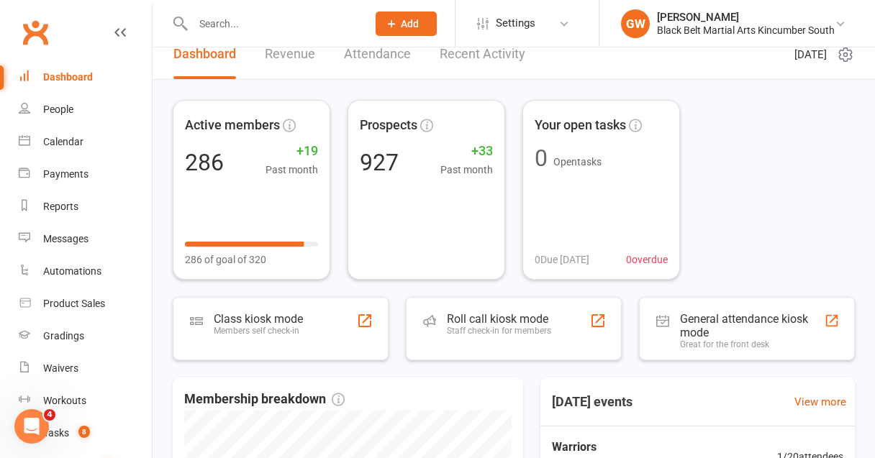
click at [294, 58] on link "Revenue" at bounding box center [290, 54] width 50 height 50
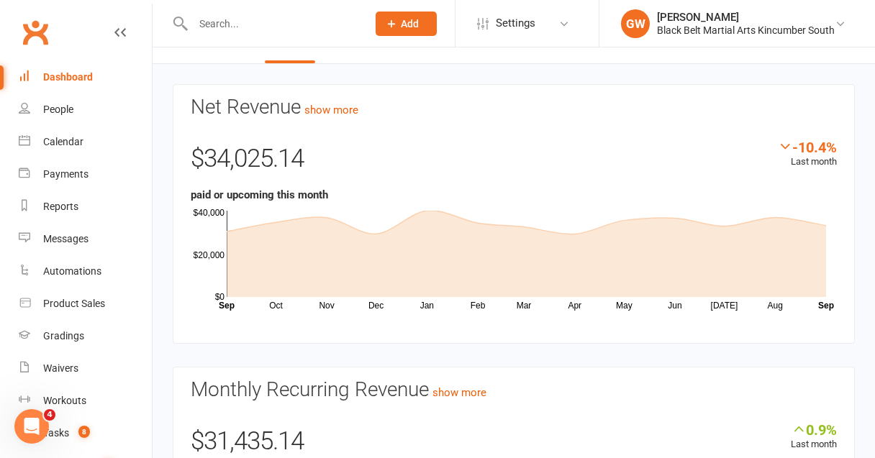
scroll to position [0, 0]
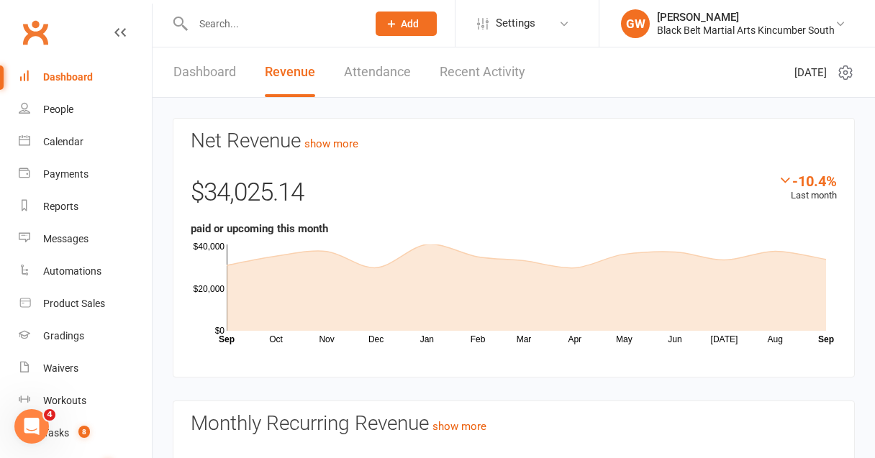
click at [368, 72] on link "Attendance" at bounding box center [377, 72] width 67 height 50
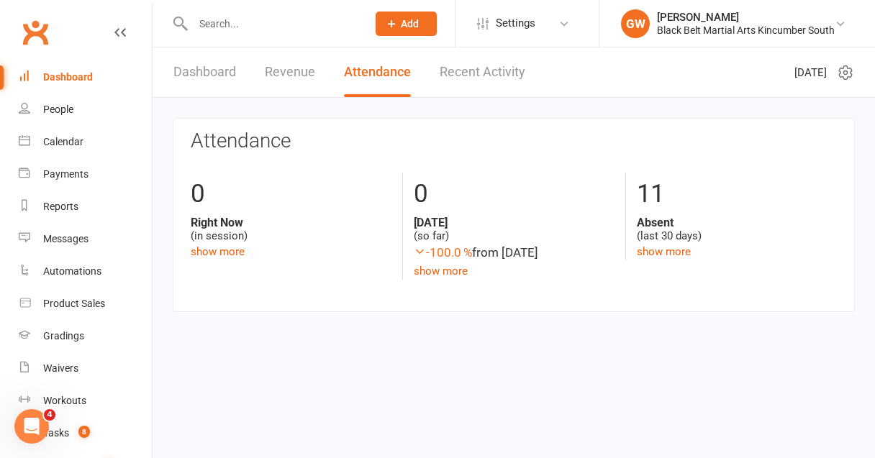
click at [491, 73] on link "Recent Activity" at bounding box center [483, 72] width 86 height 50
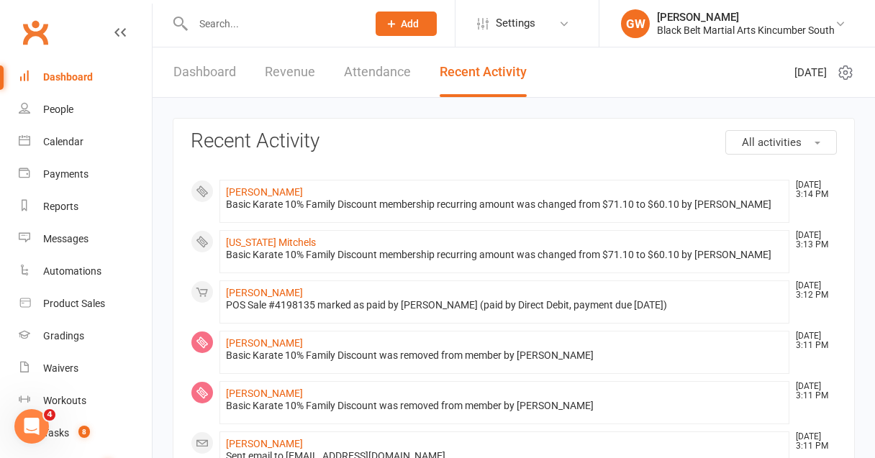
click at [358, 81] on link "Attendance" at bounding box center [377, 72] width 67 height 50
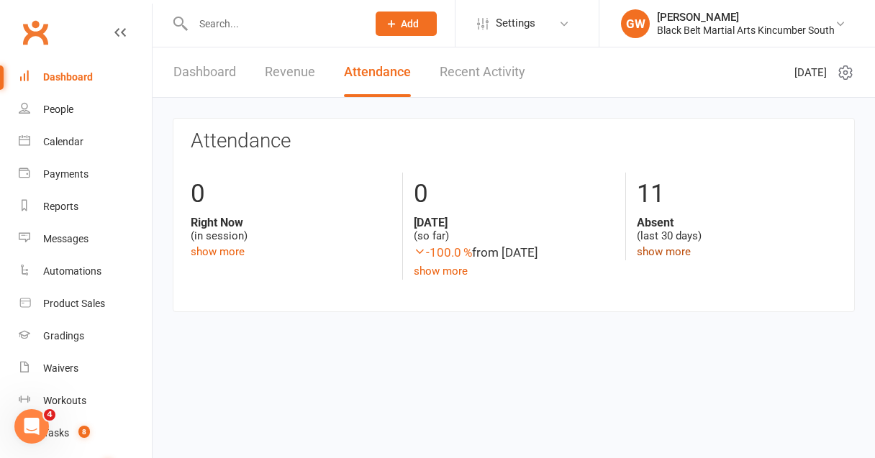
click at [668, 257] on link "show more" at bounding box center [664, 251] width 54 height 13
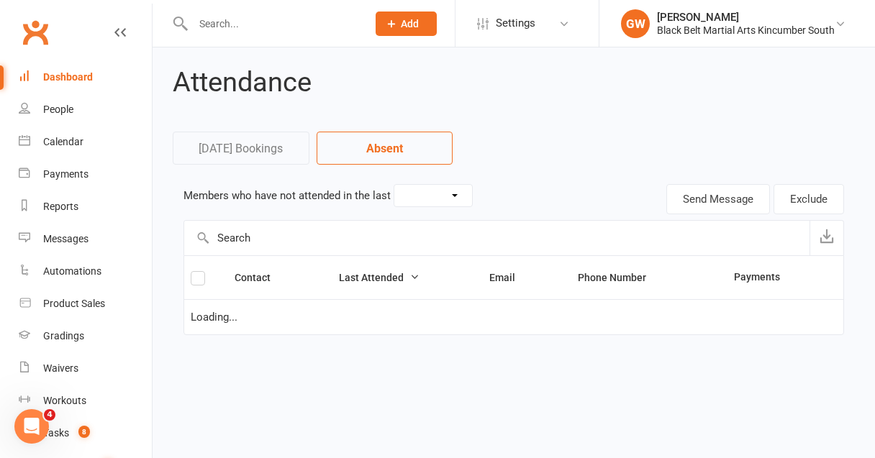
select select "30"
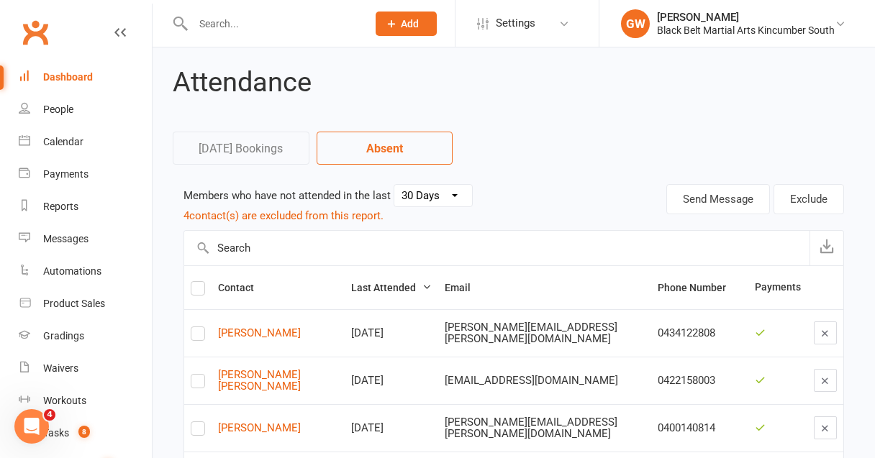
click at [61, 73] on div "Dashboard" at bounding box center [68, 77] width 50 height 12
